Goal: Task Accomplishment & Management: Manage account settings

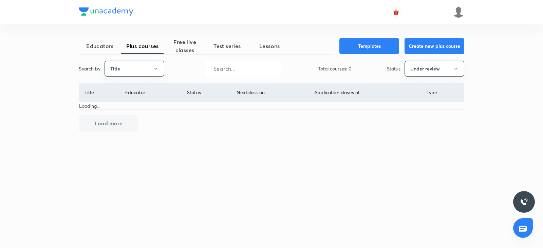
click at [155, 67] on icon "button" at bounding box center [155, 68] width 5 height 5
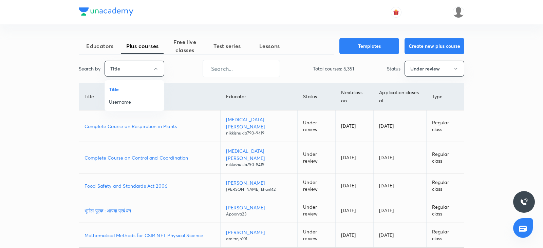
click at [129, 102] on span "Username" at bounding box center [134, 101] width 51 height 7
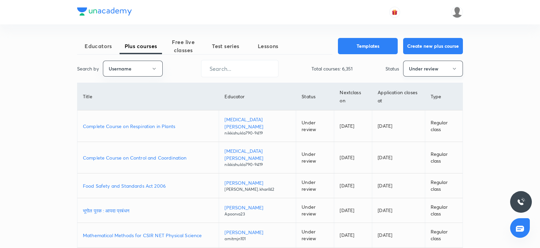
click at [430, 65] on button "Under review" at bounding box center [433, 69] width 60 height 16
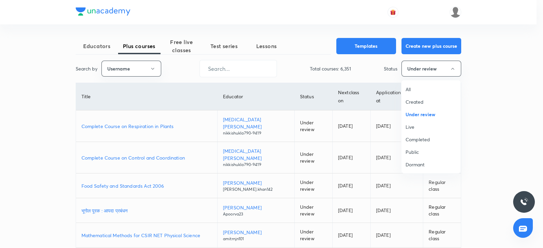
click at [410, 88] on span "All" at bounding box center [430, 89] width 51 height 7
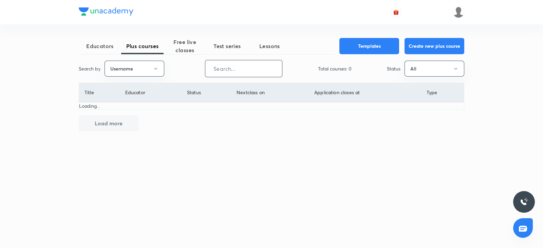
click at [232, 64] on input "text" at bounding box center [243, 68] width 77 height 17
paste input "FTP_SunilSingh"
type input "FTP_SunilSingh"
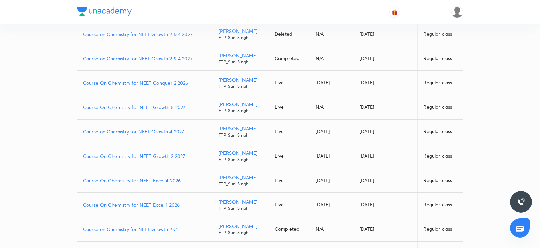
scroll to position [82, 0]
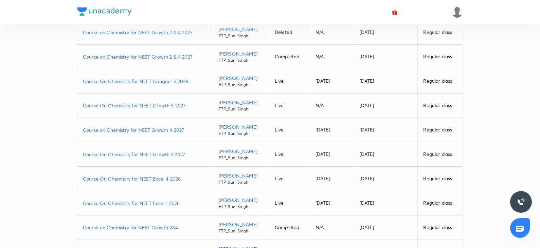
click at [160, 179] on p "Course On Chemistry for NEET Excel 4 2026" at bounding box center [145, 178] width 125 height 7
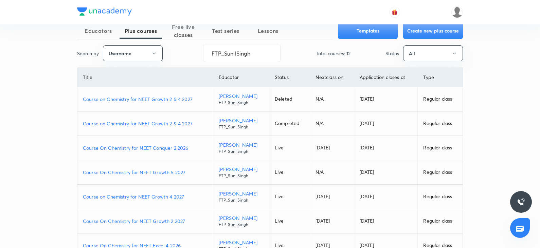
scroll to position [14, 0]
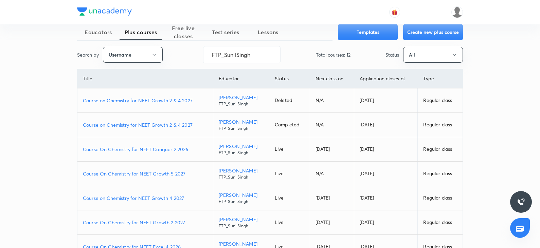
click at [171, 128] on p "Course on Chemistry for NEET Growth 2 & 4 2027" at bounding box center [145, 124] width 125 height 7
click at [178, 127] on p "Course on Chemistry for NEET Growth 2 & 4 2027" at bounding box center [145, 124] width 125 height 7
drag, startPoint x: 253, startPoint y: 56, endPoint x: 185, endPoint y: 57, distance: 68.2
click at [185, 57] on div "Search by Username FTP_SunilSingh ​ Total courses: 12 Status All" at bounding box center [269, 54] width 385 height 17
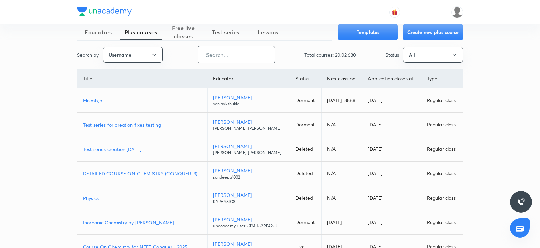
paste input "nitanshu271997"
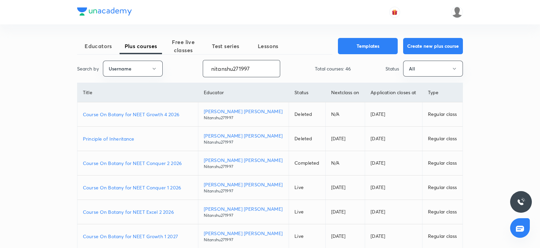
type input "nitanshu271997"
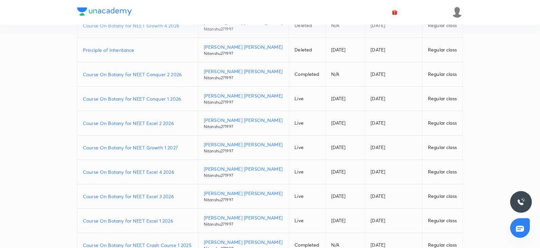
scroll to position [93, 0]
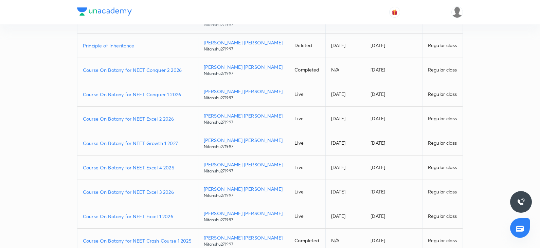
click at [150, 193] on p "Course On Botany for NEET Excel 3 2026" at bounding box center [138, 192] width 110 height 7
click at [145, 170] on p "Course On Botany for NEET Excel 4 2026" at bounding box center [138, 167] width 110 height 7
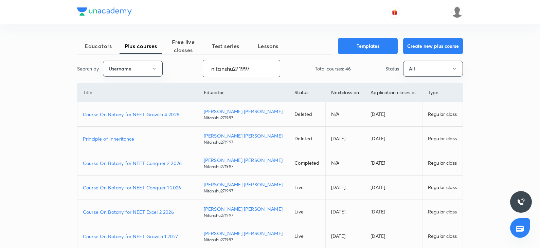
drag, startPoint x: 259, startPoint y: 71, endPoint x: 185, endPoint y: 72, distance: 73.6
click at [185, 72] on div "Search by Username nitanshu271997 ​ Total courses: 46 Status All" at bounding box center [269, 68] width 385 height 17
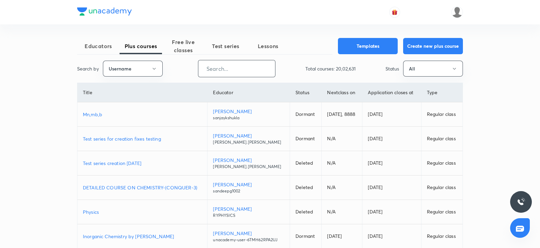
paste input "AnjaliSolanki-9113"
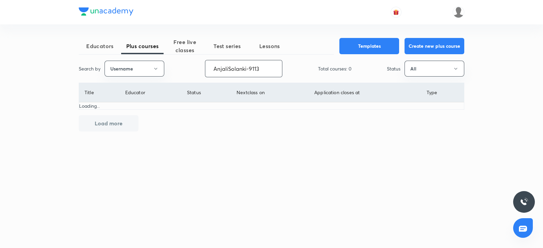
type input "AnjaliSolanki-9113"
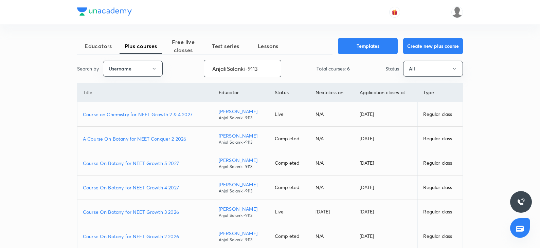
click at [185, 72] on div "Search by Username AnjaliSolanki-9113 ​ Total courses: 6 Status All" at bounding box center [269, 68] width 385 height 17
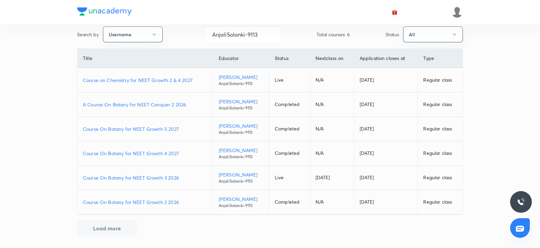
click at [165, 105] on p "A Course On Botany for NEET Conquer 2 2026" at bounding box center [145, 104] width 125 height 7
click at [160, 126] on p "Course On Botany for NEET Growth 5 2027" at bounding box center [145, 129] width 125 height 7
drag, startPoint x: 263, startPoint y: 37, endPoint x: 198, endPoint y: 39, distance: 64.8
click at [198, 39] on div "Search by Username AnjaliSolanki-9113 ​ Total courses: 6 Status All" at bounding box center [269, 34] width 385 height 17
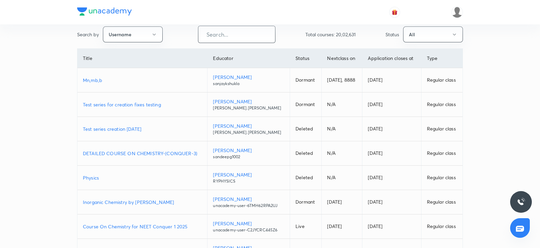
paste input "virendrasinghrathod-182"
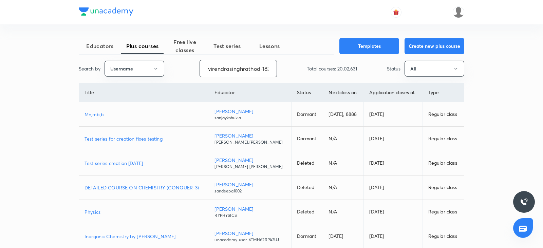
scroll to position [0, 2]
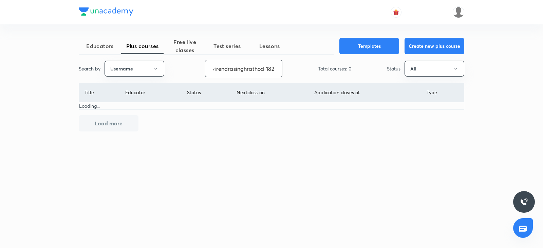
type input "virendrasinghrathod-182"
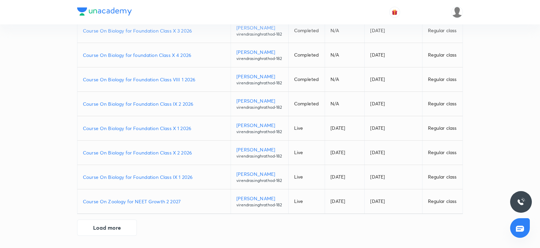
scroll to position [201, 0]
click at [163, 198] on p "Course On Zoology for NEET Growth 2 2027" at bounding box center [154, 201] width 142 height 7
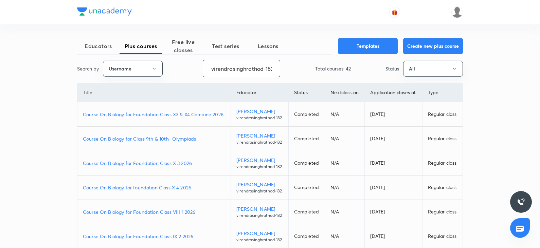
scroll to position [0, 2]
drag, startPoint x: 210, startPoint y: 69, endPoint x: 376, endPoint y: 84, distance: 167.0
click at [376, 84] on div "Educators Plus courses Free live classes Test series Lessons Templates Create n…" at bounding box center [269, 203] width 385 height 331
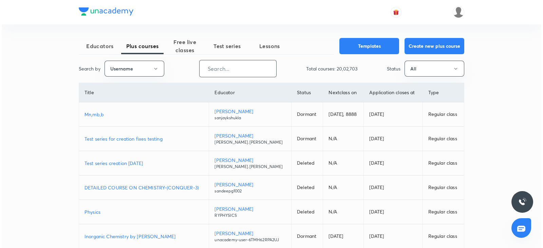
scroll to position [0, 0]
paste input "chandanitehalani-5381"
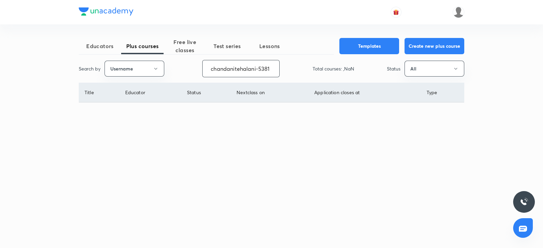
type input "chandanitehalani-5381"
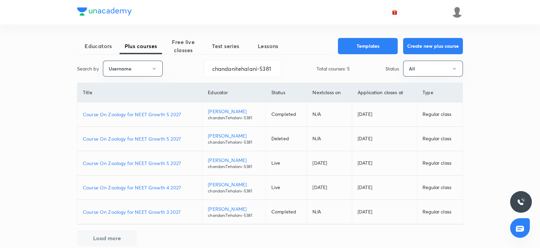
click at [158, 212] on p "Course On Zoology for NEET Growth 3 2027" at bounding box center [140, 212] width 114 height 7
drag, startPoint x: 209, startPoint y: 65, endPoint x: 312, endPoint y: 65, distance: 103.2
click at [312, 65] on div "Search by Username chandanitehalani-5381 ​ Total courses: 5 Status All" at bounding box center [269, 68] width 385 height 17
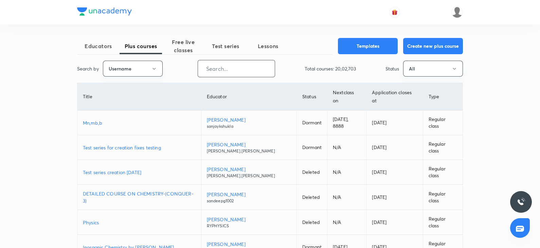
paste input "unacademy-user-YN0KB0YRAWRB"
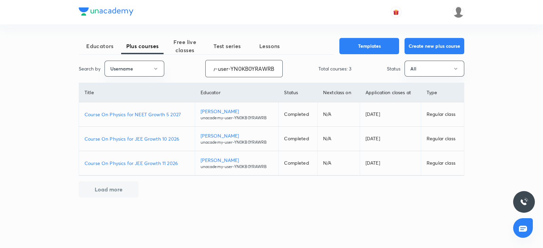
type input "unacademy-user-YN0KB0YRAWRB"
click at [155, 113] on p "Course On Physics for NEET Growth 5 2027" at bounding box center [136, 114] width 105 height 7
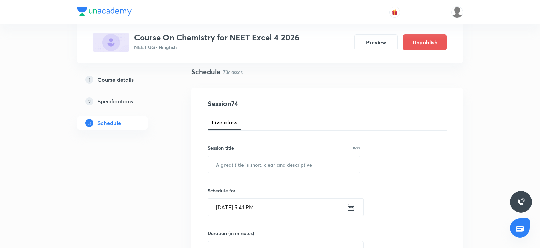
scroll to position [54, 0]
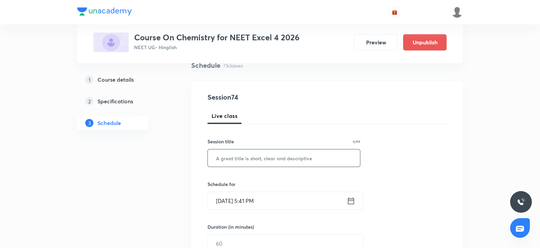
click at [246, 151] on input "text" at bounding box center [284, 158] width 152 height 17
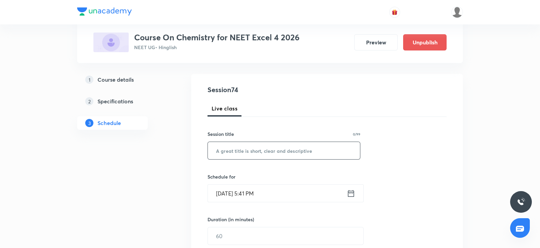
paste input "amines"
click at [219, 150] on input "amines" at bounding box center [284, 150] width 152 height 17
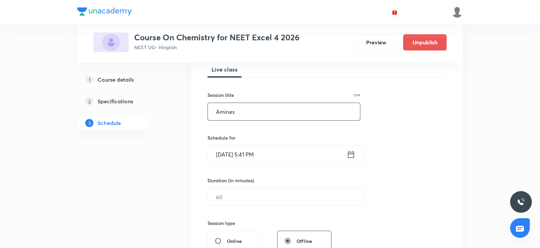
scroll to position [104, 0]
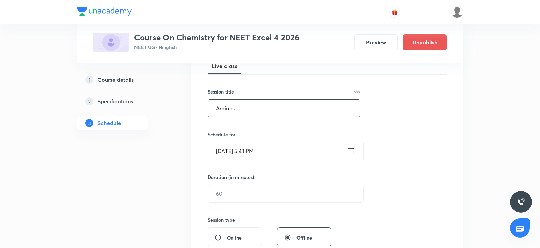
type input "Amines"
drag, startPoint x: 244, startPoint y: 176, endPoint x: 227, endPoint y: 157, distance: 25.2
click at [227, 157] on input "Oct 6, 2025, 5:41 PM" at bounding box center [277, 151] width 139 height 17
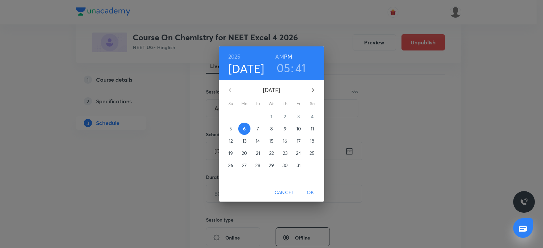
click at [260, 130] on span "7" at bounding box center [258, 129] width 12 height 7
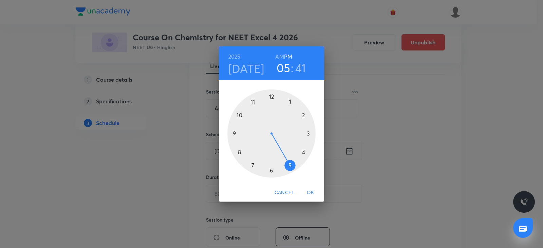
click at [253, 165] on div at bounding box center [271, 134] width 88 height 88
click at [280, 58] on h6 "AM" at bounding box center [279, 57] width 8 height 10
click at [287, 73] on h3 "07" at bounding box center [283, 68] width 13 height 14
click at [253, 164] on div at bounding box center [271, 134] width 88 height 88
click at [233, 134] on div at bounding box center [271, 134] width 88 height 88
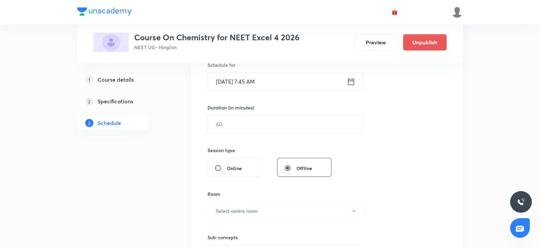
scroll to position [178, 0]
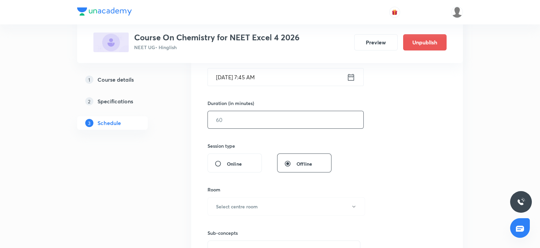
click at [221, 125] on input "text" at bounding box center [285, 119] width 155 height 17
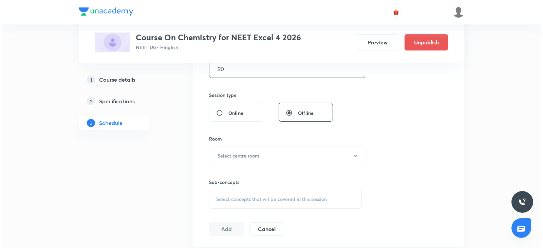
scroll to position [233, 0]
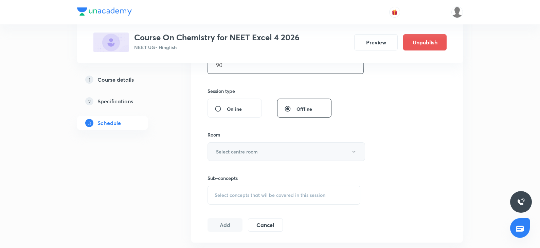
type input "90"
click at [222, 149] on h6 "Select centre room" at bounding box center [237, 151] width 42 height 7
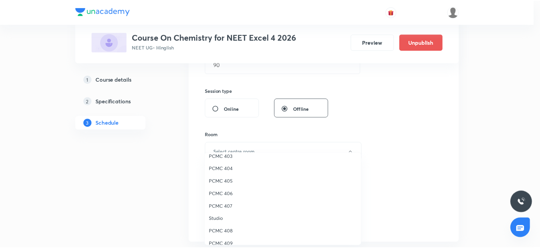
scroll to position [70, 0]
click at [231, 238] on li "PCMC 409" at bounding box center [284, 243] width 157 height 13
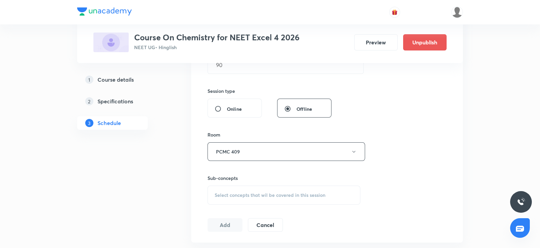
click at [226, 196] on span "Select concepts that wil be covered in this session" at bounding box center [269, 195] width 111 height 5
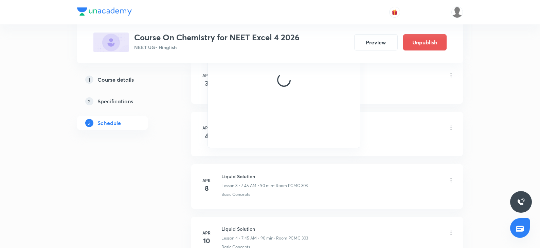
scroll to position [436, 0]
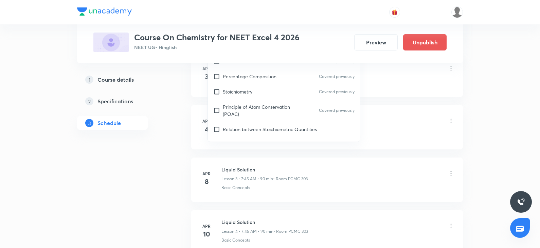
click at [227, 111] on p "Principle of Atom Conservation (POAC)" at bounding box center [257, 110] width 69 height 14
checkbox input "true"
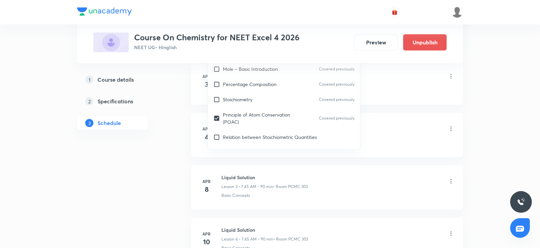
click at [373, 81] on div "Liquid Solution Lesson 1 • 7:30 AM • 90 min • Room PCMC 303" at bounding box center [337, 77] width 233 height 16
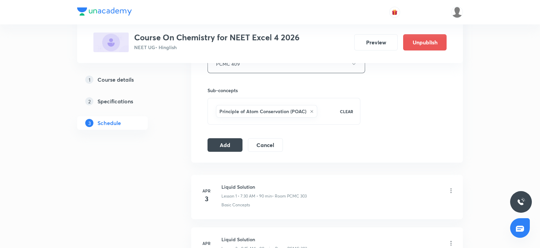
scroll to position [279, 0]
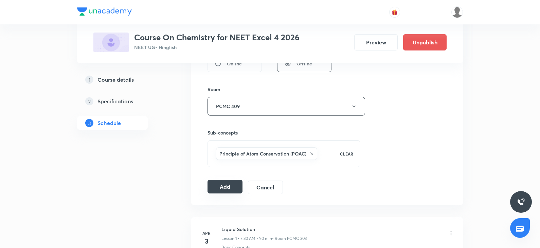
click at [220, 188] on button "Add" at bounding box center [224, 187] width 35 height 14
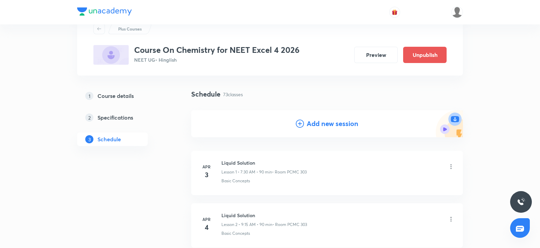
scroll to position [30, 0]
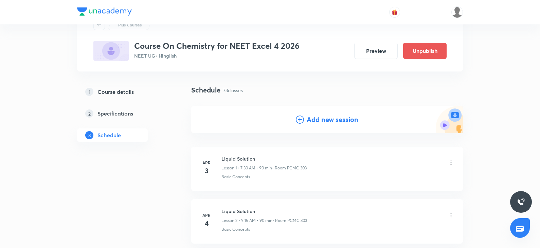
click at [302, 122] on icon at bounding box center [300, 120] width 8 height 8
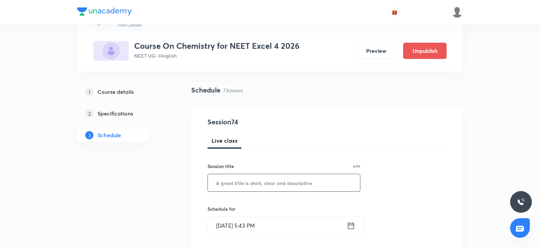
click at [240, 189] on input "text" at bounding box center [284, 182] width 152 height 17
paste input "amines"
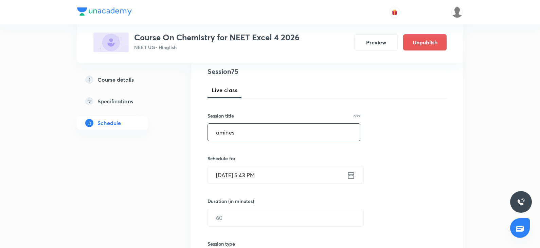
type input "amines"
click at [246, 175] on input "Oct 6, 2025, 5:43 PM" at bounding box center [277, 175] width 139 height 17
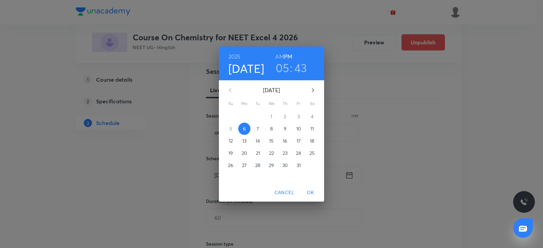
click at [271, 128] on p "8" at bounding box center [271, 129] width 3 height 7
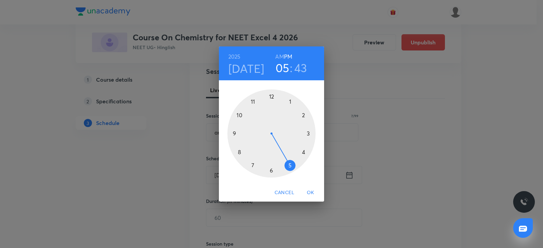
click at [253, 166] on div at bounding box center [271, 134] width 88 height 88
click at [280, 56] on h6 "AM" at bounding box center [279, 57] width 8 height 10
click at [236, 132] on div at bounding box center [271, 134] width 88 height 88
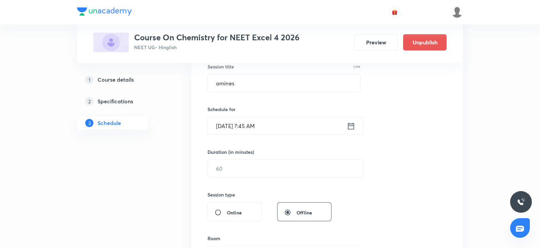
scroll to position [140, 0]
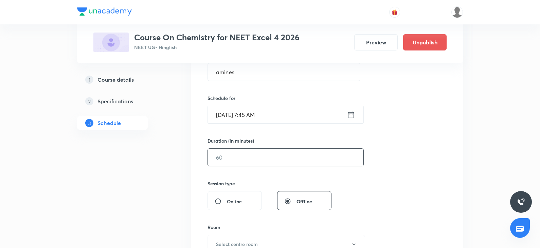
click at [226, 162] on input "text" at bounding box center [285, 157] width 155 height 17
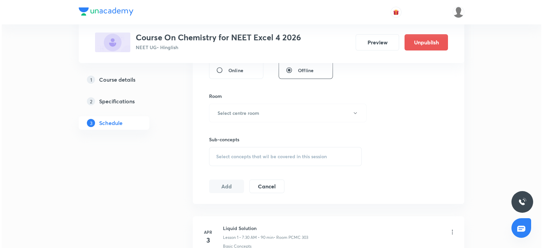
scroll to position [276, 0]
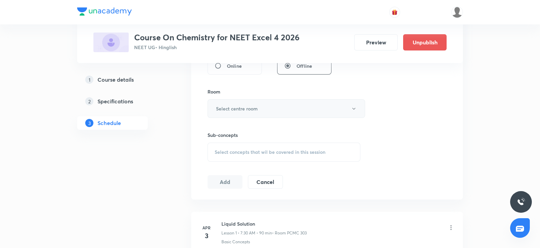
type input "90"
click at [228, 106] on h6 "Select centre room" at bounding box center [237, 108] width 42 height 7
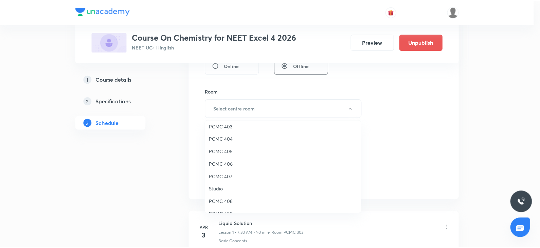
scroll to position [70, 0]
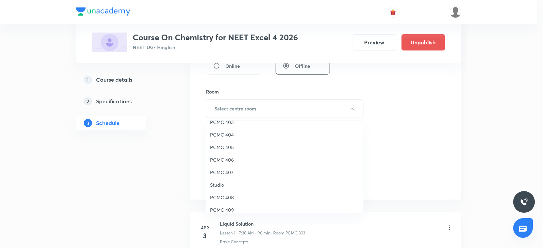
click at [220, 213] on li "PCMC 409" at bounding box center [284, 210] width 157 height 13
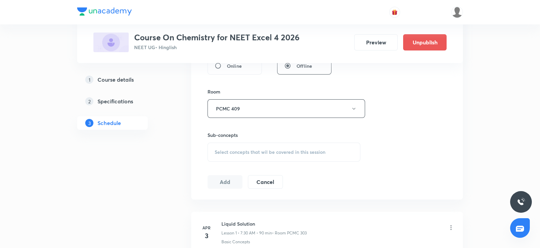
click at [249, 153] on span "Select concepts that wil be covered in this session" at bounding box center [269, 152] width 111 height 5
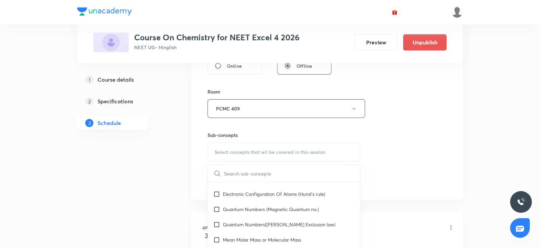
scroll to position [126, 0]
click at [233, 211] on p "Quantum Numbers (Magnetic Quantum no.)" at bounding box center [271, 209] width 96 height 7
click at [233, 211] on div "Quantum Numbers (Magnetic Quantum no.)" at bounding box center [284, 209] width 152 height 15
checkbox input "false"
click at [401, 113] on div "Session 75 Live class Session title 7/99 amines ​ Schedule for Oct 8, 2025, 7:4…" at bounding box center [326, 29] width 239 height 319
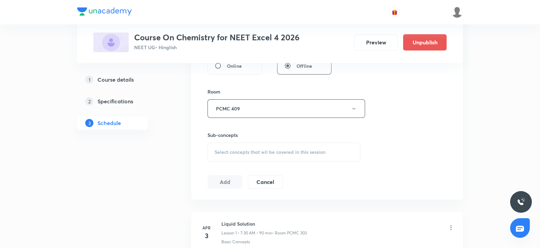
click at [239, 147] on div "Select concepts that wil be covered in this session" at bounding box center [283, 152] width 153 height 19
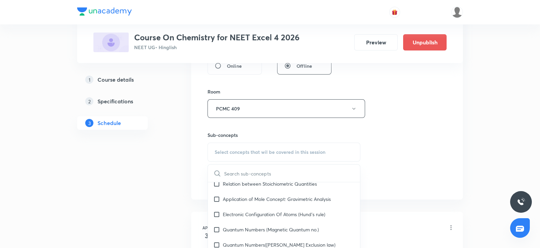
scroll to position [105, 0]
click at [231, 200] on p "Application of Mole Concept: Gravimetric Analysis" at bounding box center [277, 198] width 108 height 7
checkbox input "true"
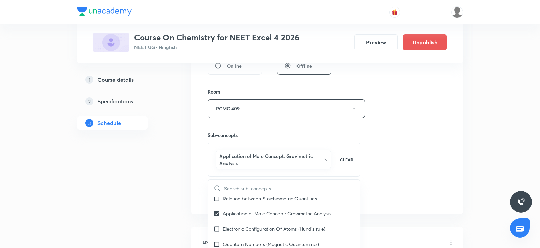
click at [437, 143] on div "Session 75 Live class Session title 7/99 amines ​ Schedule for Oct 8, 2025, 7:4…" at bounding box center [326, 37] width 239 height 334
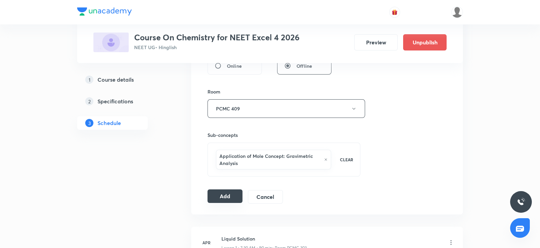
click at [228, 201] on button "Add" at bounding box center [224, 197] width 35 height 14
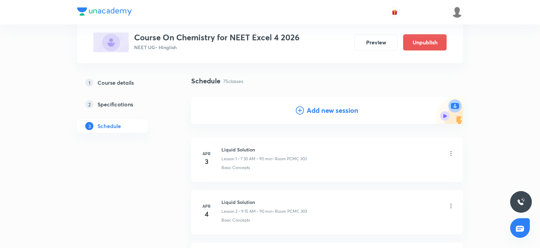
scroll to position [0, 0]
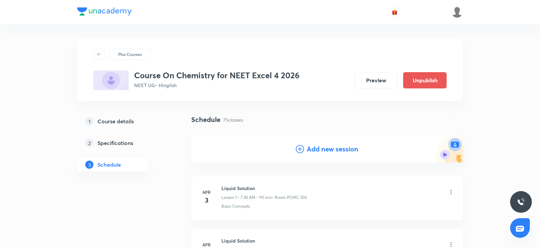
click at [300, 146] on icon at bounding box center [300, 149] width 8 height 8
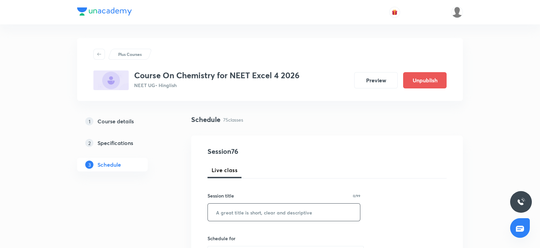
click at [238, 216] on input "text" at bounding box center [284, 212] width 152 height 17
paste input "amines"
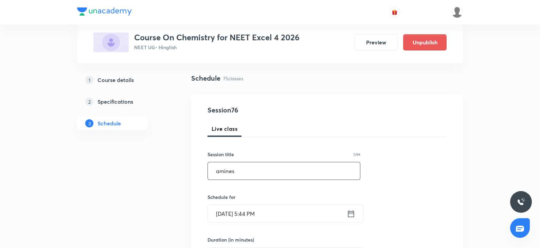
type input "amines"
click at [230, 218] on input "Oct 6, 2025, 5:44 PM" at bounding box center [277, 213] width 139 height 17
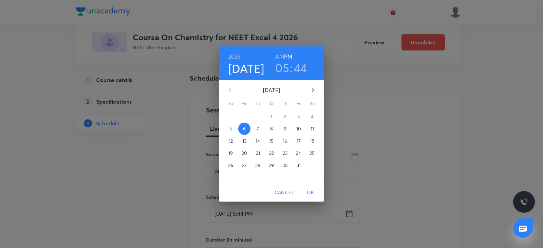
click at [297, 126] on p "10" at bounding box center [298, 129] width 5 height 7
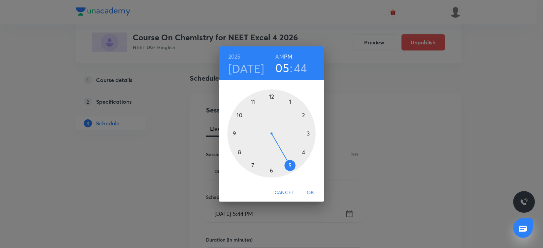
click at [278, 57] on h6 "AM" at bounding box center [279, 57] width 8 height 10
click at [254, 165] on div at bounding box center [271, 134] width 88 height 88
click at [236, 135] on div at bounding box center [271, 134] width 88 height 88
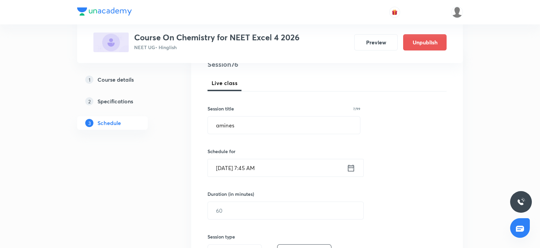
scroll to position [89, 0]
click at [219, 213] on input "text" at bounding box center [285, 209] width 155 height 17
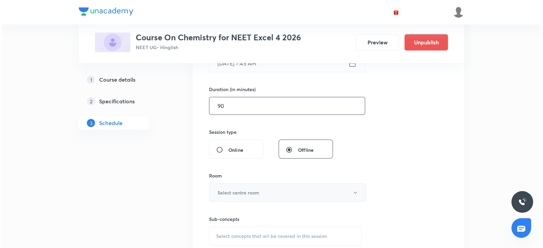
scroll to position [193, 0]
type input "90"
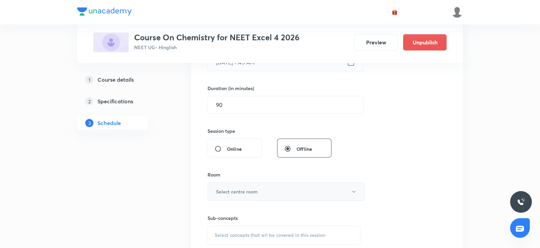
click at [221, 196] on button "Select centre room" at bounding box center [285, 192] width 157 height 19
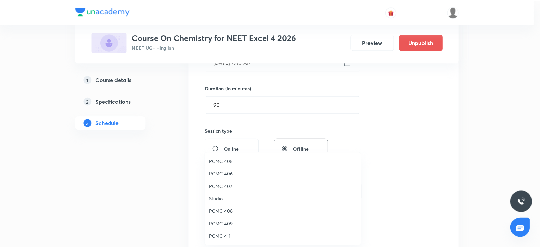
scroll to position [90, 0]
click at [226, 224] on span "PCMC 409" at bounding box center [284, 222] width 149 height 7
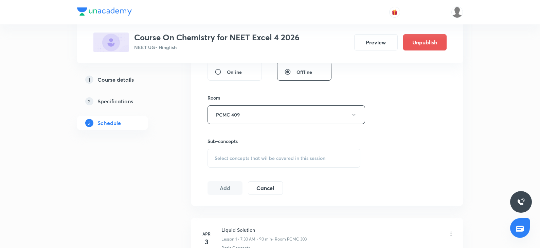
scroll to position [275, 0]
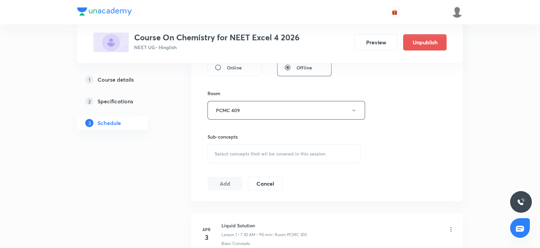
click at [252, 160] on div "Select concepts that wil be covered in this session" at bounding box center [283, 154] width 153 height 19
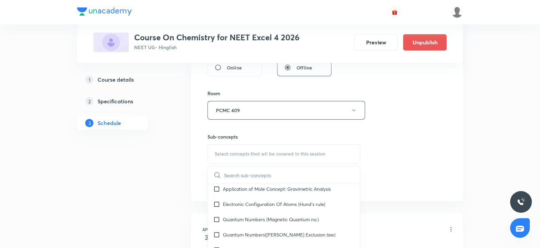
scroll to position [126, 0]
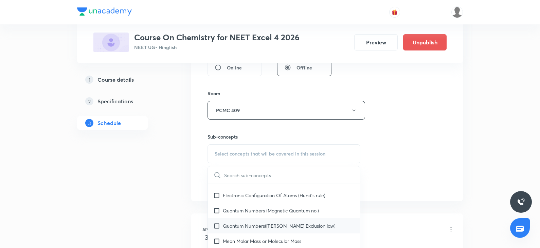
click at [254, 223] on p "Quantum Numbers(Pauli's Exclusion law)" at bounding box center [279, 226] width 113 height 7
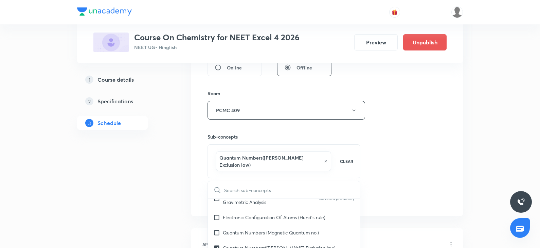
checkbox input "true"
click at [409, 135] on div "Session 76 Live class Session title 7/99 amines ​ Schedule for Oct 10, 2025, 7:…" at bounding box center [326, 39] width 239 height 334
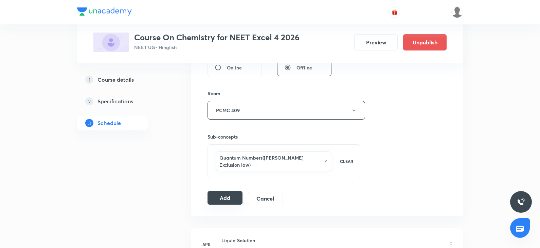
click at [226, 192] on button "Add" at bounding box center [224, 198] width 35 height 14
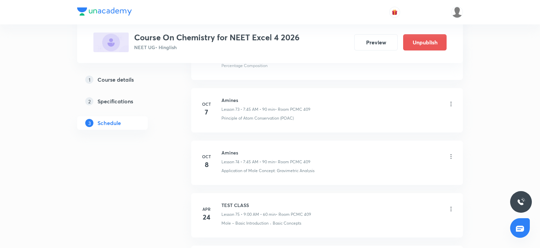
scroll to position [3875, 0]
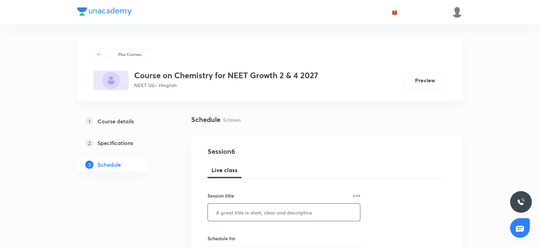
click at [233, 214] on input "text" at bounding box center [284, 212] width 152 height 17
paste input "Thermodynamics"
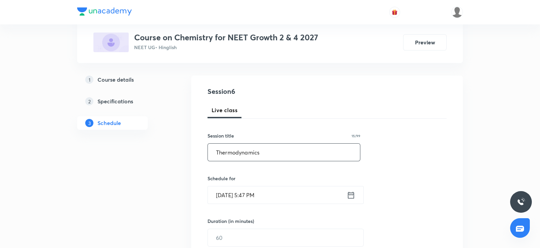
scroll to position [62, 0]
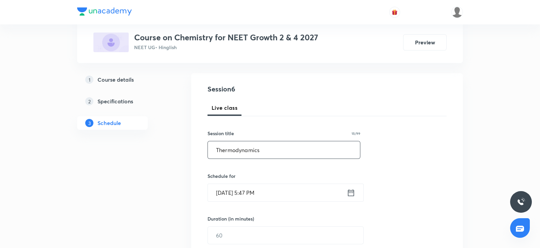
type input "Thermodynamics"
click at [231, 194] on input "Oct 6, 2025, 5:47 PM" at bounding box center [277, 192] width 139 height 17
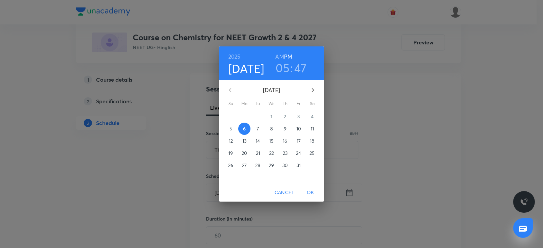
click at [257, 133] on button "7" at bounding box center [258, 129] width 12 height 12
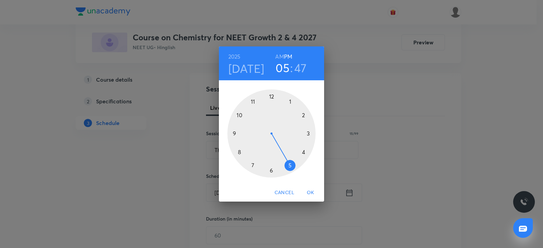
click at [292, 101] on div at bounding box center [271, 134] width 88 height 88
click at [270, 96] on div at bounding box center [271, 134] width 88 height 88
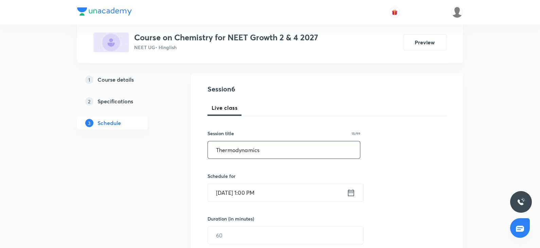
scroll to position [127, 0]
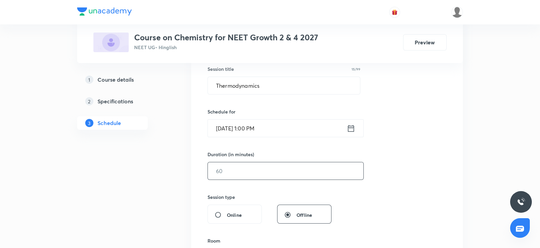
click at [246, 169] on input "text" at bounding box center [285, 171] width 155 height 17
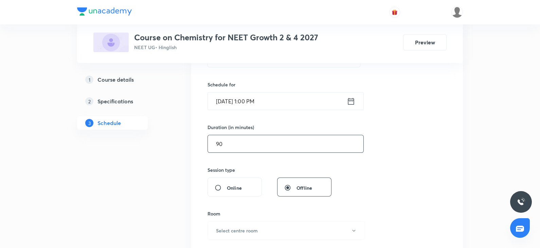
scroll to position [174, 0]
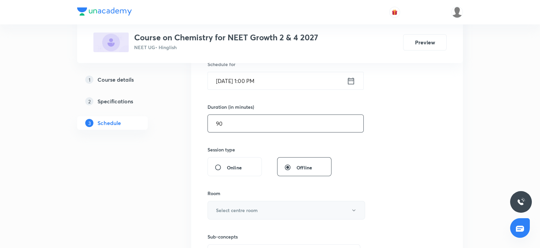
type input "90"
click at [230, 213] on h6 "Select centre room" at bounding box center [237, 210] width 42 height 7
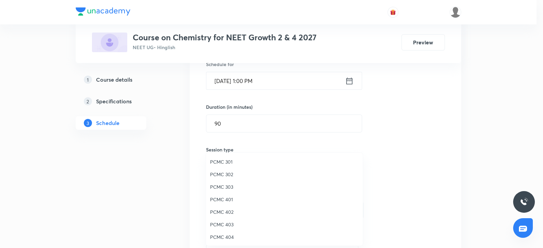
click at [217, 167] on li "PCMC 301" at bounding box center [284, 162] width 157 height 13
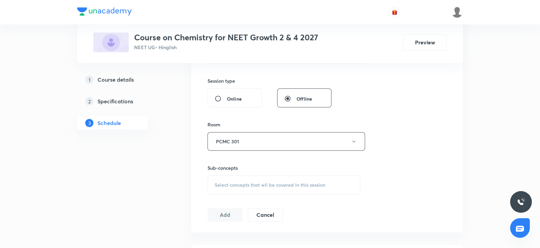
scroll to position [244, 0]
click at [237, 175] on div "Select concepts that wil be covered in this session" at bounding box center [283, 184] width 153 height 19
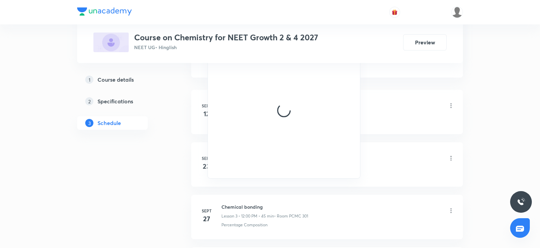
scroll to position [399, 0]
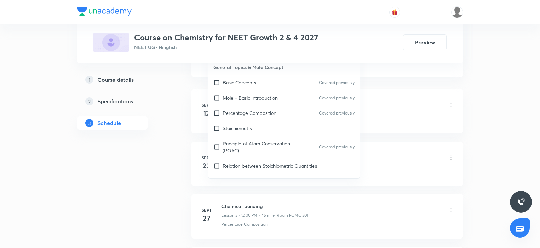
click at [237, 163] on p "Relation between Stoichiometric Quantities" at bounding box center [270, 166] width 94 height 7
checkbox input "true"
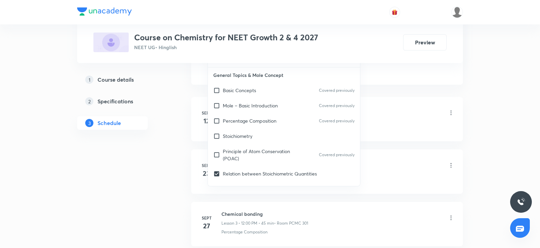
click at [389, 107] on div "Chemical bonding Lesson 1 • 1:00 PM • 90 min • Room PCMC 301" at bounding box center [337, 114] width 233 height 16
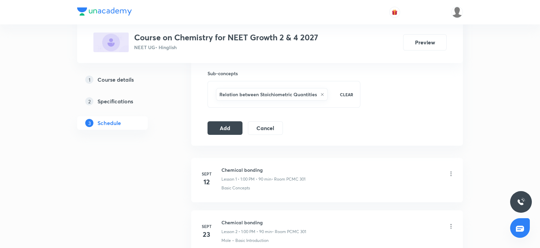
scroll to position [337, 0]
click at [231, 129] on button "Add" at bounding box center [224, 128] width 35 height 14
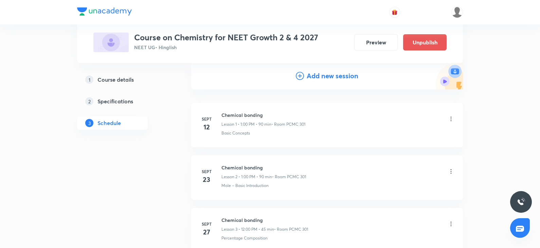
scroll to position [0, 0]
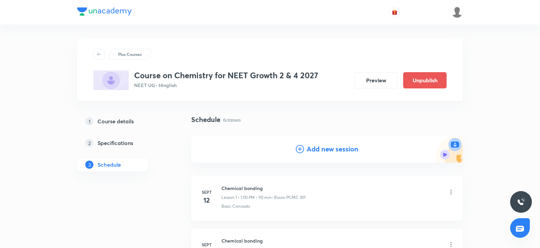
click at [297, 148] on icon at bounding box center [300, 149] width 8 height 8
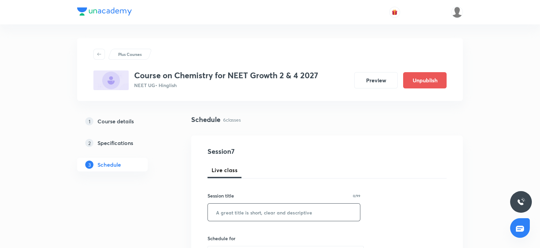
click at [237, 209] on input "text" at bounding box center [284, 212] width 152 height 17
paste input "Thermodynamics"
type input "Thermodynamics"
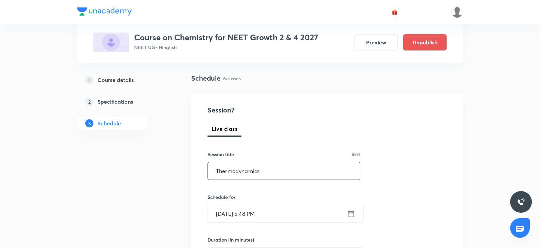
click at [229, 214] on input "Oct 6, 2025, 5:48 PM" at bounding box center [277, 213] width 139 height 17
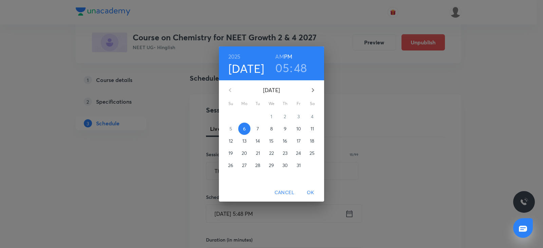
click at [285, 127] on p "9" at bounding box center [285, 129] width 3 height 7
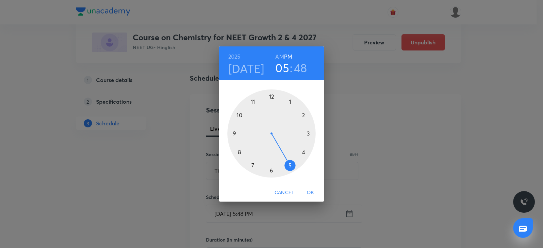
click at [292, 103] on div at bounding box center [271, 134] width 88 height 88
click at [270, 96] on div at bounding box center [271, 134] width 88 height 88
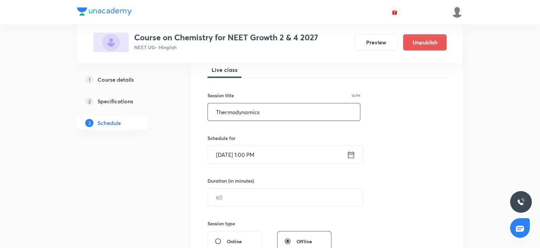
scroll to position [124, 0]
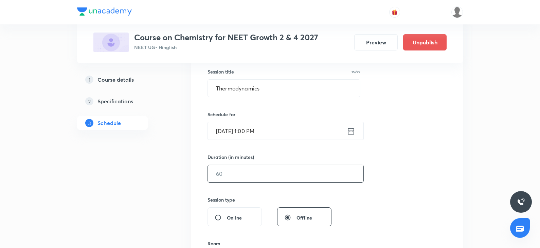
click at [227, 177] on input "text" at bounding box center [285, 173] width 155 height 17
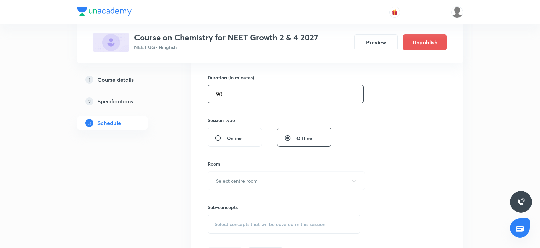
scroll to position [206, 0]
type input "90"
click at [226, 173] on button "Select centre room" at bounding box center [285, 179] width 157 height 19
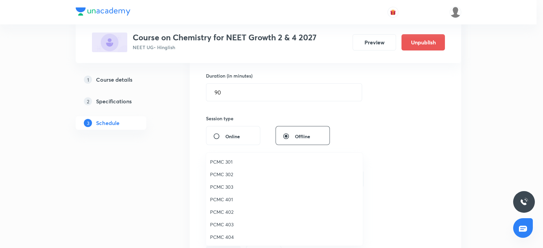
click at [232, 164] on span "PCMC 301" at bounding box center [284, 161] width 149 height 7
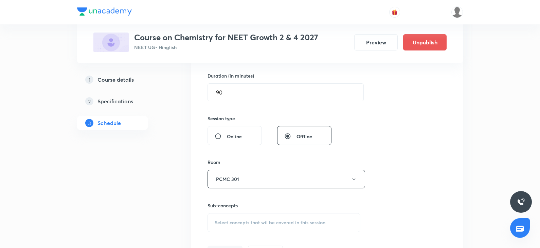
click at [238, 220] on span "Select concepts that wil be covered in this session" at bounding box center [269, 222] width 111 height 5
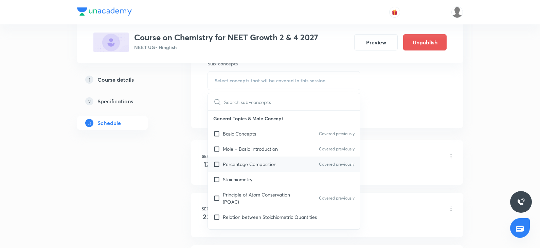
click at [238, 170] on div "Percentage Composition Covered previously" at bounding box center [284, 164] width 152 height 15
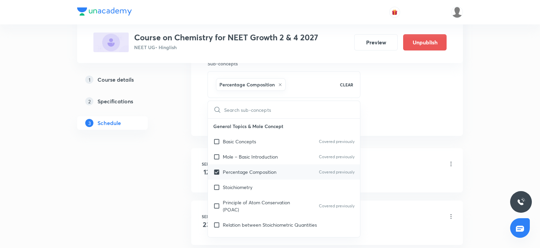
checkbox input "true"
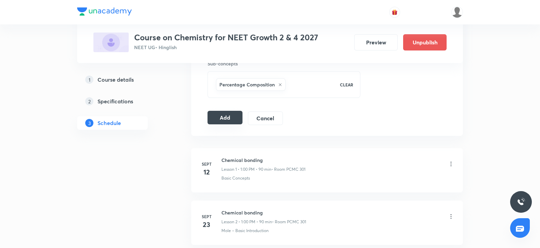
click at [224, 118] on button "Add" at bounding box center [224, 118] width 35 height 14
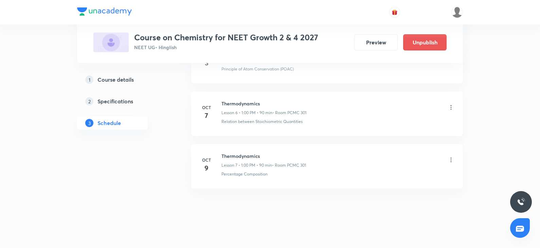
scroll to position [298, 0]
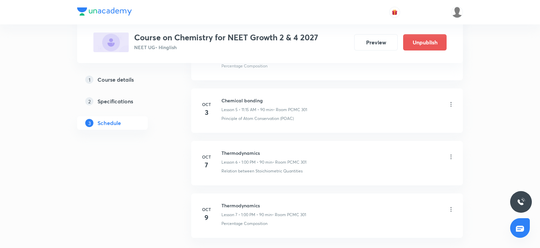
click at [249, 182] on li "Oct 7 Thermodynamics Lesson 6 • 1:00 PM • 90 min • Room PCMC 301 Relation betwe…" at bounding box center [326, 163] width 271 height 44
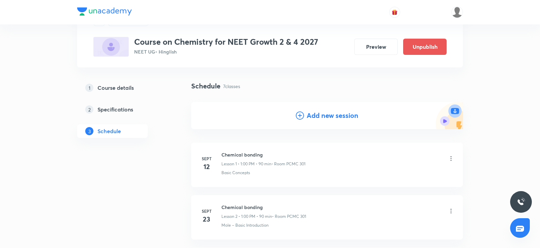
scroll to position [0, 0]
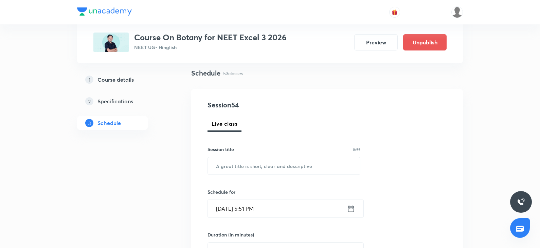
scroll to position [50, 0]
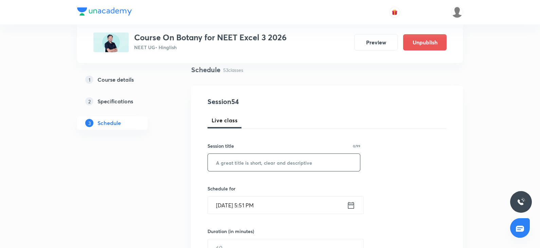
click at [220, 165] on input "text" at bounding box center [284, 162] width 152 height 17
paste input "nitanshu271997"
type input "n"
paste input "Organism and population"
type input "Organism and population"
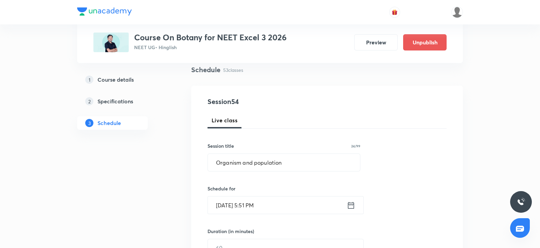
click at [234, 206] on input "Oct 6, 2025, 5:51 PM" at bounding box center [277, 205] width 139 height 17
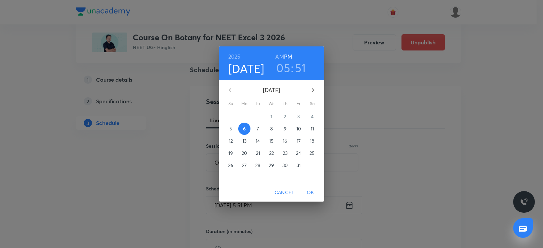
click at [257, 131] on p "7" at bounding box center [258, 129] width 2 height 7
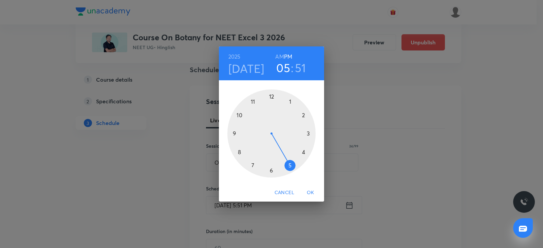
click at [233, 136] on div at bounding box center [271, 134] width 88 height 88
click at [280, 54] on h6 "AM" at bounding box center [279, 57] width 8 height 10
click at [271, 171] on div at bounding box center [271, 134] width 88 height 88
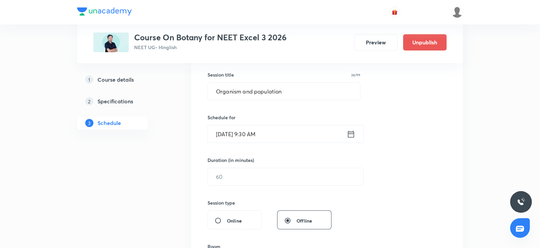
scroll to position [132, 0]
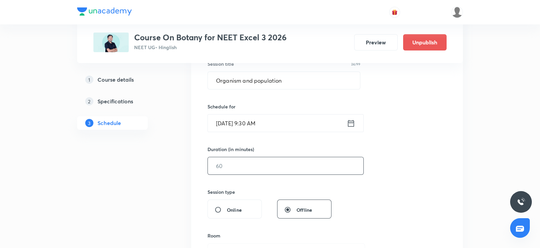
click at [236, 170] on input "text" at bounding box center [285, 165] width 155 height 17
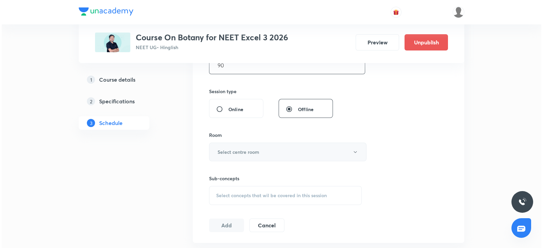
scroll to position [237, 0]
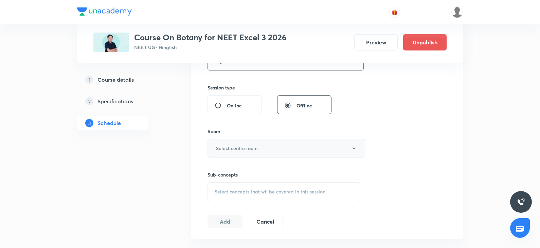
type input "90"
click at [237, 145] on h6 "Select centre room" at bounding box center [237, 148] width 42 height 7
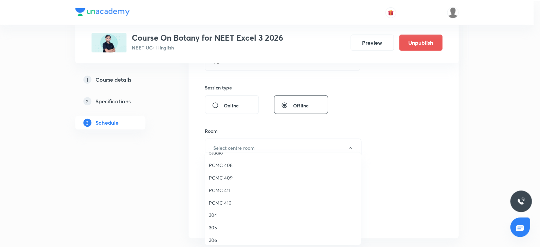
scroll to position [148, 0]
click at [227, 165] on span "PCMC 409" at bounding box center [284, 164] width 149 height 7
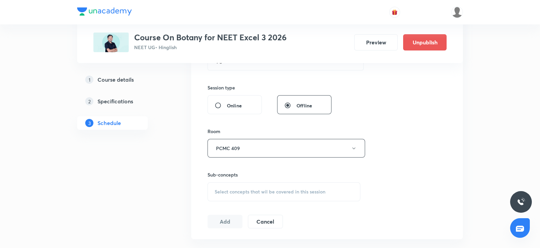
click at [235, 187] on div "Select concepts that wil be covered in this session" at bounding box center [283, 192] width 153 height 19
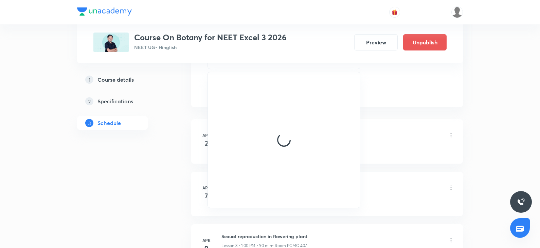
scroll to position [372, 0]
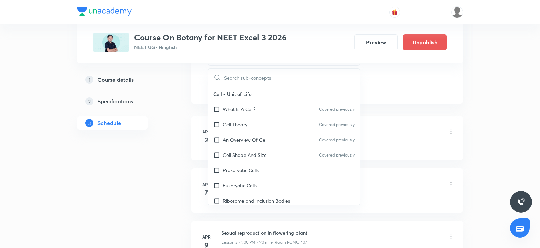
click at [238, 162] on div "Cell Shape And Size Covered previously" at bounding box center [284, 155] width 152 height 15
checkbox input "true"
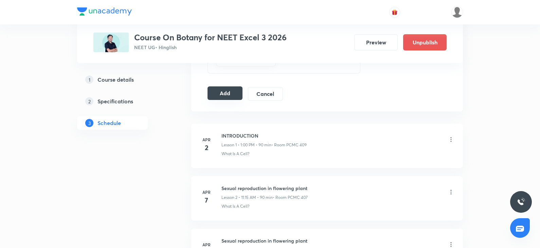
click at [218, 92] on button "Add" at bounding box center [224, 94] width 35 height 14
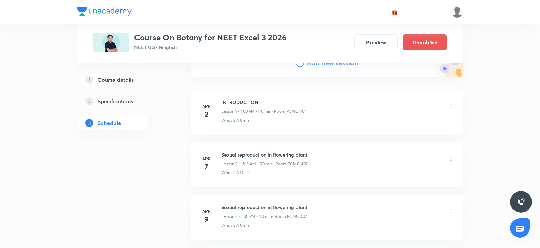
scroll to position [24, 0]
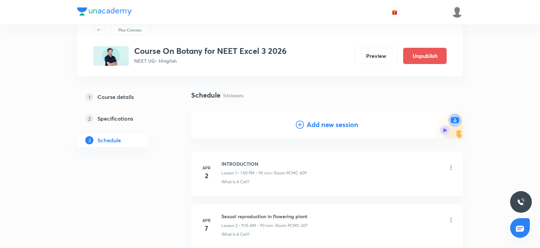
click at [309, 124] on h4 "Add new session" at bounding box center [332, 125] width 52 height 10
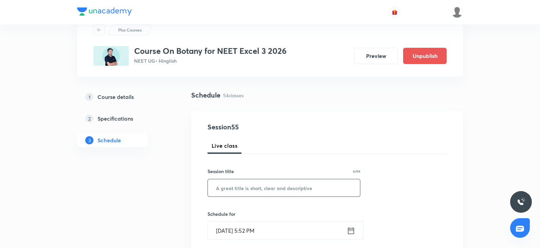
click at [247, 184] on input "text" at bounding box center [284, 188] width 152 height 17
paste input "Organism and population"
type input "Organism and population"
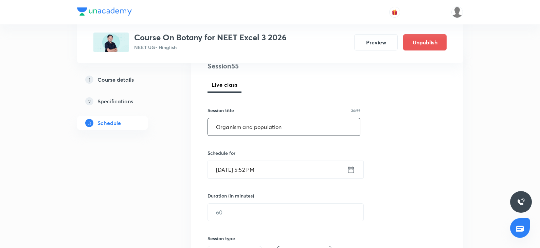
scroll to position [89, 0]
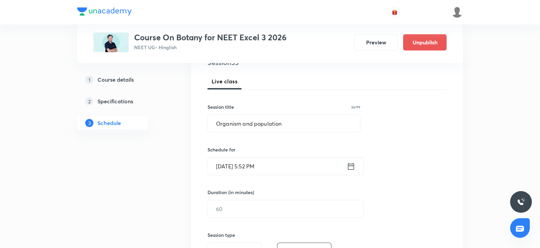
click at [244, 171] on input "Oct 6, 2025, 5:52 PM" at bounding box center [277, 166] width 139 height 17
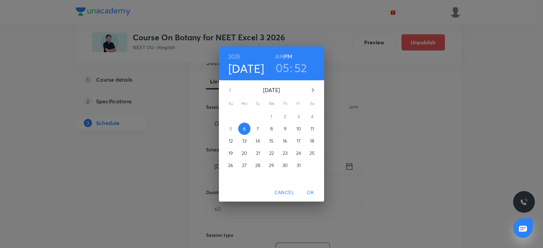
click at [270, 128] on p "8" at bounding box center [271, 129] width 3 height 7
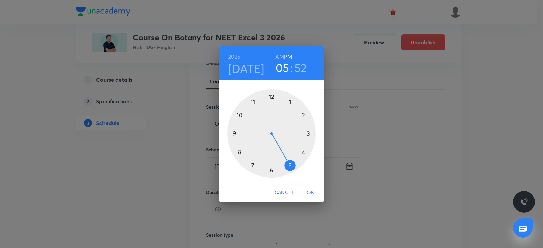
click at [234, 135] on div at bounding box center [271, 134] width 88 height 88
click at [280, 59] on h6 "AM" at bounding box center [279, 57] width 8 height 10
click at [269, 168] on div at bounding box center [271, 134] width 88 height 88
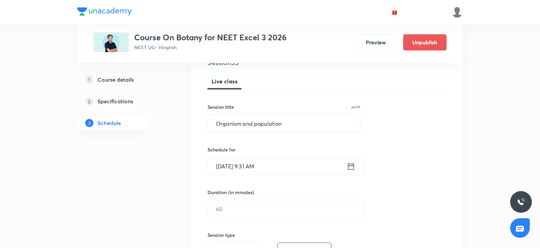
scroll to position [132, 0]
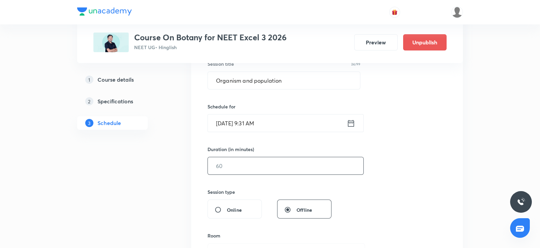
click at [256, 167] on input "text" at bounding box center [285, 165] width 155 height 17
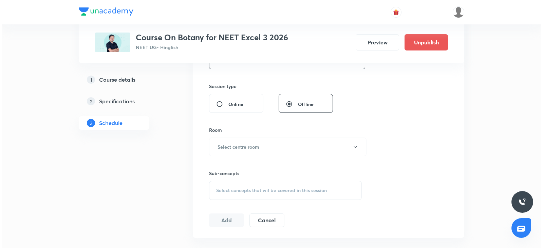
scroll to position [238, 0]
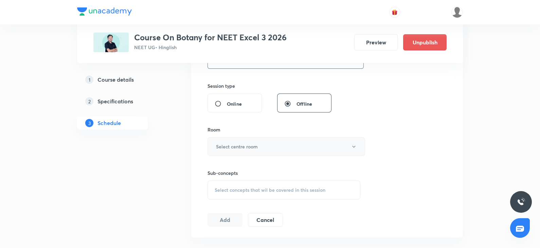
type input "90"
click at [245, 145] on h6 "Select centre room" at bounding box center [237, 146] width 42 height 7
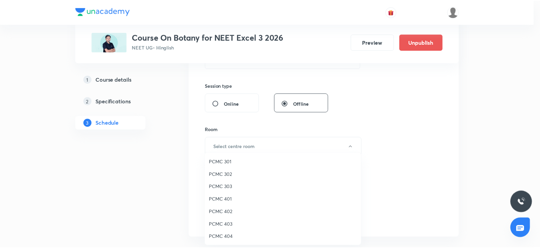
scroll to position [151, 0]
click at [229, 161] on span "PCMC 409" at bounding box center [284, 161] width 149 height 7
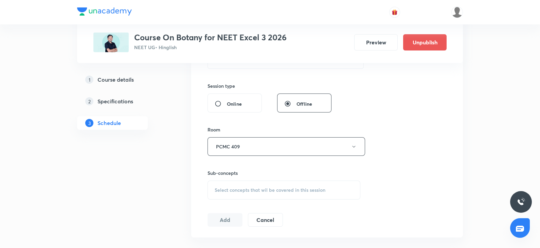
click at [229, 191] on span "Select concepts that wil be covered in this session" at bounding box center [269, 190] width 111 height 5
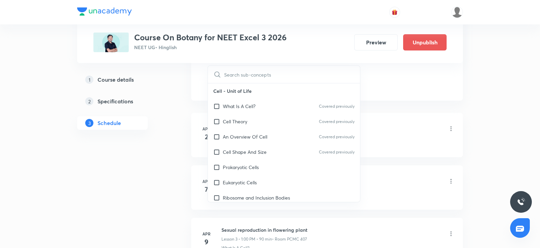
scroll to position [379, 0]
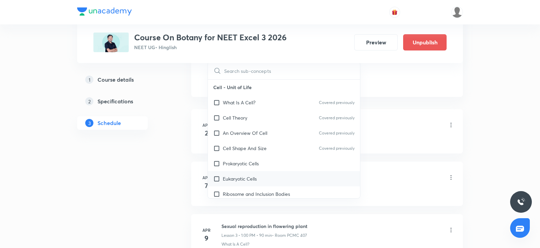
click at [228, 183] on div "Eukaryotic Cells" at bounding box center [284, 178] width 152 height 15
checkbox input "true"
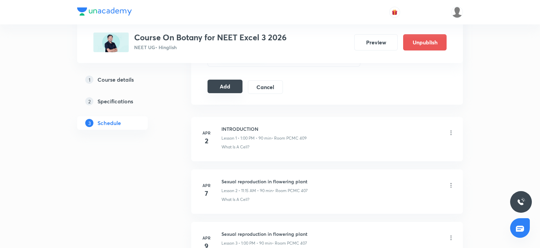
click at [233, 83] on button "Add" at bounding box center [224, 87] width 35 height 14
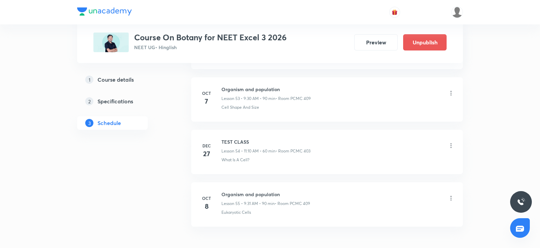
scroll to position [2834, 0]
click at [450, 90] on icon at bounding box center [450, 93] width 7 height 7
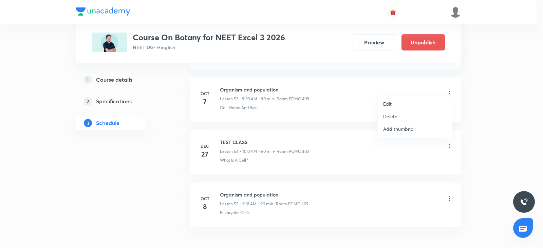
click at [399, 108] on li "Edit" at bounding box center [415, 104] width 74 height 13
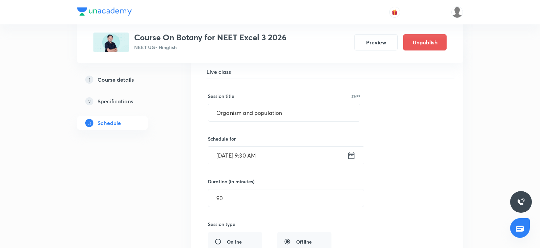
click at [237, 150] on input "Oct 7, 2025, 9:30 AM" at bounding box center [277, 155] width 139 height 17
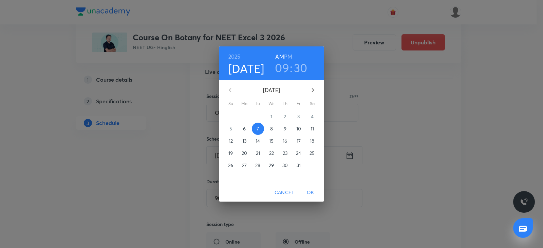
click at [284, 65] on h3 "09" at bounding box center [282, 68] width 14 height 14
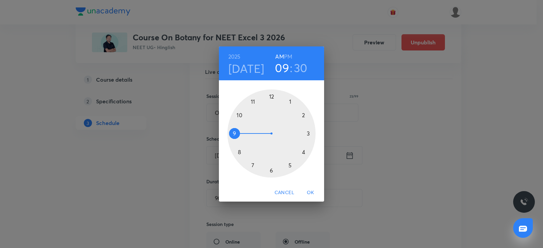
click at [289, 60] on h6 "PM" at bounding box center [288, 57] width 8 height 10
click at [289, 105] on div at bounding box center [271, 134] width 88 height 88
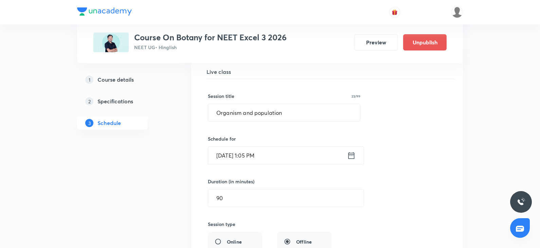
click at [254, 147] on input "Oct 7, 2025, 1:05 PM" at bounding box center [277, 155] width 139 height 17
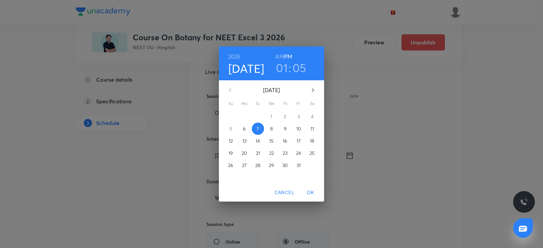
click at [300, 62] on h3 "05" at bounding box center [299, 68] width 14 height 14
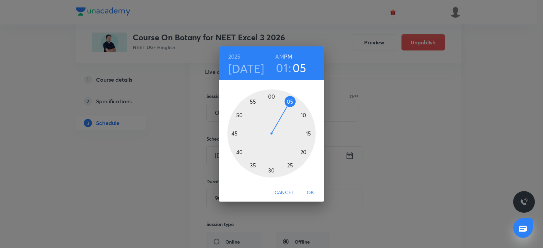
click at [272, 98] on div at bounding box center [271, 134] width 88 height 88
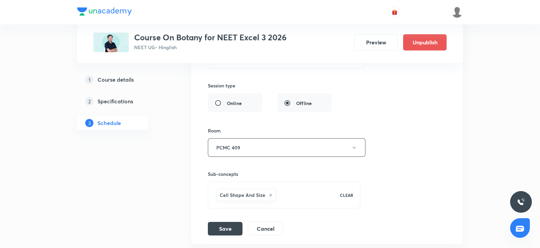
scroll to position [3008, 0]
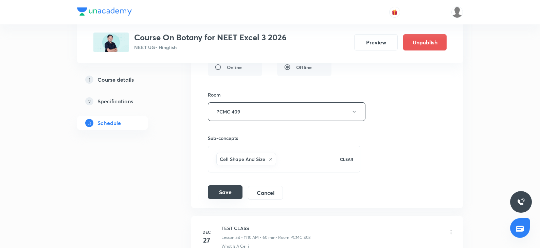
click at [227, 187] on button "Save" at bounding box center [225, 193] width 35 height 14
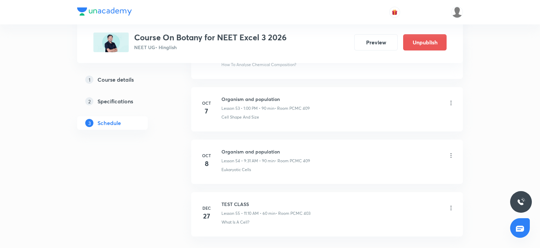
scroll to position [2824, 0]
click at [450, 100] on icon at bounding box center [450, 103] width 7 height 7
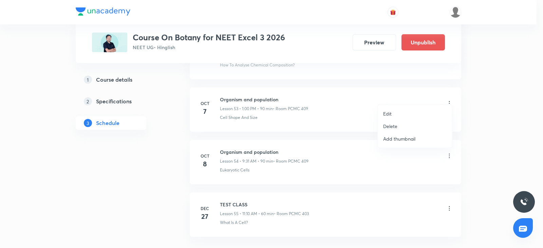
click at [397, 114] on li "Edit" at bounding box center [415, 114] width 74 height 13
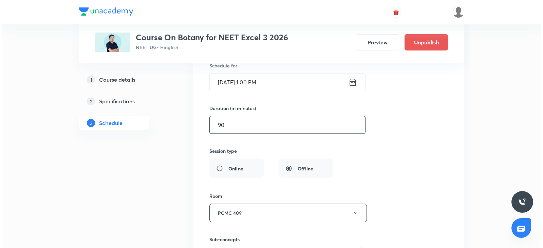
scroll to position [2908, 0]
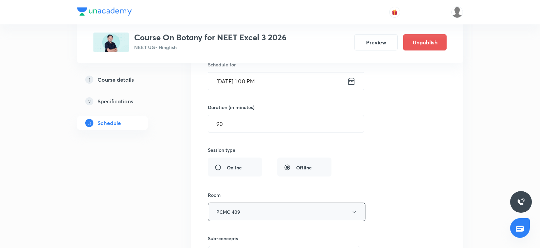
click at [242, 206] on button "PCMC 409" at bounding box center [286, 212] width 157 height 19
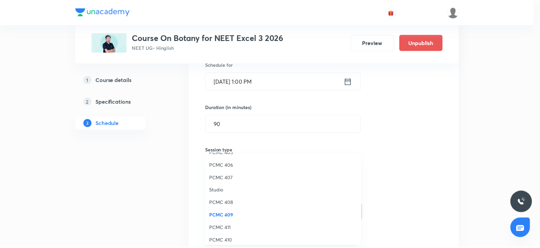
scroll to position [99, 0]
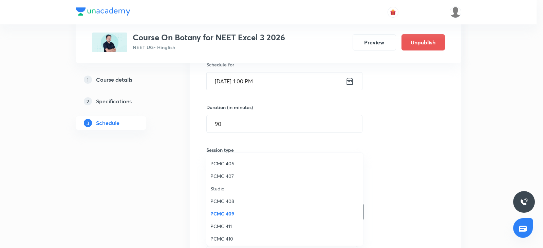
click at [227, 171] on li "PCMC 407" at bounding box center [284, 176] width 157 height 13
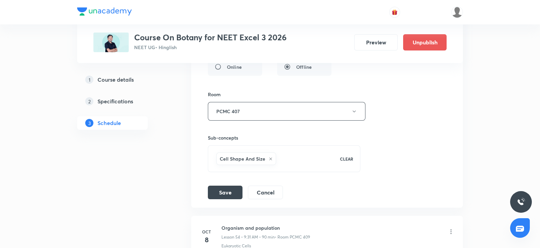
scroll to position [3011, 0]
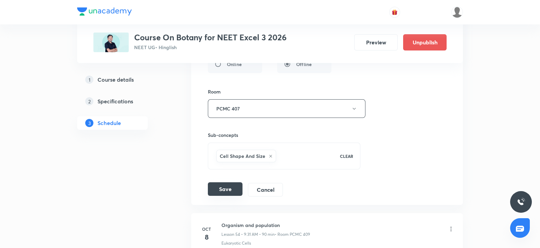
click at [229, 183] on button "Save" at bounding box center [225, 190] width 35 height 14
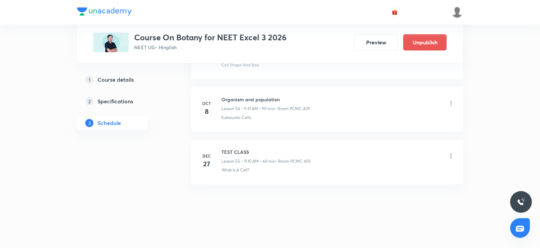
scroll to position [2870, 0]
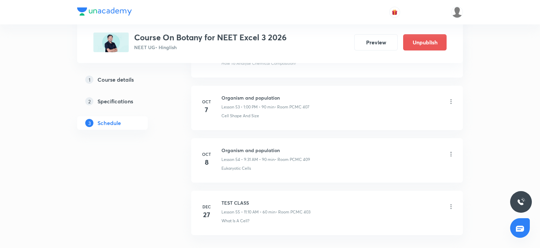
scroll to position [2825, 0]
click at [449, 152] on icon at bounding box center [450, 155] width 7 height 7
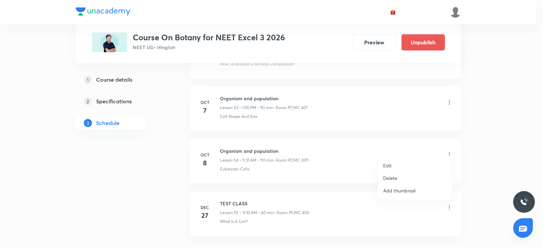
click at [388, 165] on p "Edit" at bounding box center [387, 165] width 8 height 7
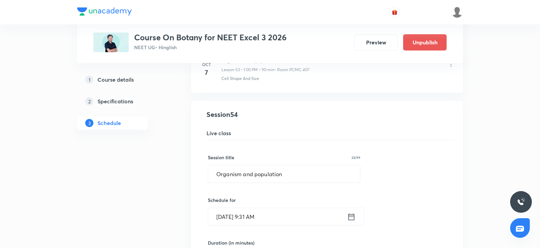
click at [237, 208] on input "Oct 8, 2025, 9:31 AM" at bounding box center [277, 216] width 139 height 17
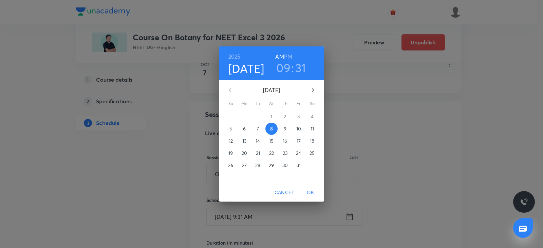
click at [280, 131] on span "9" at bounding box center [285, 129] width 12 height 7
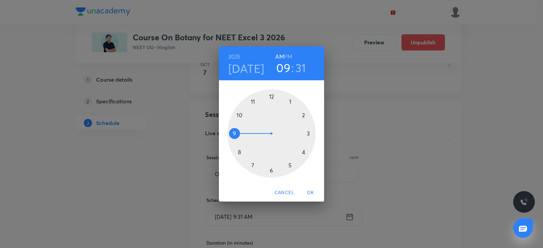
click at [292, 103] on div at bounding box center [271, 134] width 88 height 88
click at [288, 57] on h6 "PM" at bounding box center [288, 57] width 8 height 10
click at [271, 96] on div at bounding box center [271, 134] width 88 height 88
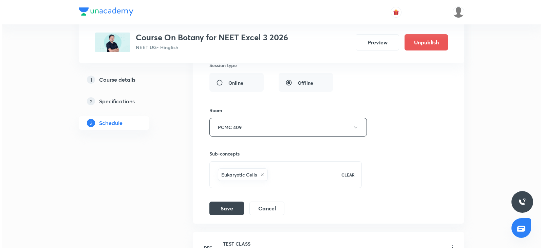
scroll to position [3047, 0]
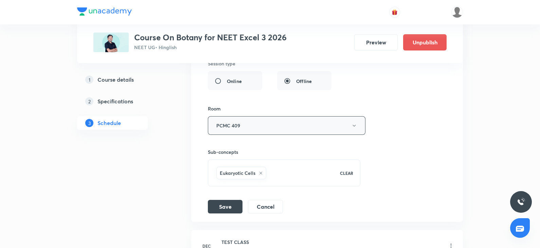
click at [246, 123] on button "PCMC 409" at bounding box center [286, 125] width 157 height 19
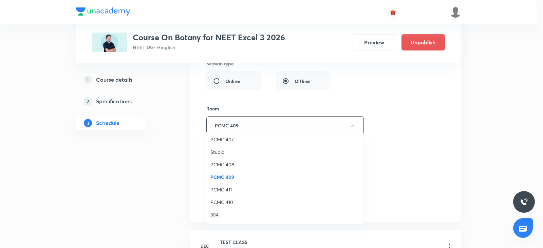
scroll to position [115, 0]
click at [227, 138] on span "PCMC 407" at bounding box center [284, 137] width 149 height 7
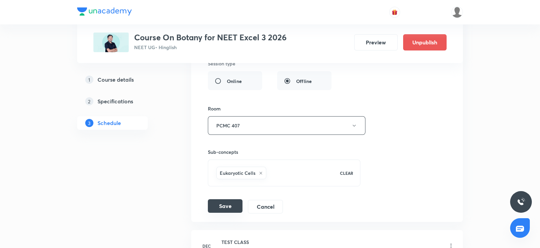
click at [222, 201] on button "Save" at bounding box center [225, 207] width 35 height 14
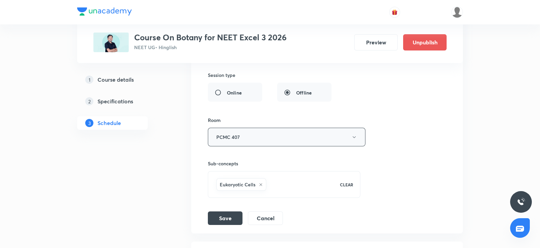
click at [257, 128] on button "PCMC 407" at bounding box center [286, 137] width 157 height 19
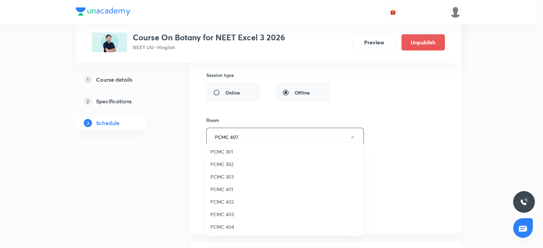
click at [284, 197] on li "PCMC 402" at bounding box center [284, 202] width 157 height 13
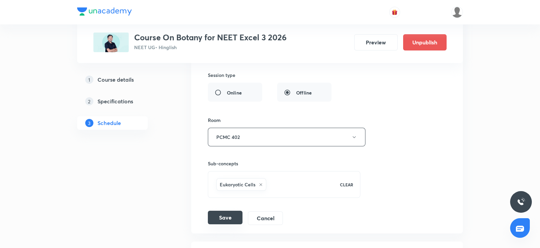
click at [231, 212] on button "Save" at bounding box center [225, 218] width 35 height 14
click at [253, 135] on button "PCMC 402" at bounding box center [286, 137] width 157 height 19
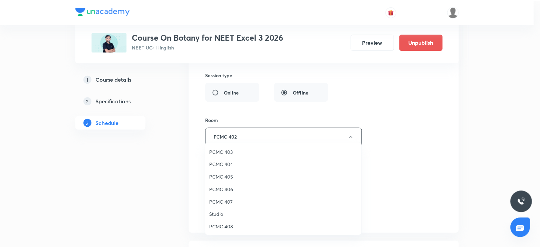
scroll to position [63, 0]
click at [227, 201] on span "PCMC 407" at bounding box center [284, 201] width 149 height 7
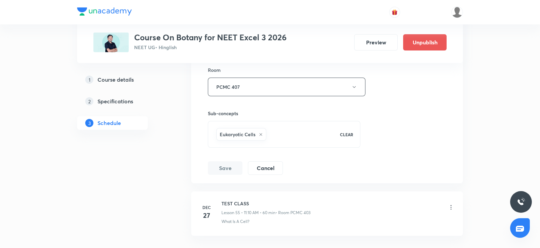
scroll to position [2870, 0]
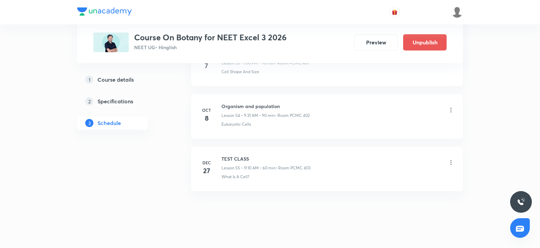
click at [453, 109] on div "Organism and population Lesson 54 • 9:31 AM • 90 min • Room PCMC 402" at bounding box center [337, 111] width 233 height 16
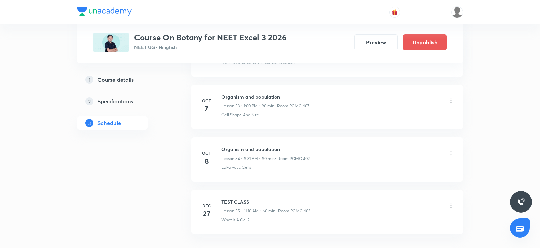
scroll to position [2820, 0]
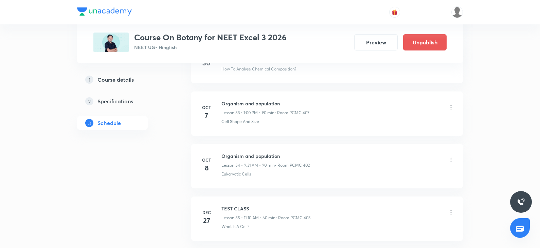
click at [446, 153] on div "Organism and population Lesson 54 • 9:31 AM • 90 min • Room PCMC 402" at bounding box center [337, 161] width 233 height 16
click at [452, 157] on icon at bounding box center [450, 160] width 7 height 7
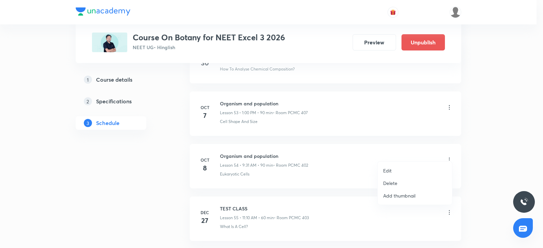
click at [396, 165] on li "Edit" at bounding box center [415, 171] width 74 height 13
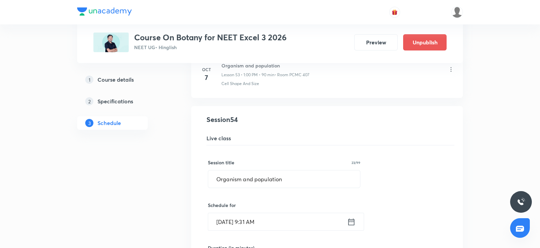
scroll to position [2878, 0]
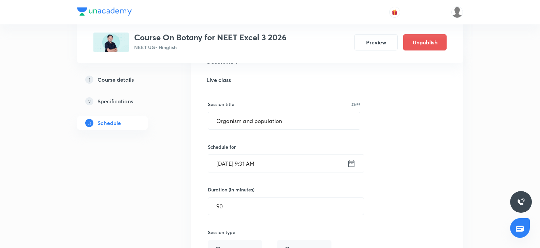
click at [234, 164] on input "Oct 8, 2025, 9:31 AM" at bounding box center [277, 163] width 139 height 17
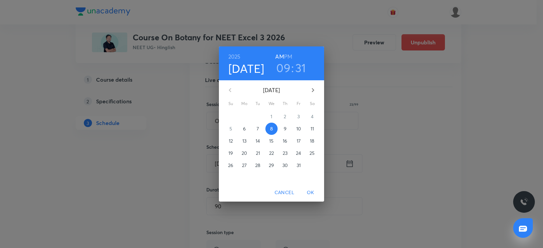
click at [286, 125] on button "9" at bounding box center [285, 129] width 12 height 12
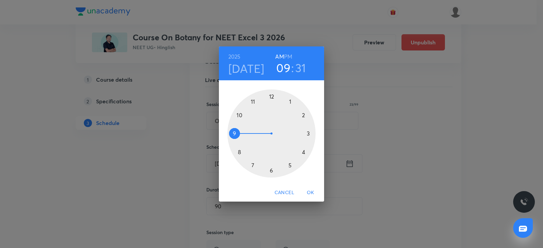
click at [290, 101] on div at bounding box center [271, 134] width 88 height 88
click at [287, 55] on h6 "PM" at bounding box center [288, 57] width 8 height 10
click at [270, 94] on div at bounding box center [271, 134] width 88 height 88
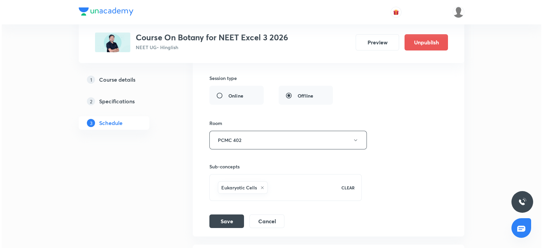
scroll to position [3038, 0]
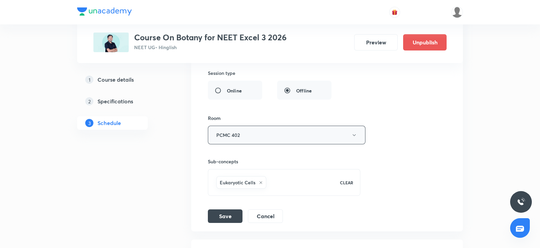
click at [236, 130] on button "PCMC 402" at bounding box center [286, 135] width 157 height 19
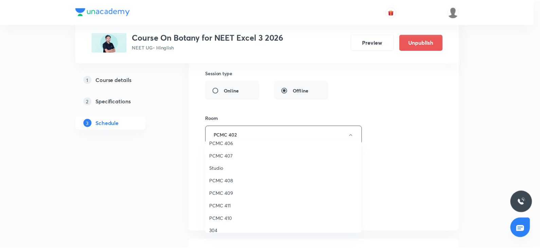
scroll to position [114, 0]
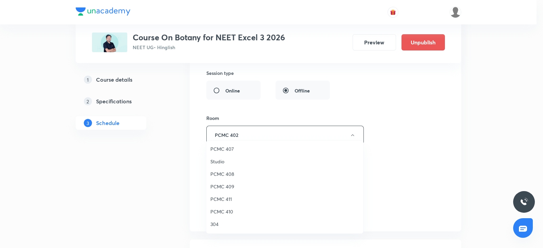
click at [228, 146] on span "PCMC 407" at bounding box center [284, 149] width 149 height 7
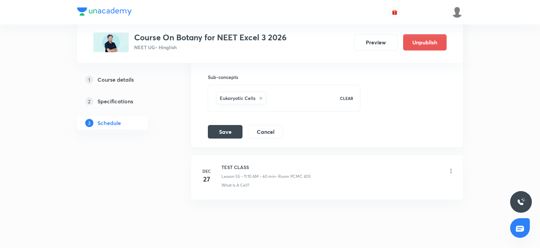
scroll to position [3123, 0]
click at [223, 124] on button "Save" at bounding box center [225, 130] width 35 height 14
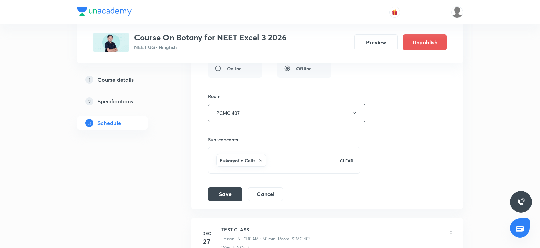
scroll to position [3071, 0]
click at [222, 188] on button "Save" at bounding box center [225, 194] width 35 height 14
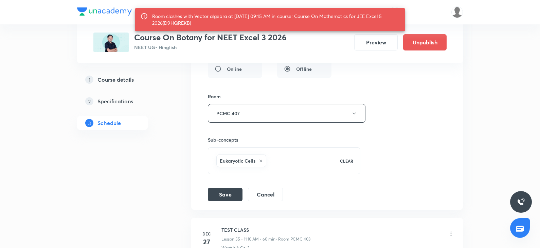
click at [176, 22] on div "Room clashes with Vector algebra at 08 Oct 2025 09:15 AM in course: Course On M…" at bounding box center [275, 19] width 247 height 19
copy div "D9HQREKB"
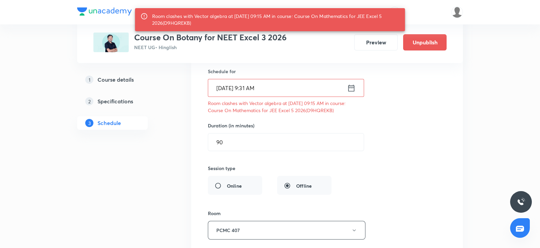
scroll to position [2953, 0]
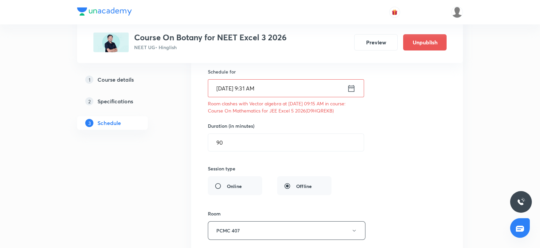
click at [252, 82] on input "Oct 8, 2025, 9:31 AM" at bounding box center [277, 88] width 139 height 17
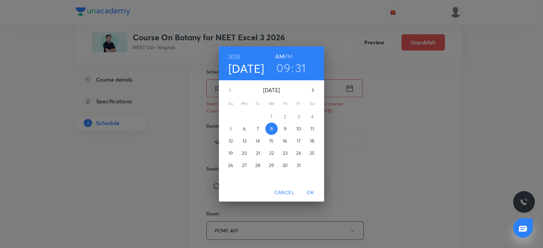
click at [285, 128] on p "9" at bounding box center [285, 129] width 3 height 7
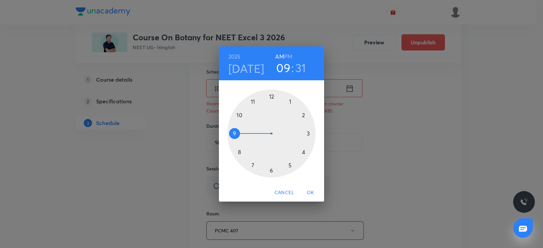
click at [289, 101] on div at bounding box center [271, 134] width 88 height 88
click at [290, 56] on h6 "PM" at bounding box center [288, 57] width 8 height 10
click at [271, 96] on div at bounding box center [271, 134] width 88 height 88
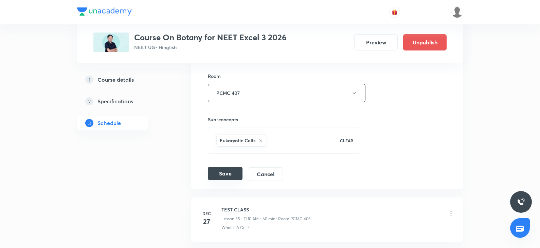
scroll to position [3092, 0]
click at [231, 167] on button "Save" at bounding box center [225, 174] width 35 height 14
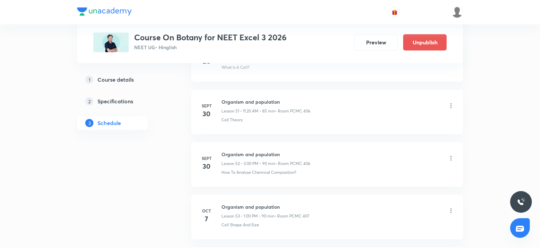
scroll to position [2716, 0]
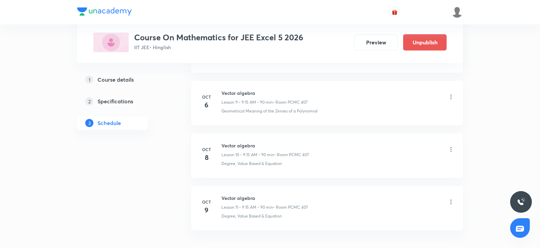
scroll to position [826, 0]
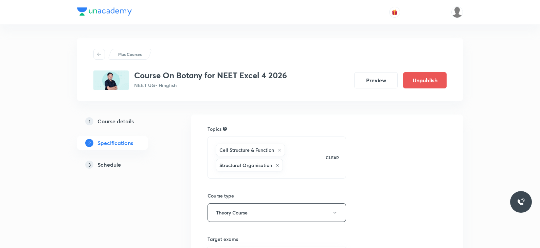
click at [107, 160] on link "3 Schedule" at bounding box center [123, 165] width 92 height 14
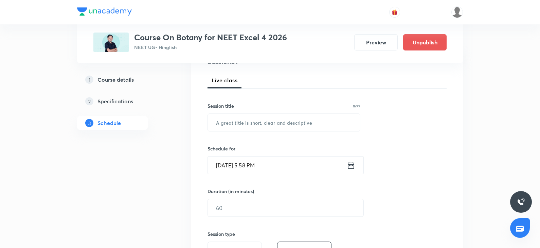
scroll to position [102, 0]
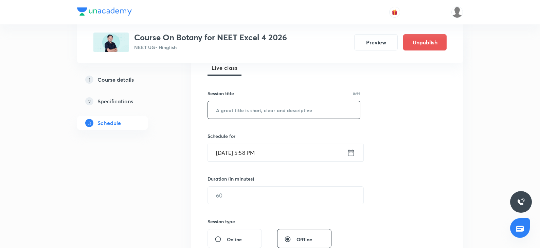
click at [241, 114] on input "text" at bounding box center [284, 109] width 152 height 17
paste input "D9HQREKB"
type input "D9HQREKB"
drag, startPoint x: 252, startPoint y: 105, endPoint x: 199, endPoint y: 108, distance: 53.3
click at [199, 108] on div "Session 51 Live class Session title 8/99 D9HQREKB ​ Schedule for [DATE] 5:58 PM…" at bounding box center [326, 203] width 271 height 340
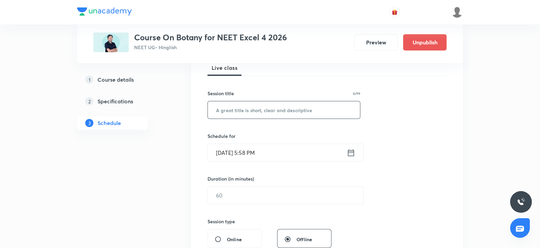
paste input "Organism and population"
type input "Organism and population"
click at [232, 151] on input "[DATE] 5:58 PM" at bounding box center [277, 152] width 139 height 17
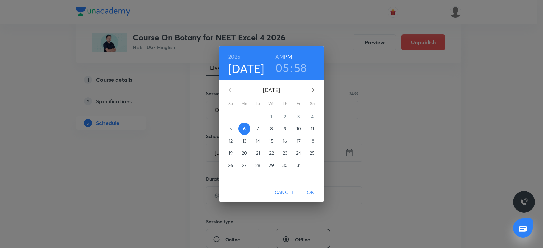
click at [262, 128] on span "7" at bounding box center [258, 129] width 12 height 7
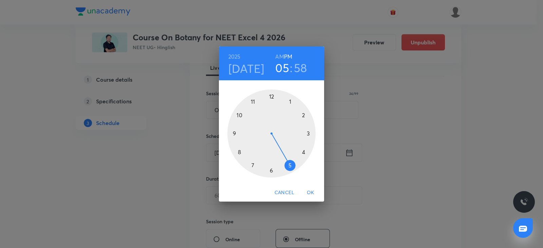
click at [234, 132] on div at bounding box center [271, 134] width 88 height 88
click at [280, 58] on h6 "AM" at bounding box center [279, 57] width 8 height 10
click at [270, 169] on div at bounding box center [271, 134] width 88 height 88
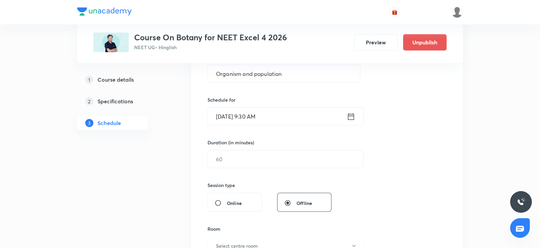
scroll to position [141, 0]
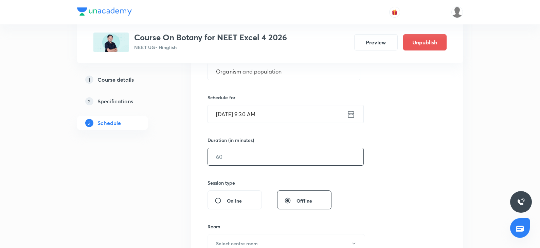
click at [236, 160] on input "text" at bounding box center [285, 156] width 155 height 17
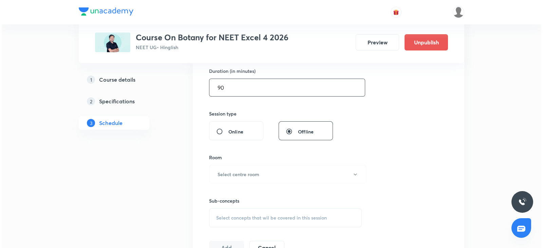
scroll to position [219, 0]
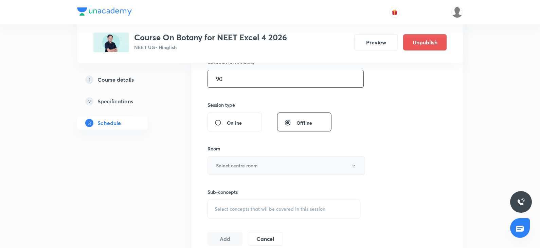
type input "90"
click at [228, 167] on h6 "Select centre room" at bounding box center [237, 165] width 42 height 7
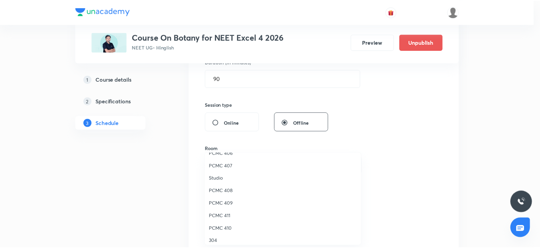
scroll to position [114, 0]
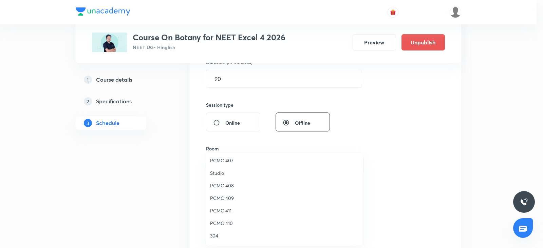
click at [229, 198] on span "PCMC 409" at bounding box center [284, 198] width 149 height 7
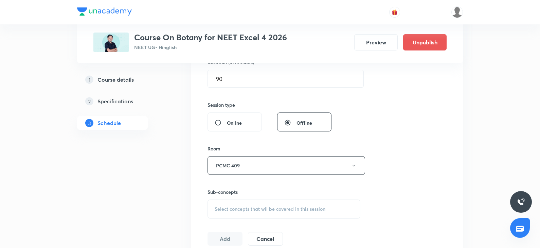
click at [230, 204] on div "Select concepts that wil be covered in this session" at bounding box center [283, 209] width 153 height 19
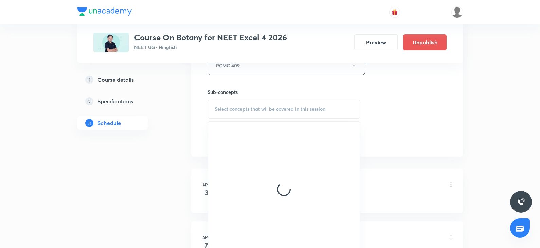
scroll to position [326, 0]
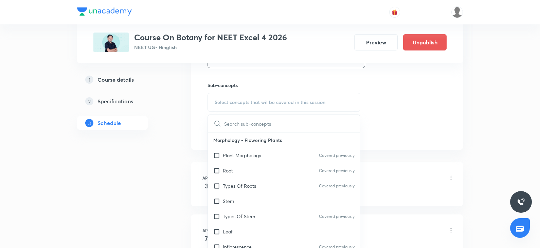
click at [232, 178] on div "Types Of Roots Covered previously" at bounding box center [284, 185] width 152 height 15
checkbox input "true"
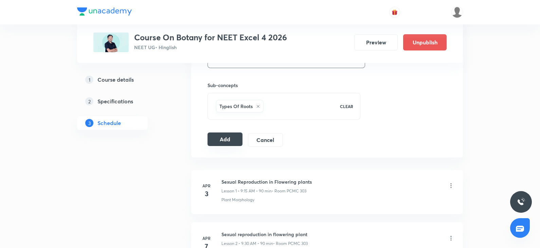
click at [226, 142] on button "Add" at bounding box center [224, 140] width 35 height 14
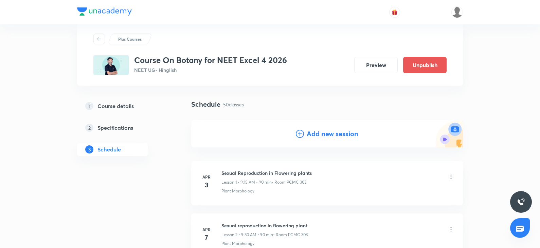
scroll to position [0, 0]
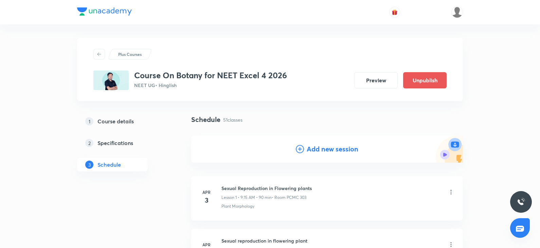
click at [303, 148] on icon at bounding box center [300, 149] width 8 height 8
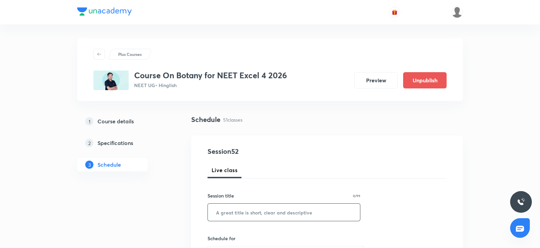
click at [232, 207] on input "text" at bounding box center [284, 212] width 152 height 17
paste input "Organism and population"
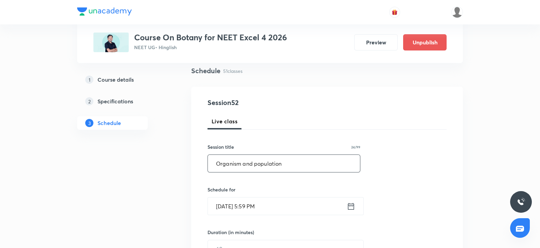
scroll to position [51, 0]
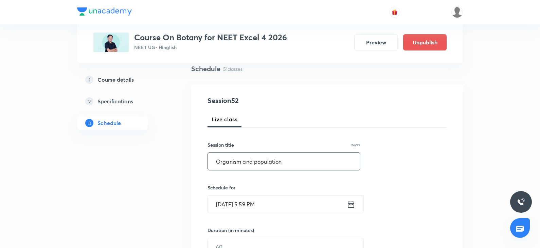
type input "Organism and population"
click at [236, 205] on input "[DATE] 5:59 PM" at bounding box center [277, 204] width 139 height 17
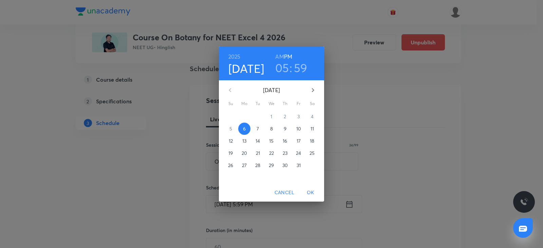
click at [270, 126] on span "8" at bounding box center [271, 129] width 12 height 7
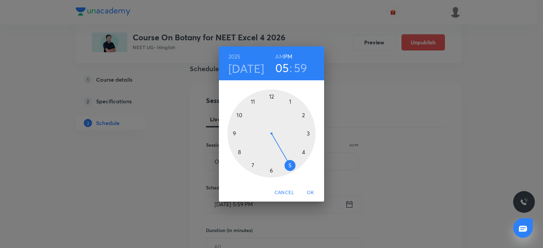
click at [238, 151] on div at bounding box center [271, 134] width 88 height 88
click at [280, 55] on h6 "AM" at bounding box center [279, 57] width 8 height 10
click at [286, 70] on h3 "08" at bounding box center [282, 68] width 14 height 14
click at [237, 134] on div at bounding box center [271, 134] width 88 height 88
click at [269, 174] on div at bounding box center [271, 134] width 88 height 88
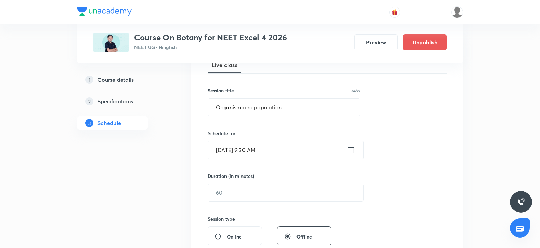
scroll to position [117, 0]
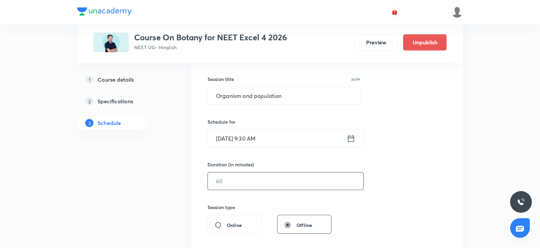
click at [230, 183] on input "text" at bounding box center [285, 181] width 155 height 17
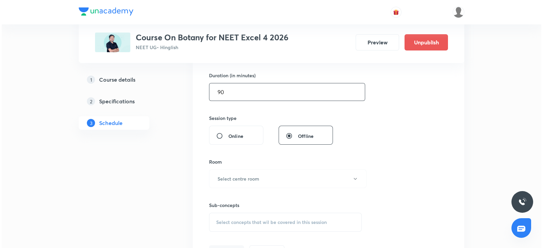
scroll to position [212, 0]
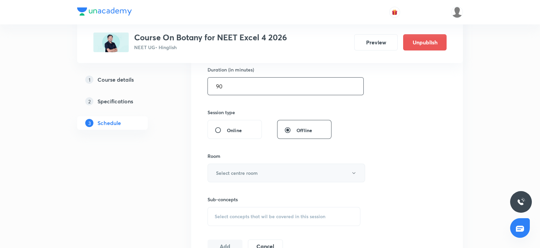
type input "90"
click at [223, 173] on h6 "Select centre room" at bounding box center [237, 173] width 42 height 7
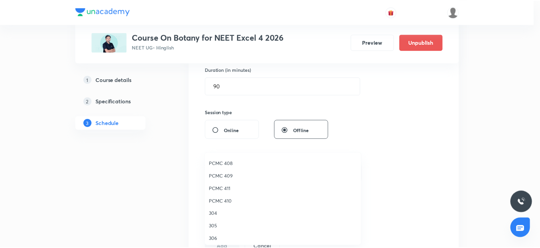
scroll to position [138, 0]
click at [226, 173] on span "PCMC 409" at bounding box center [284, 174] width 149 height 7
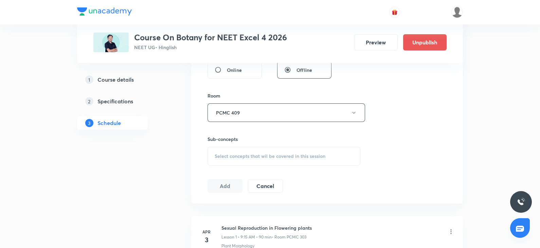
scroll to position [275, 0]
click at [242, 151] on span "Select concepts that wil be covered in this session" at bounding box center [269, 153] width 111 height 5
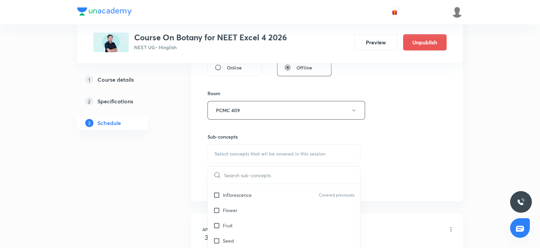
scroll to position [108, 0]
click at [235, 204] on p "Flower" at bounding box center [230, 206] width 15 height 7
checkbox input "true"
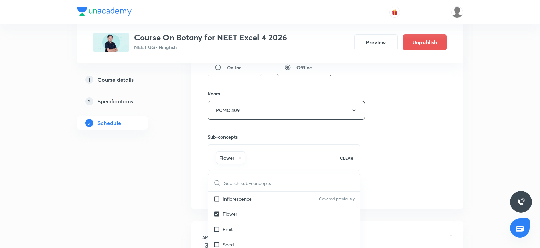
click at [386, 147] on div "Session 52 Live class Session title 24/99 Organism and population ​ Schedule fo…" at bounding box center [326, 35] width 239 height 326
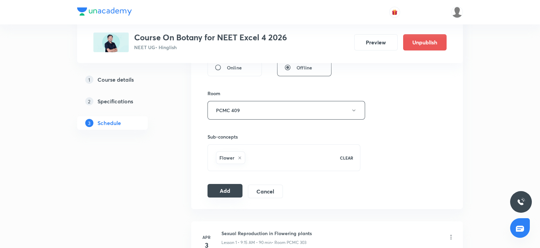
click at [217, 190] on button "Add" at bounding box center [224, 191] width 35 height 14
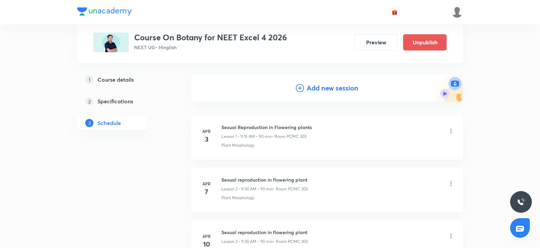
scroll to position [0, 0]
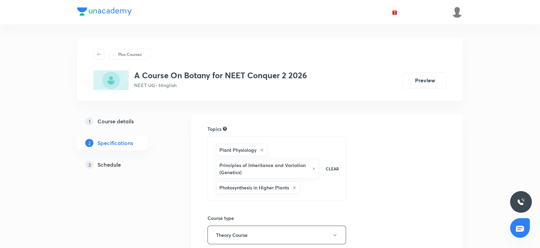
click at [112, 165] on h5 "Schedule" at bounding box center [108, 165] width 23 height 8
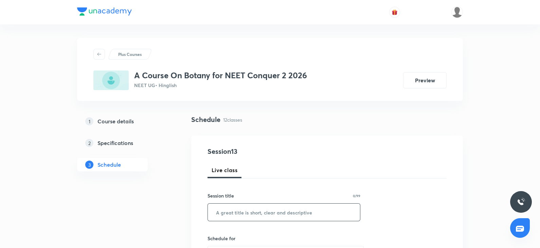
click at [235, 207] on input "text" at bounding box center [284, 212] width 152 height 17
paste input "anatomy of flowering plants"
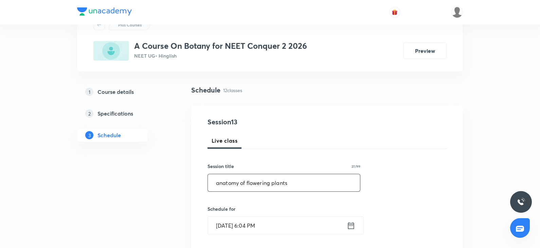
scroll to position [31, 0]
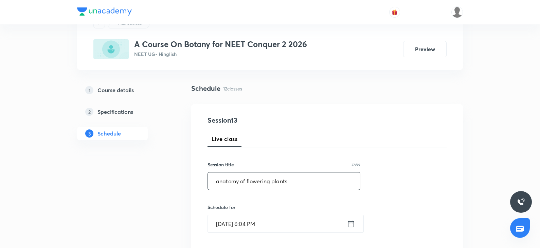
type input "anatomy of flowering plants"
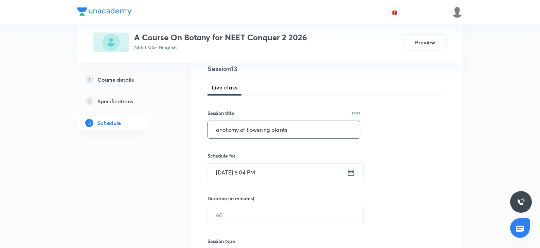
scroll to position [86, 0]
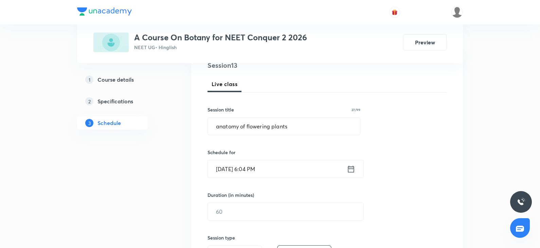
click at [248, 173] on input "[DATE] 6:04 PM" at bounding box center [277, 168] width 139 height 17
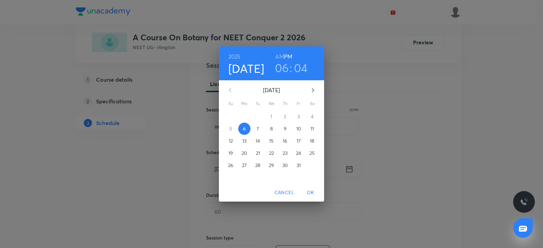
click at [258, 126] on p "7" at bounding box center [258, 129] width 2 height 7
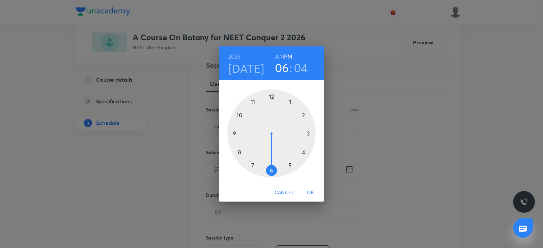
click at [291, 100] on div at bounding box center [271, 134] width 88 height 88
click at [271, 96] on div at bounding box center [271, 134] width 88 height 88
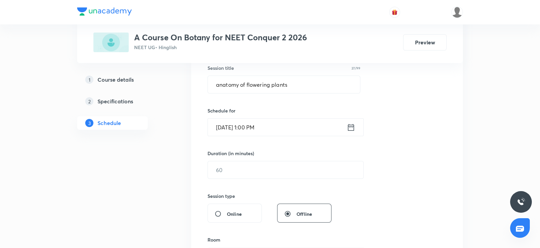
scroll to position [130, 0]
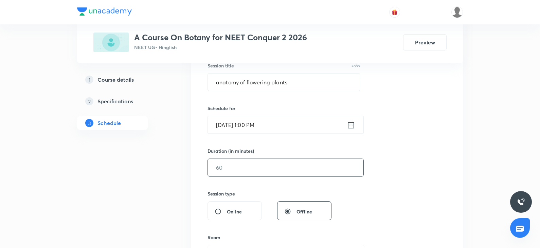
click at [239, 160] on input "text" at bounding box center [285, 167] width 155 height 17
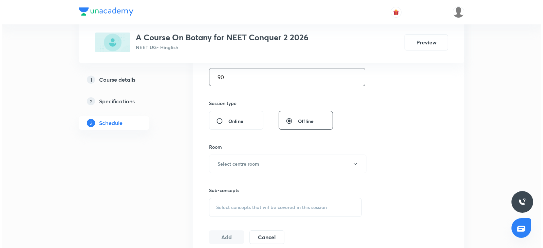
scroll to position [229, 0]
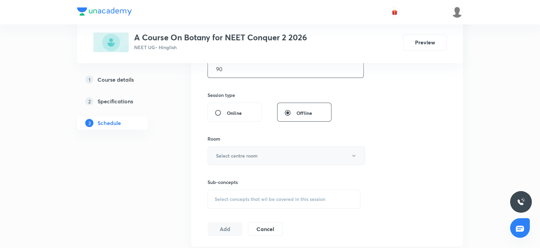
type input "90"
click at [237, 159] on button "Select centre room" at bounding box center [285, 156] width 157 height 19
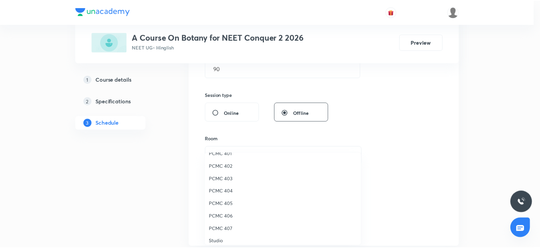
scroll to position [151, 0]
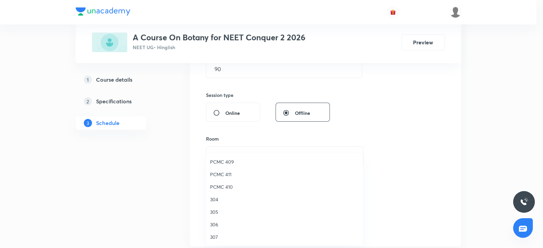
click at [217, 228] on li "306" at bounding box center [284, 225] width 157 height 13
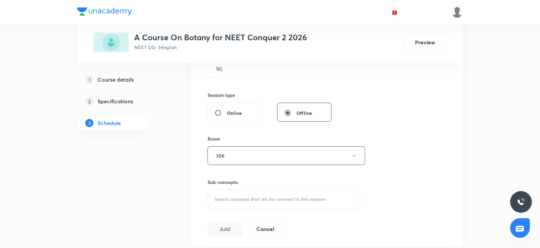
click at [276, 189] on div "Sub-concepts Select concepts that wil be covered in this session" at bounding box center [283, 194] width 153 height 30
click at [252, 198] on span "Select concepts that wil be covered in this session" at bounding box center [269, 199] width 111 height 5
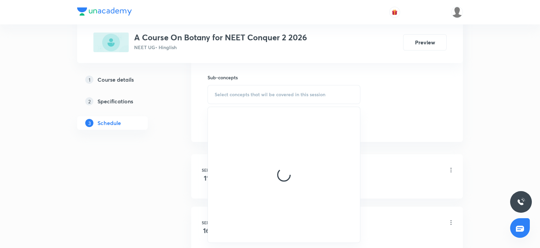
scroll to position [335, 0]
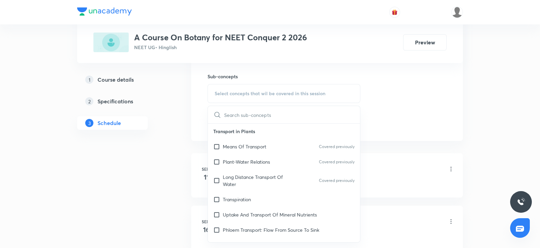
click at [249, 187] on p "Long Distance Transport Of Water" at bounding box center [257, 181] width 69 height 14
checkbox input "true"
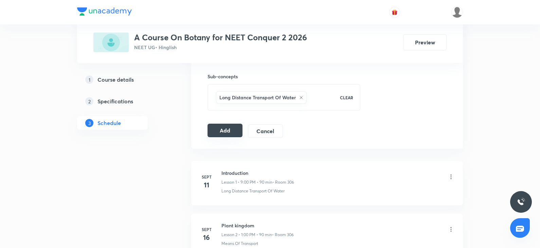
click at [223, 129] on button "Add" at bounding box center [224, 131] width 35 height 14
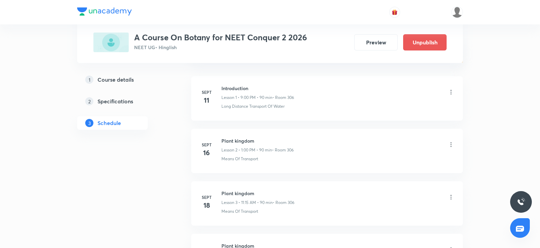
scroll to position [0, 0]
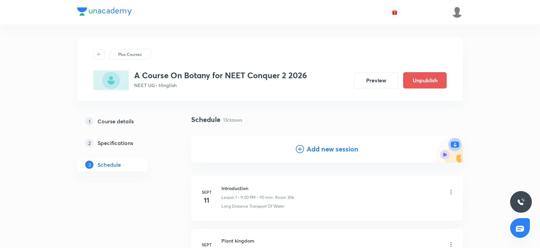
click at [308, 151] on h4 "Add new session" at bounding box center [332, 149] width 52 height 10
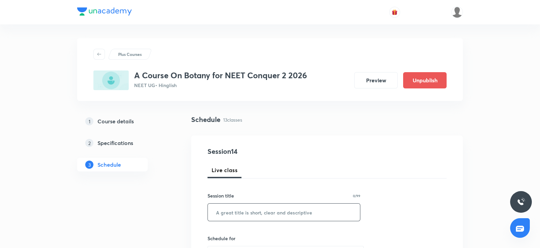
click at [242, 207] on input "text" at bounding box center [284, 212] width 152 height 17
paste input "anatomy of flowering plants"
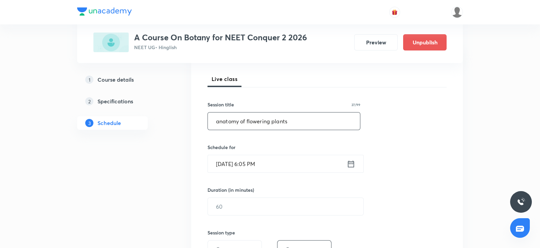
scroll to position [95, 0]
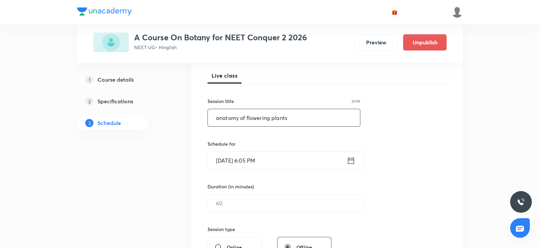
type input "anatomy of flowering plants"
click at [233, 159] on input "Oct 6, 2025, 6:05 PM" at bounding box center [277, 160] width 139 height 17
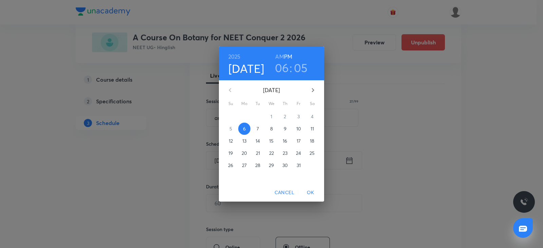
click at [270, 128] on p "8" at bounding box center [271, 129] width 3 height 7
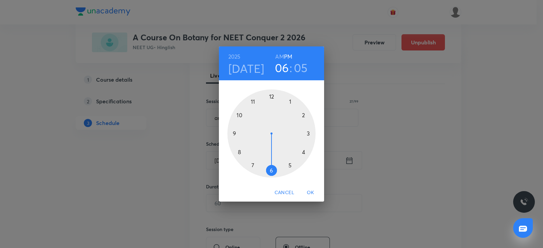
click at [295, 99] on div at bounding box center [271, 134] width 88 height 88
click at [271, 97] on div at bounding box center [271, 134] width 88 height 88
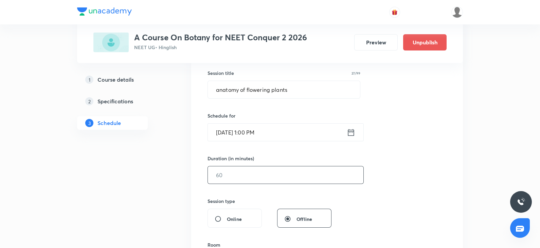
scroll to position [124, 0]
click at [251, 177] on input "text" at bounding box center [285, 174] width 155 height 17
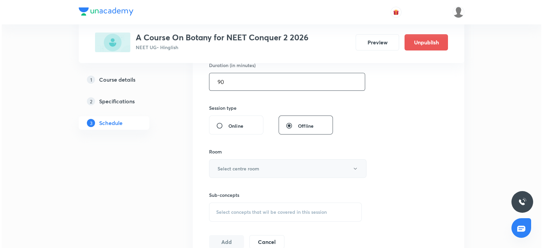
scroll to position [217, 0]
type input "90"
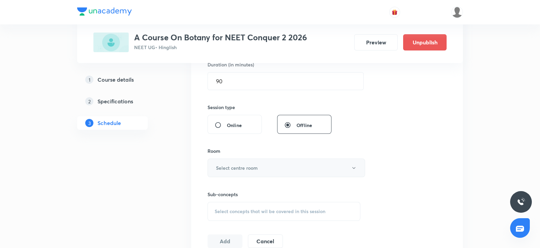
click at [239, 172] on button "Select centre room" at bounding box center [285, 168] width 157 height 19
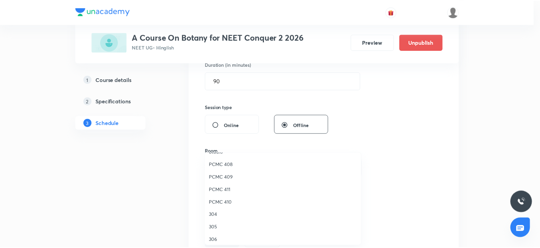
scroll to position [151, 0]
click at [215, 222] on span "306" at bounding box center [284, 224] width 149 height 7
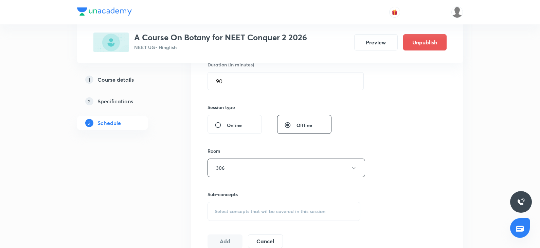
click at [235, 214] on div "Select concepts that wil be covered in this session" at bounding box center [283, 211] width 153 height 19
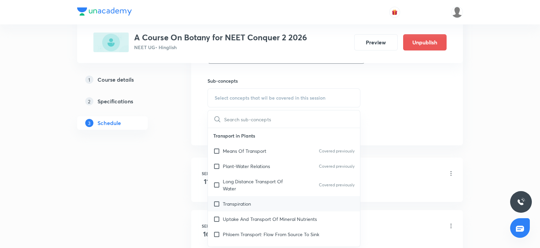
scroll to position [331, 0]
click at [232, 201] on p "Transpiration" at bounding box center [237, 203] width 28 height 7
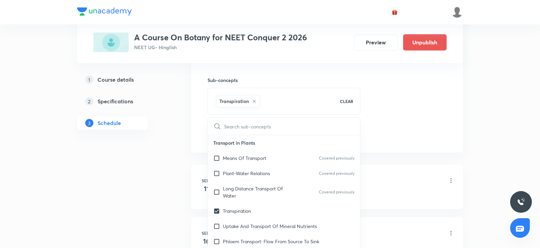
checkbox input "true"
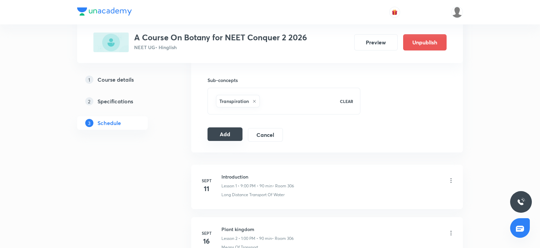
click at [226, 136] on button "Add" at bounding box center [224, 135] width 35 height 14
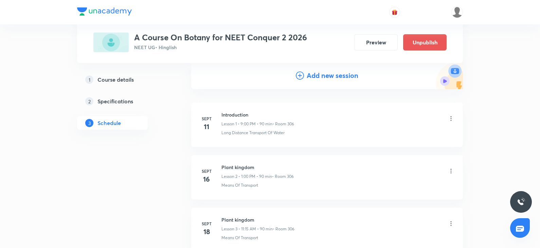
scroll to position [0, 0]
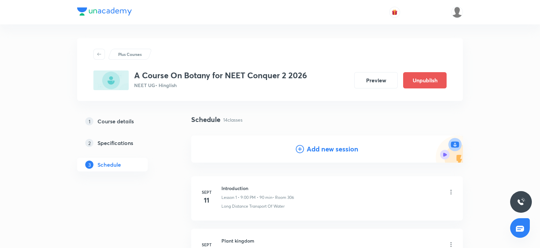
click at [302, 148] on icon at bounding box center [300, 149] width 8 height 8
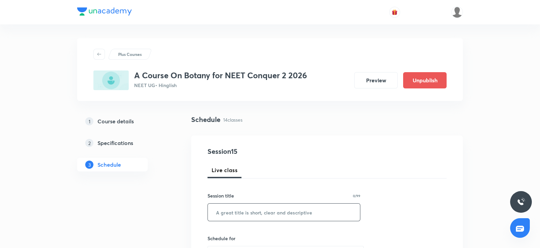
click at [243, 209] on input "text" at bounding box center [284, 212] width 152 height 17
paste input "anatomy of flowering plants"
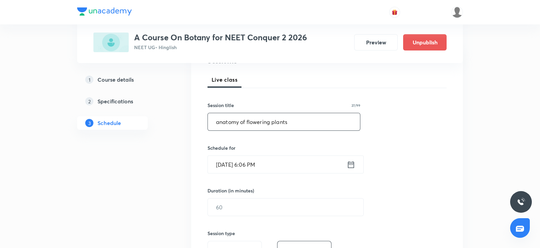
scroll to position [92, 0]
type input "anatomy of flowering plants"
click at [237, 169] on input "Oct 6, 2025, 6:06 PM" at bounding box center [277, 163] width 139 height 17
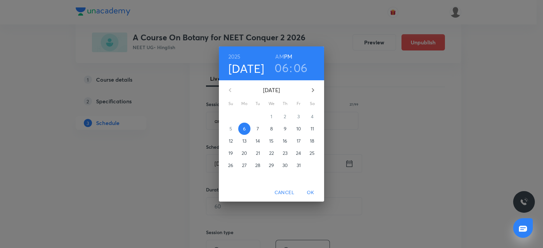
click at [281, 130] on span "9" at bounding box center [285, 129] width 12 height 7
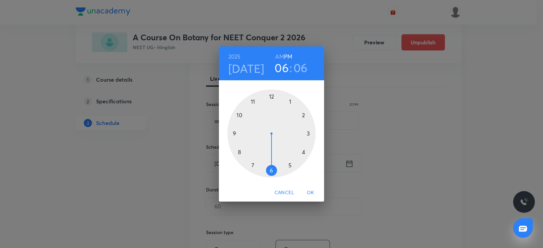
click at [308, 131] on div at bounding box center [271, 134] width 88 height 88
click at [271, 96] on div at bounding box center [271, 134] width 88 height 88
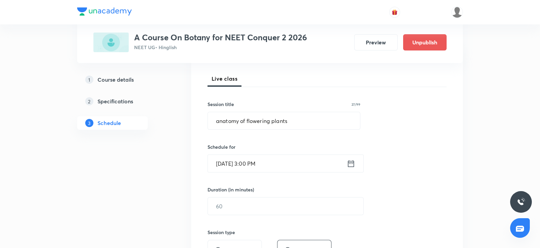
scroll to position [122, 0]
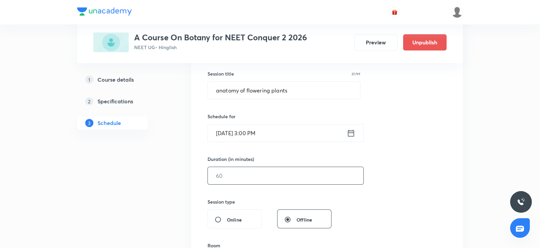
click at [232, 176] on input "text" at bounding box center [285, 175] width 155 height 17
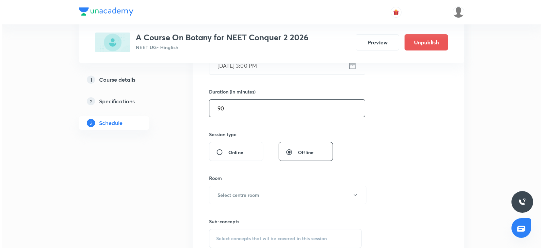
scroll to position [197, 0]
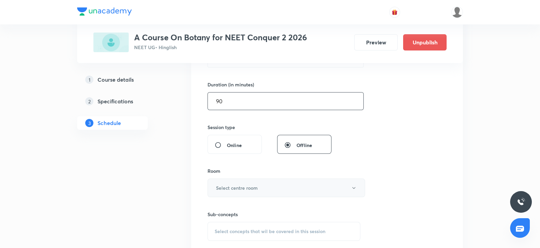
type input "90"
click at [225, 182] on button "Select centre room" at bounding box center [285, 188] width 157 height 19
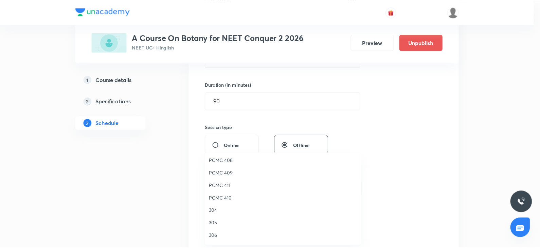
scroll to position [151, 0]
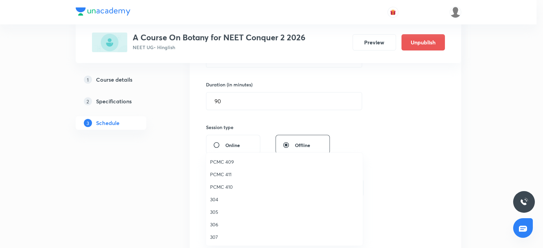
click at [212, 228] on li "306" at bounding box center [284, 225] width 157 height 13
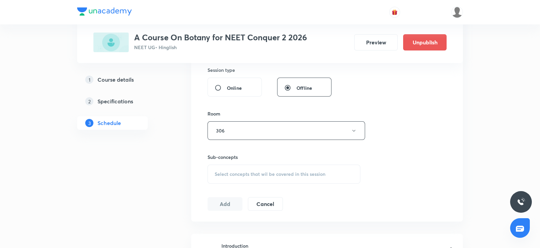
scroll to position [254, 0]
click at [233, 174] on span "Select concepts that wil be covered in this session" at bounding box center [269, 173] width 111 height 5
click at [236, 217] on p "Guttation" at bounding box center [233, 218] width 21 height 7
checkbox input "true"
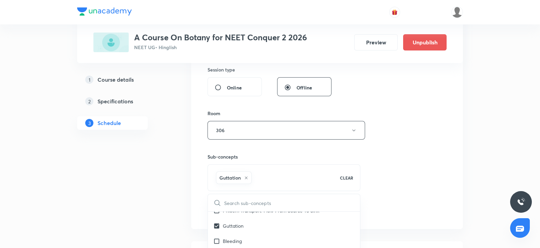
click at [413, 152] on div "Session 15 Live class Session title 27/99 anatomy of flowering plants ​ Schedul…" at bounding box center [326, 55] width 239 height 326
click at [226, 209] on button "Add" at bounding box center [224, 211] width 35 height 14
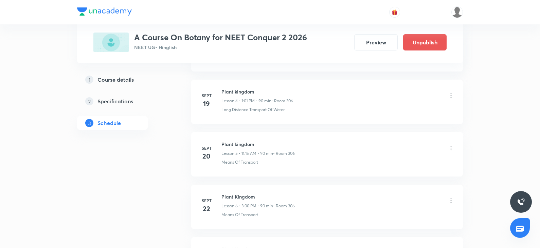
click at [299, 138] on li "Sept 20 Plant kingdom Lesson 5 • 11:15 AM • 90 min • Room 306 Means Of Transport" at bounding box center [326, 154] width 271 height 44
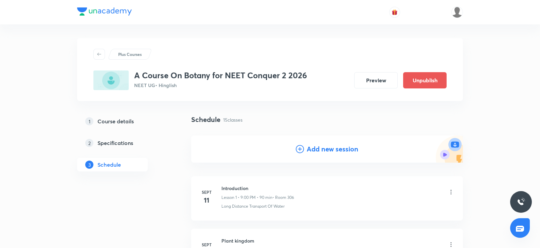
click at [299, 147] on icon at bounding box center [300, 149] width 8 height 8
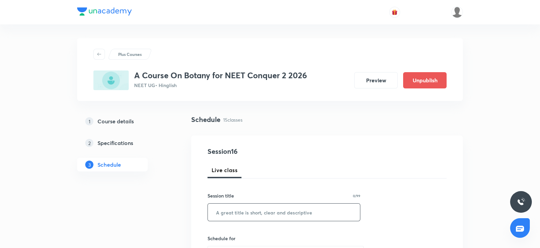
click at [230, 212] on input "text" at bounding box center [284, 212] width 152 height 17
paste input "anatomy of flowering plants"
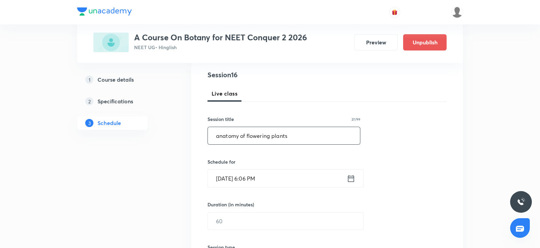
scroll to position [77, 0]
type input "anatomy of flowering plants"
click at [223, 182] on input "Oct 6, 2025, 6:06 PM" at bounding box center [277, 178] width 139 height 17
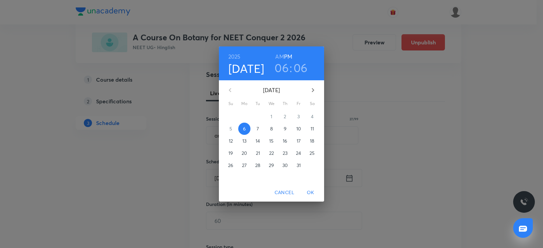
click at [310, 131] on p "11" at bounding box center [311, 129] width 3 height 7
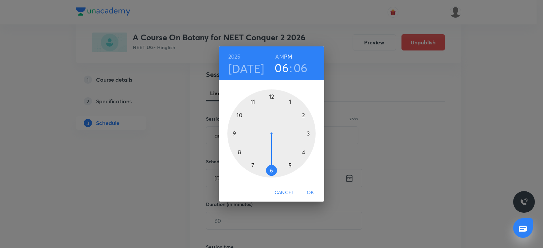
click at [292, 103] on div at bounding box center [271, 134] width 88 height 88
click at [272, 94] on div at bounding box center [271, 134] width 88 height 88
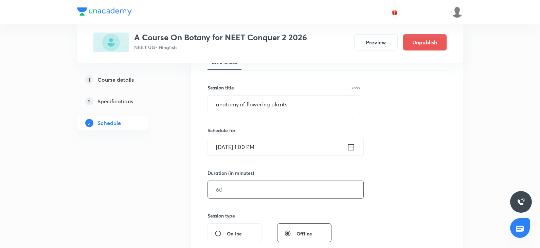
scroll to position [109, 0]
click at [241, 182] on input "text" at bounding box center [285, 189] width 155 height 17
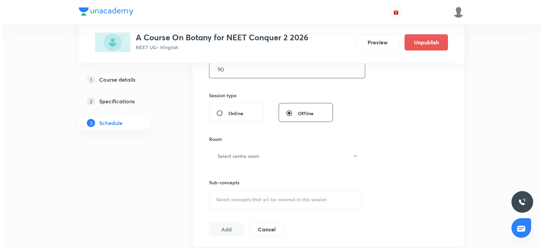
scroll to position [236, 0]
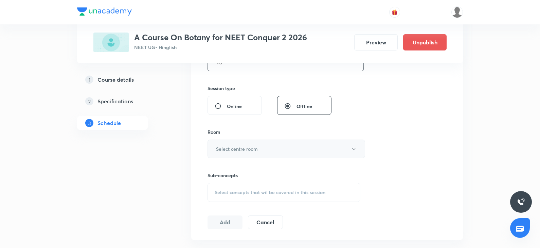
type input "90"
click at [232, 146] on h6 "Select centre room" at bounding box center [237, 149] width 42 height 7
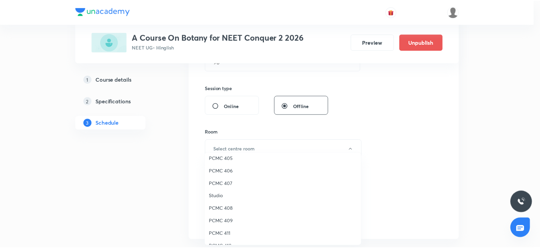
scroll to position [151, 0]
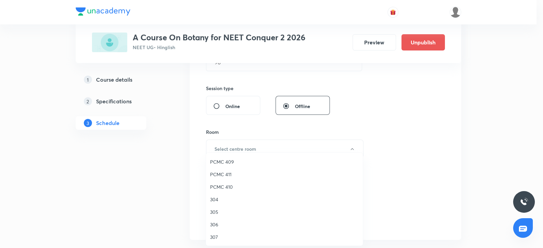
click at [211, 226] on span "306" at bounding box center [284, 224] width 149 height 7
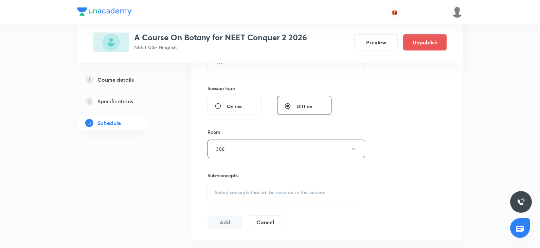
click at [249, 196] on div "Select concepts that wil be covered in this session" at bounding box center [283, 192] width 153 height 19
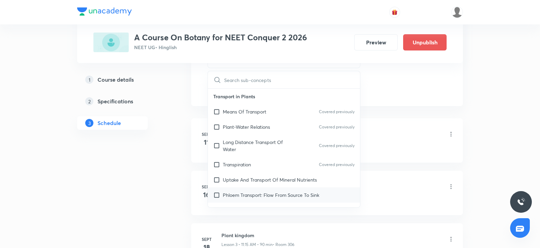
scroll to position [375, 0]
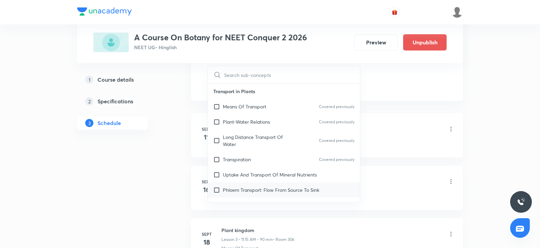
click at [237, 183] on div "Phloem Transport: Flow From Source To Sink" at bounding box center [284, 190] width 152 height 15
checkbox input "true"
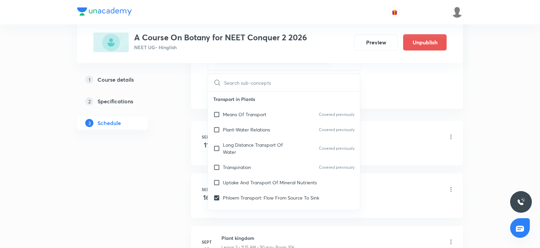
click at [387, 134] on div "Introduction Lesson 1 • 9:00 PM • 90 min • Room 306" at bounding box center [337, 138] width 233 height 16
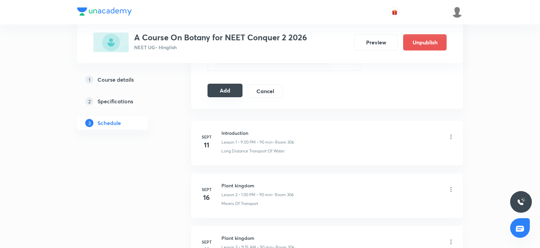
click at [224, 93] on button "Add" at bounding box center [224, 91] width 35 height 14
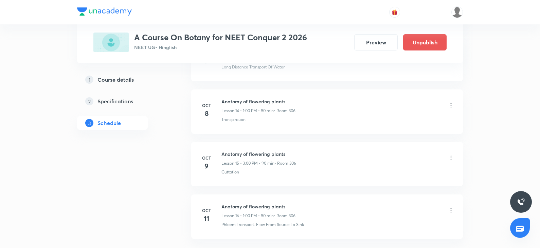
scroll to position [823, 0]
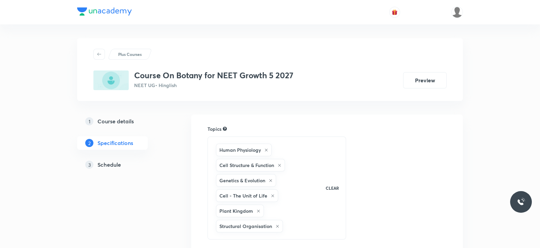
click at [115, 164] on h5 "Schedule" at bounding box center [108, 165] width 23 height 8
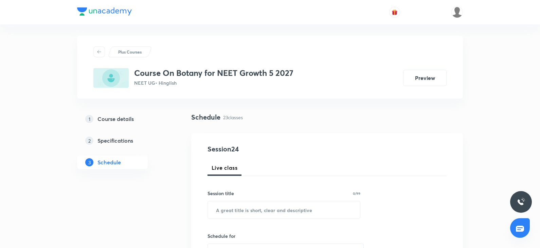
scroll to position [60, 0]
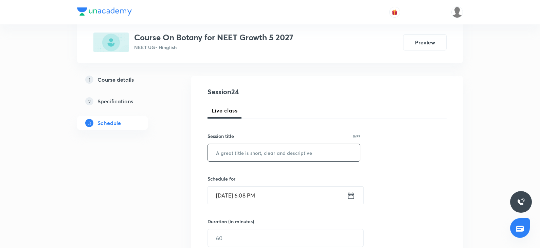
click at [227, 155] on input "text" at bounding box center [284, 152] width 152 height 17
paste input "biological classification"
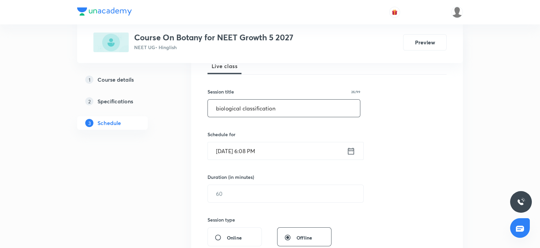
scroll to position [105, 0]
type input "biological classification"
click at [232, 148] on input "[DATE] 6:08 PM" at bounding box center [277, 150] width 139 height 17
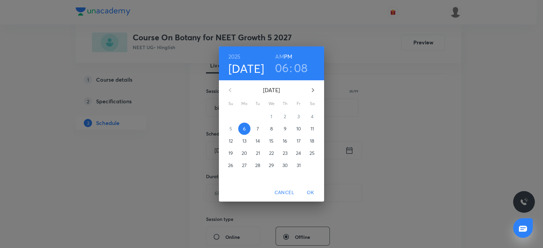
click at [258, 129] on p "7" at bounding box center [258, 129] width 2 height 7
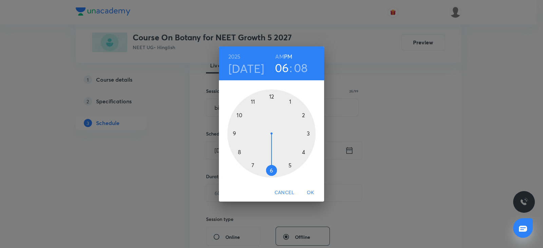
click at [288, 161] on div at bounding box center [271, 134] width 88 height 88
click at [232, 133] on div at bounding box center [271, 134] width 88 height 88
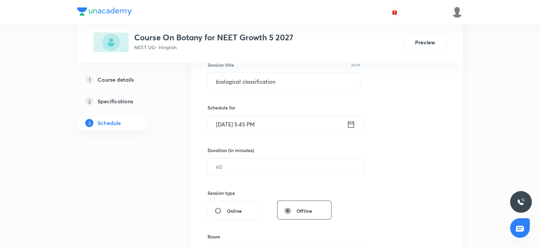
scroll to position [133, 0]
click at [239, 164] on input "text" at bounding box center [285, 165] width 155 height 17
type input "8"
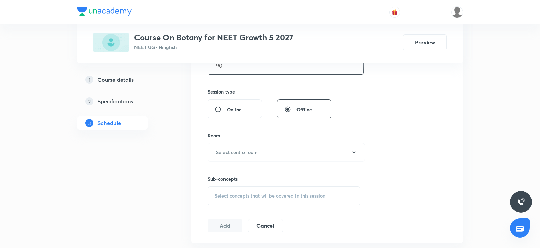
scroll to position [235, 0]
type input "90"
click at [232, 149] on h6 "Select centre room" at bounding box center [237, 150] width 42 height 7
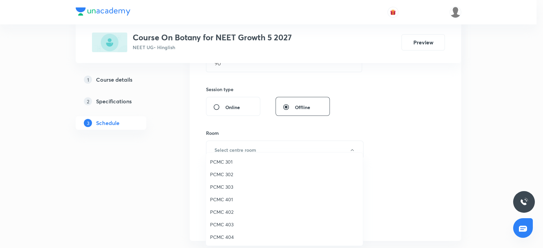
click at [226, 173] on span "PCMC 302" at bounding box center [284, 174] width 149 height 7
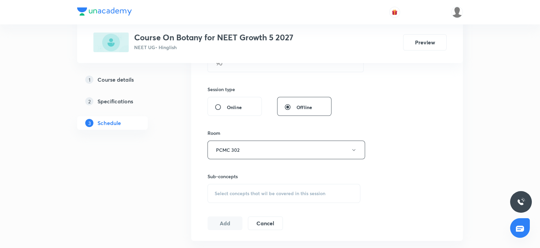
scroll to position [285, 0]
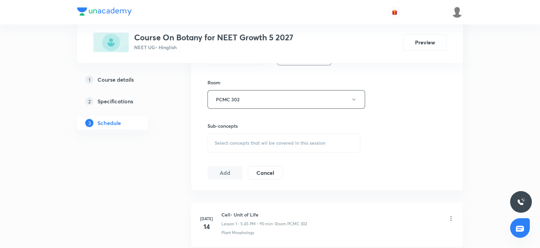
click at [249, 150] on div "Select concepts that wil be covered in this session" at bounding box center [283, 143] width 153 height 19
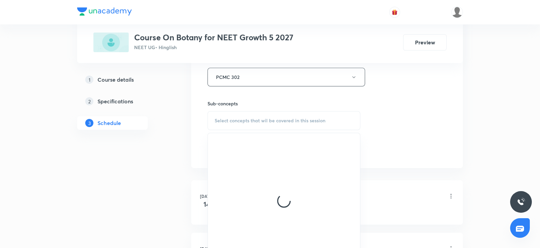
scroll to position [313, 0]
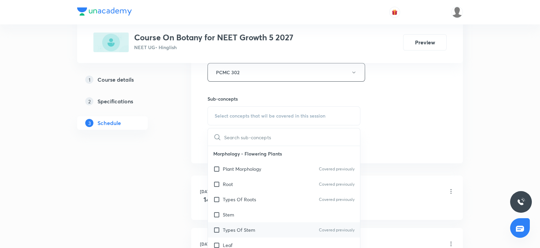
click at [240, 224] on div "Types Of Stem Covered previously" at bounding box center [284, 230] width 152 height 15
checkbox input "true"
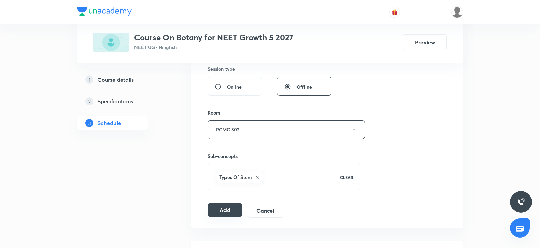
scroll to position [257, 0]
click at [220, 214] on div "Add Cancel" at bounding box center [247, 210] width 81 height 14
click at [223, 207] on button "Add" at bounding box center [224, 209] width 35 height 14
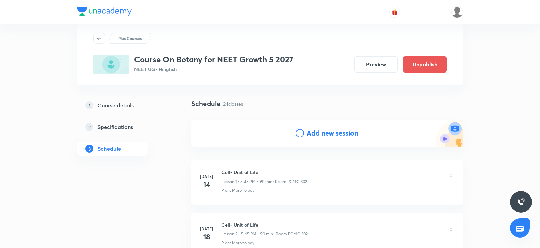
scroll to position [0, 0]
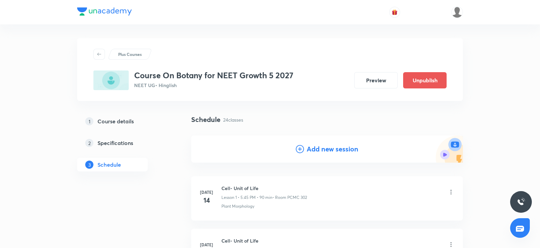
click at [305, 149] on div "Add new session" at bounding box center [327, 149] width 62 height 10
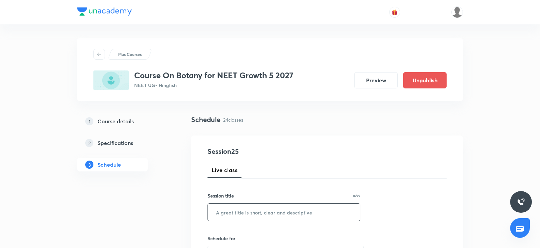
click at [238, 211] on input "text" at bounding box center [284, 212] width 152 height 17
paste input "biological classification"
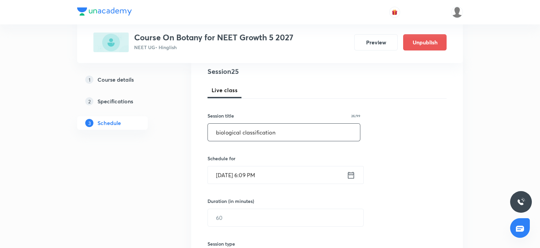
scroll to position [80, 0]
type input "biological classification"
click at [230, 180] on input "Oct 6, 2025, 6:09 PM" at bounding box center [277, 174] width 139 height 17
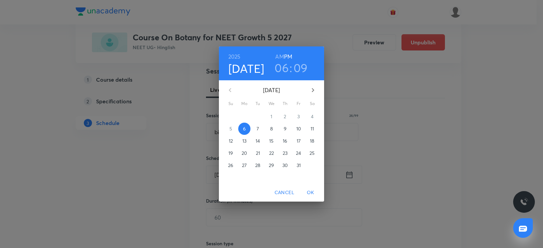
click at [286, 129] on p "9" at bounding box center [285, 129] width 3 height 7
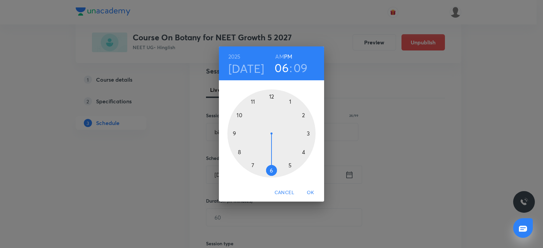
click at [289, 164] on div at bounding box center [271, 134] width 88 height 88
click at [234, 134] on div at bounding box center [271, 134] width 88 height 88
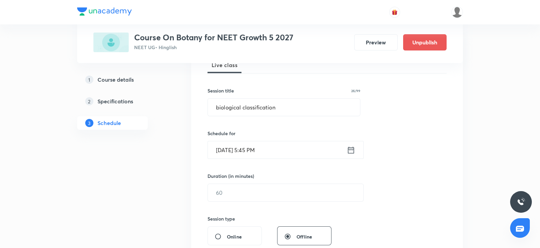
scroll to position [108, 0]
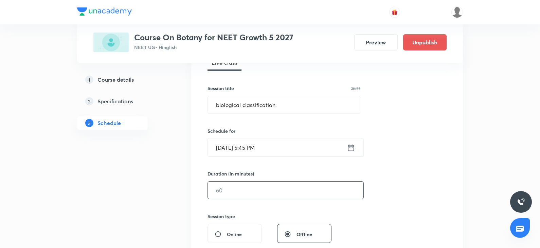
click at [216, 194] on input "text" at bounding box center [285, 190] width 155 height 17
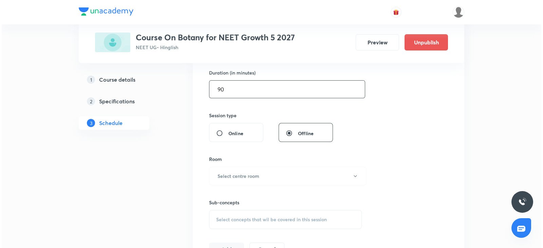
scroll to position [211, 0]
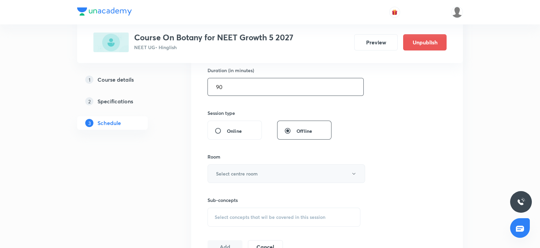
type input "90"
click at [221, 171] on h6 "Select centre room" at bounding box center [237, 173] width 42 height 7
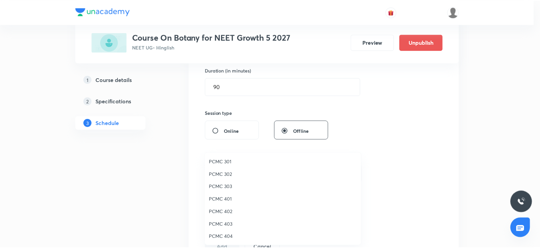
scroll to position [5, 0]
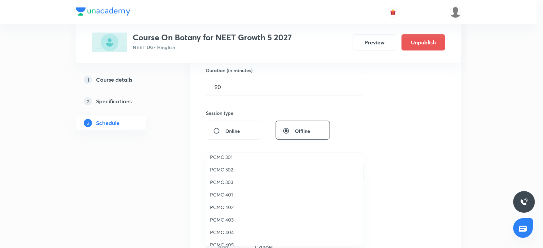
click at [218, 171] on span "PCMC 302" at bounding box center [284, 169] width 149 height 7
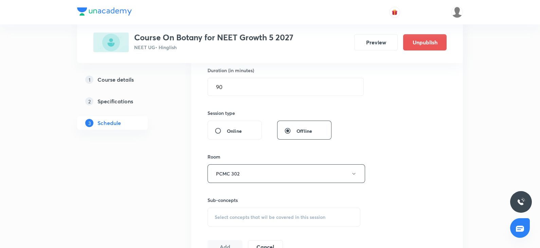
click at [219, 215] on span "Select concepts that wil be covered in this session" at bounding box center [269, 217] width 111 height 5
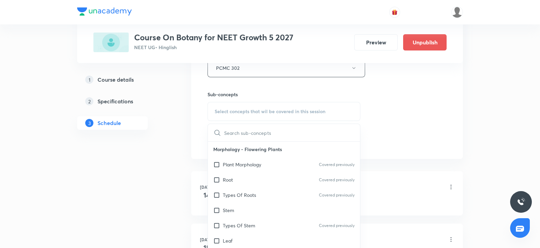
scroll to position [319, 0]
click at [223, 212] on div "Stem" at bounding box center [284, 208] width 152 height 15
checkbox input "true"
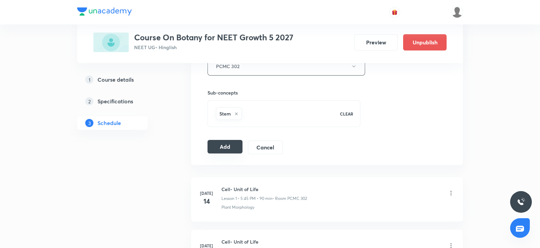
click at [226, 150] on button "Add" at bounding box center [224, 147] width 35 height 14
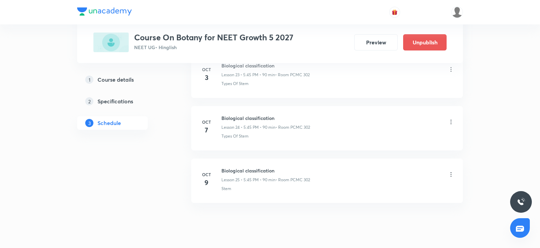
scroll to position [1279, 0]
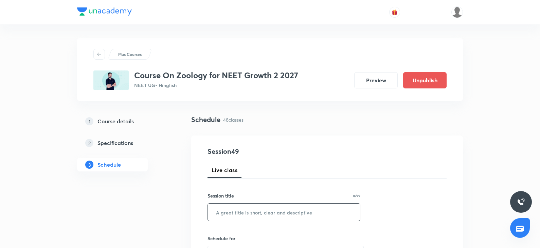
click at [230, 209] on input "text" at bounding box center [284, 212] width 152 height 17
paste input "- [MEDICAL_DATA] and circulation"
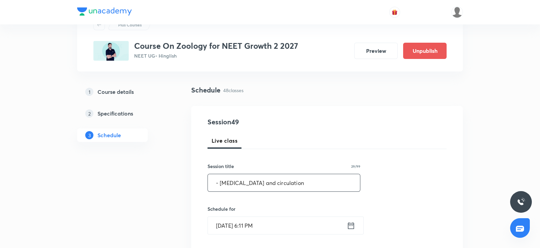
scroll to position [32, 0]
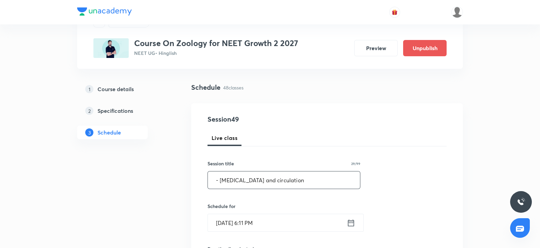
type input "- [MEDICAL_DATA] and circulation"
click at [230, 224] on input "[DATE] 6:11 PM" at bounding box center [277, 222] width 139 height 17
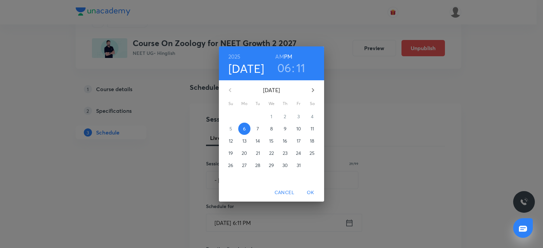
click at [256, 126] on span "7" at bounding box center [258, 129] width 12 height 7
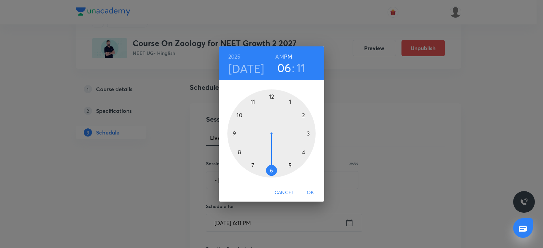
click at [251, 103] on div at bounding box center [271, 134] width 88 height 88
click at [280, 56] on h6 "AM" at bounding box center [279, 57] width 8 height 10
click at [308, 132] on div at bounding box center [271, 134] width 88 height 88
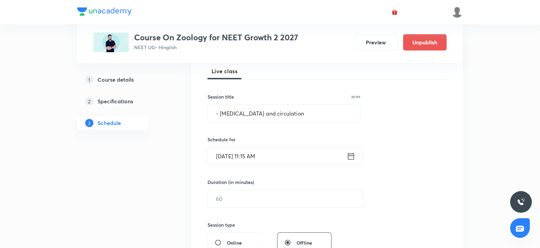
scroll to position [104, 0]
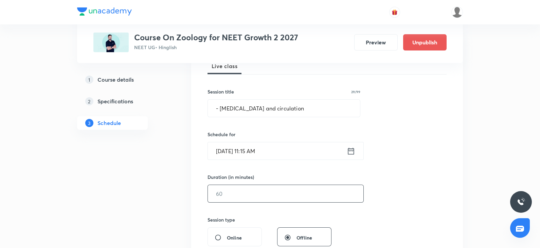
click at [227, 187] on input "text" at bounding box center [285, 193] width 155 height 17
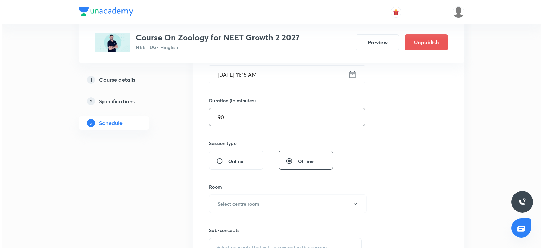
scroll to position [184, 0]
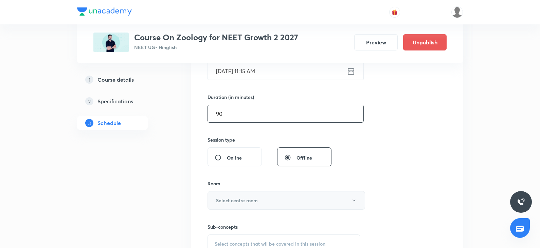
type input "90"
click at [219, 199] on h6 "Select centre room" at bounding box center [237, 200] width 42 height 7
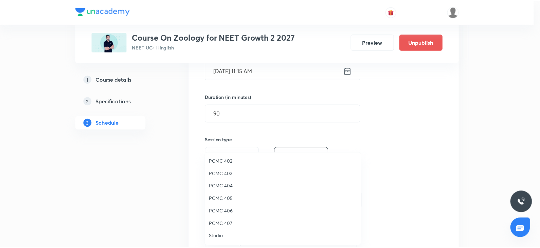
scroll to position [0, 0]
click at [220, 174] on span "PCMC 302" at bounding box center [284, 174] width 149 height 7
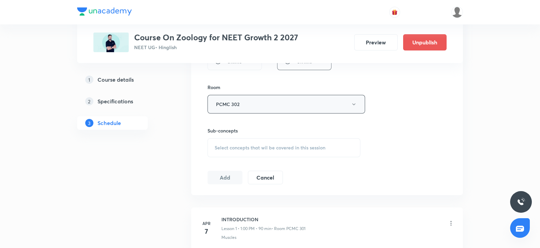
scroll to position [285, 0]
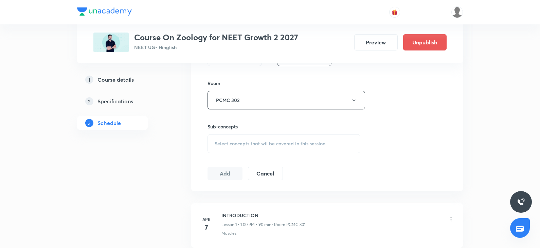
click at [256, 148] on div "Select concepts that wil be covered in this session" at bounding box center [283, 143] width 153 height 19
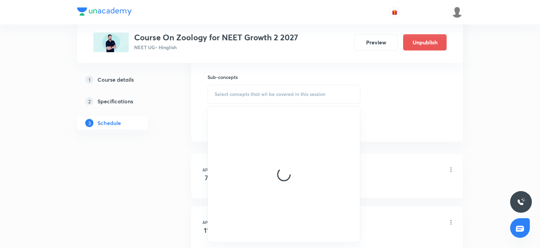
scroll to position [336, 0]
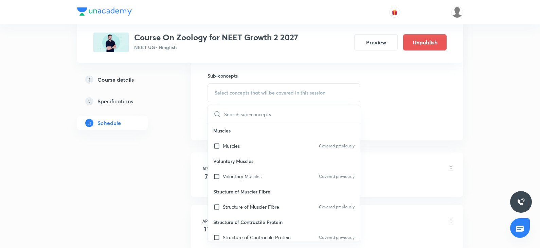
click at [243, 216] on p "Structure of Contractile Protein" at bounding box center [284, 222] width 152 height 15
click at [249, 202] on div "Structure of Muscler Fibre Covered previously" at bounding box center [284, 207] width 152 height 15
checkbox input "true"
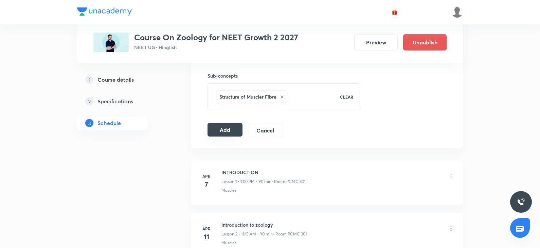
click at [223, 127] on button "Add" at bounding box center [224, 130] width 35 height 14
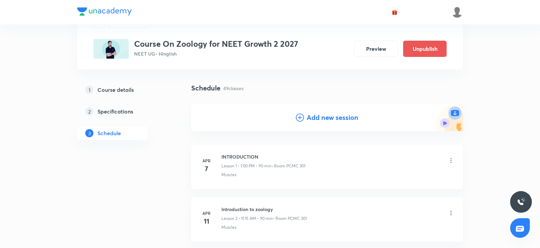
scroll to position [0, 0]
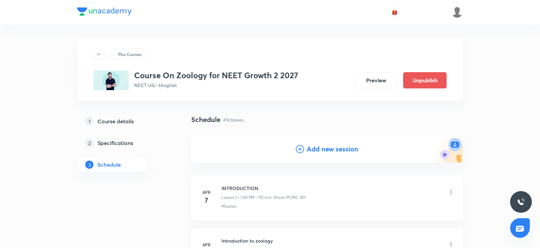
click at [310, 153] on h4 "Add new session" at bounding box center [332, 149] width 52 height 10
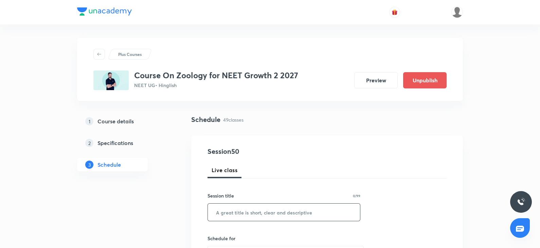
click at [236, 212] on input "text" at bounding box center [284, 212] width 152 height 17
paste input "- Body Fluids and circulation"
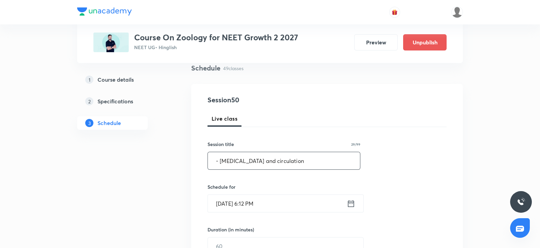
scroll to position [55, 0]
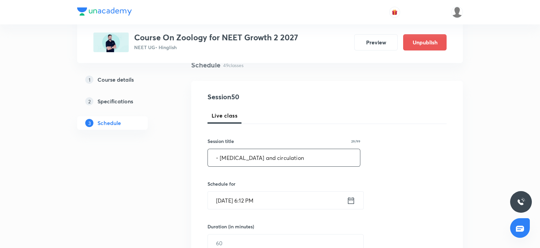
type input "- Body Fluids and circulation"
click at [232, 203] on input "Oct 6, 2025, 6:12 PM" at bounding box center [277, 200] width 139 height 17
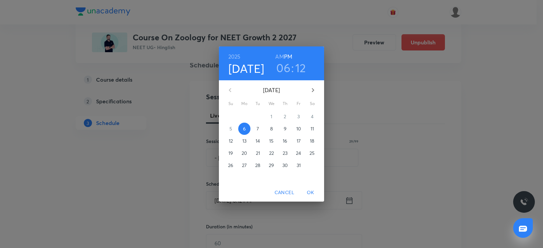
click at [285, 130] on p "9" at bounding box center [285, 129] width 3 height 7
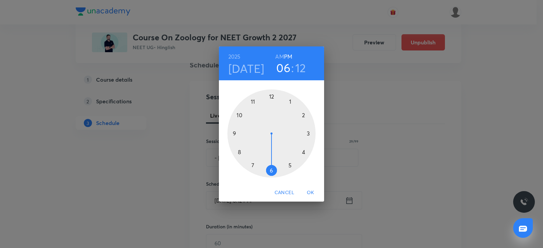
click at [251, 105] on div at bounding box center [271, 134] width 88 height 88
click at [282, 54] on h6 "AM" at bounding box center [279, 57] width 8 height 10
click at [308, 133] on div at bounding box center [271, 134] width 88 height 88
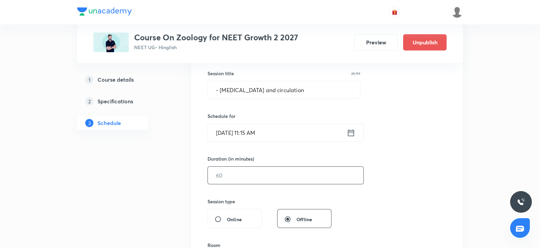
scroll to position [124, 0]
drag, startPoint x: 234, startPoint y: 183, endPoint x: 232, endPoint y: 171, distance: 12.4
click at [232, 171] on div "Session 50 Live class Session title 29/99 - Body Fluids and circulation ​ Sched…" at bounding box center [326, 181] width 239 height 319
click at [232, 171] on input "text" at bounding box center [285, 173] width 155 height 17
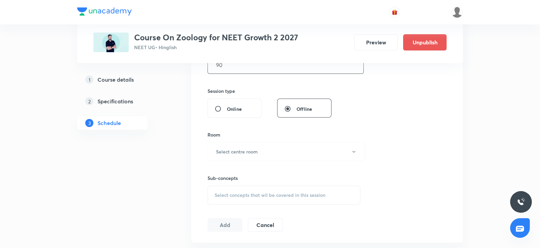
scroll to position [239, 0]
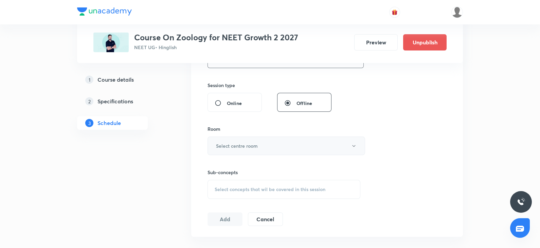
type input "90"
click at [239, 143] on h6 "Select centre room" at bounding box center [237, 146] width 42 height 7
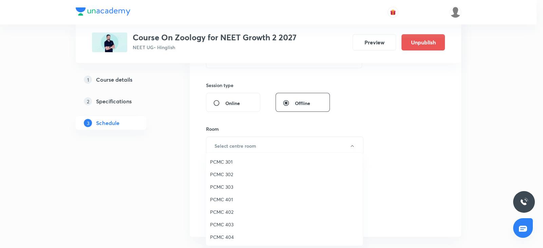
click at [228, 172] on span "PCMC 302" at bounding box center [284, 174] width 149 height 7
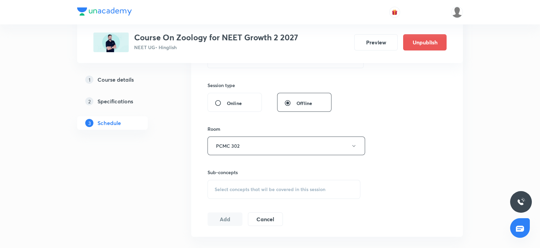
click at [259, 194] on div "Select concepts that wil be covered in this session" at bounding box center [283, 189] width 153 height 19
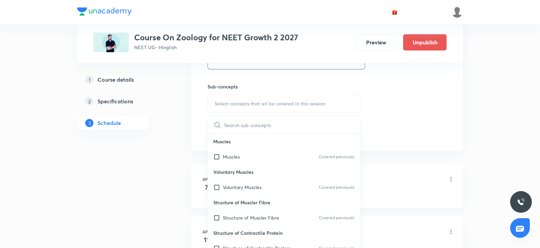
scroll to position [351, 0]
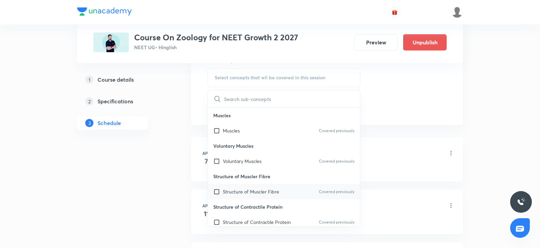
click at [244, 193] on p "Structure of Muscler Fibre" at bounding box center [251, 191] width 56 height 7
checkbox input "true"
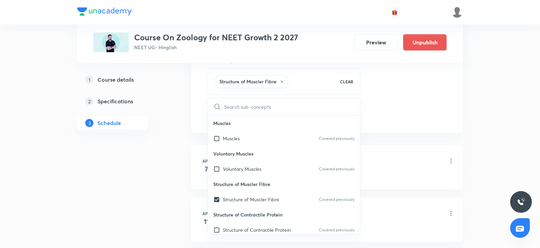
click at [385, 146] on li "Apr 7 INTRODUCTION Lesson 1 • 1:00 PM • 90 min • Room PCMC 301 Muscles" at bounding box center [326, 167] width 271 height 44
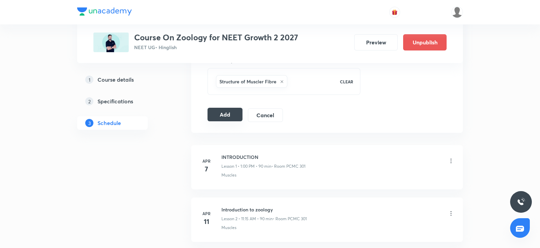
click at [230, 114] on button "Add" at bounding box center [224, 115] width 35 height 14
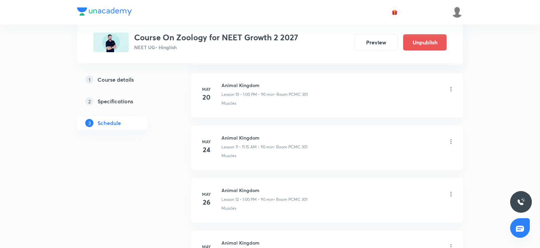
scroll to position [565, 0]
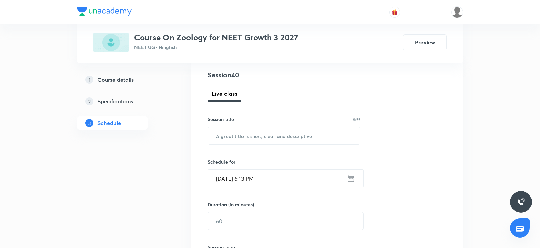
scroll to position [81, 0]
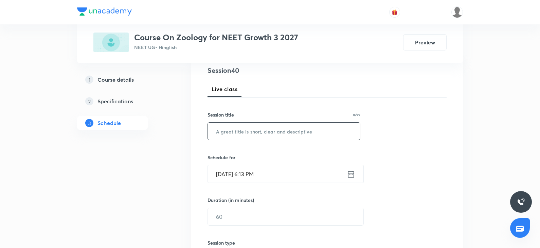
click at [241, 134] on input "text" at bounding box center [284, 131] width 152 height 17
paste input "Breathing and exchange of Gases"
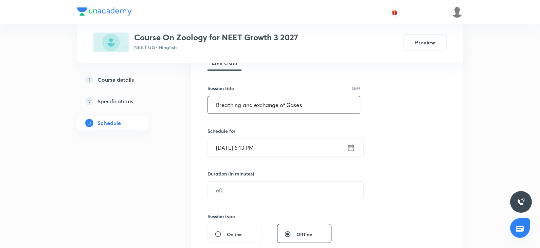
scroll to position [108, 0]
type input "Breathing and exchange of Gases"
click at [249, 151] on input "[DATE] 6:13 PM" at bounding box center [277, 146] width 139 height 17
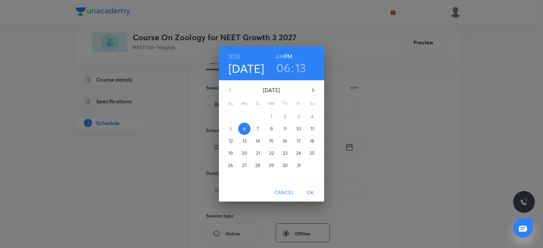
click at [258, 129] on p "7" at bounding box center [258, 129] width 2 height 7
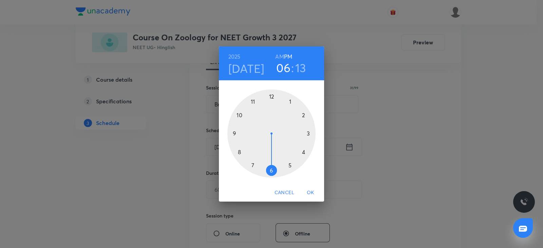
click at [236, 132] on div at bounding box center [271, 134] width 88 height 88
click at [279, 60] on h6 "AM" at bounding box center [279, 57] width 8 height 10
click at [270, 171] on div at bounding box center [271, 134] width 88 height 88
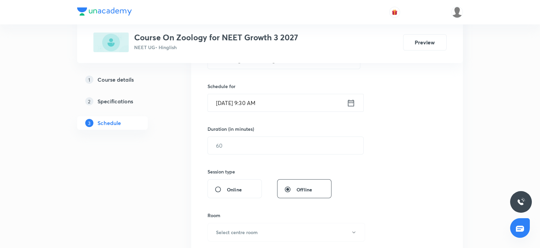
scroll to position [153, 0]
click at [243, 150] on input "text" at bounding box center [285, 144] width 155 height 17
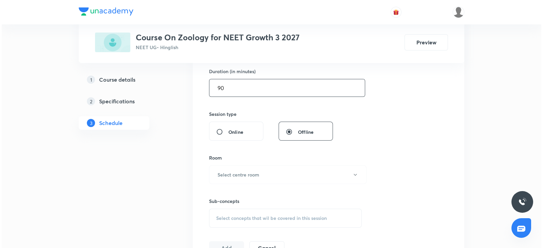
scroll to position [216, 0]
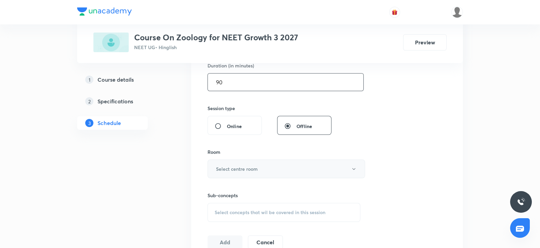
type input "90"
click at [218, 169] on h6 "Select centre room" at bounding box center [237, 169] width 42 height 7
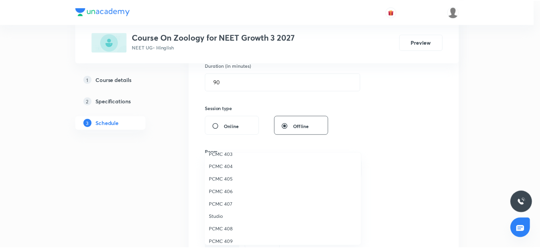
scroll to position [151, 0]
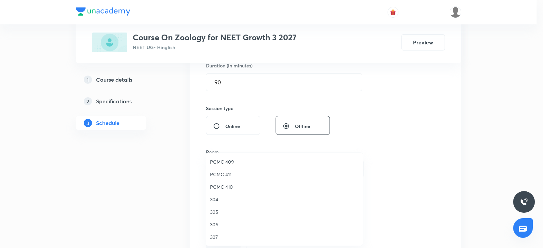
click at [214, 235] on span "307" at bounding box center [284, 237] width 149 height 7
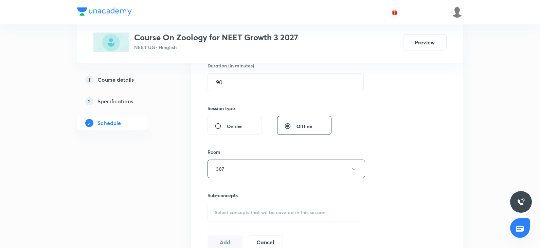
click at [228, 214] on span "Select concepts that wil be covered in this session" at bounding box center [269, 212] width 111 height 5
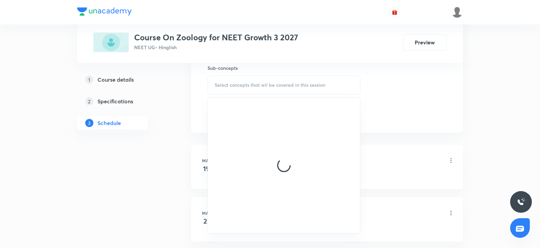
scroll to position [344, 0]
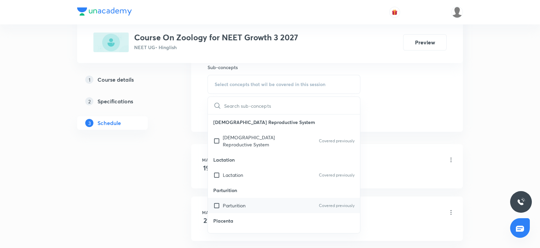
click at [228, 202] on p "Parturition" at bounding box center [234, 205] width 23 height 7
checkbox input "true"
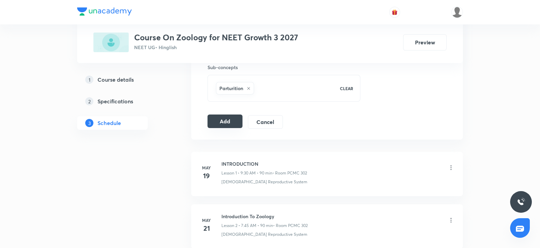
click at [226, 121] on button "Add" at bounding box center [224, 122] width 35 height 14
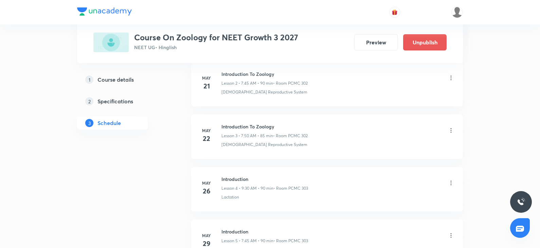
scroll to position [0, 0]
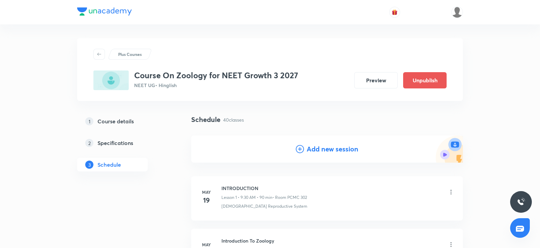
click at [305, 151] on div "Add new session" at bounding box center [327, 149] width 62 height 10
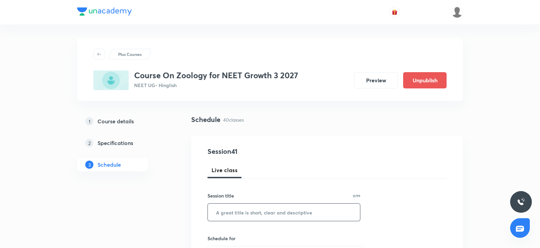
click at [233, 208] on input "text" at bounding box center [284, 212] width 152 height 17
paste input "Breathing and exchange of Gases"
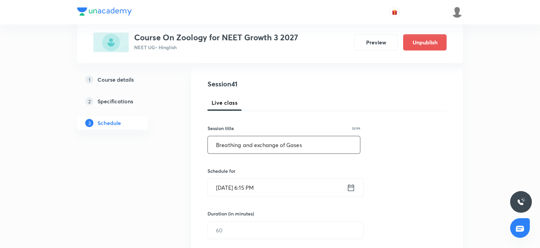
scroll to position [72, 0]
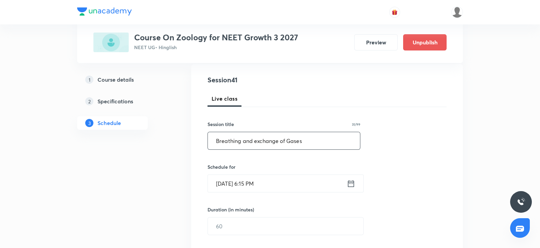
type input "Breathing and exchange of Gases"
click at [232, 181] on input "[DATE] 6:15 PM" at bounding box center [277, 183] width 139 height 17
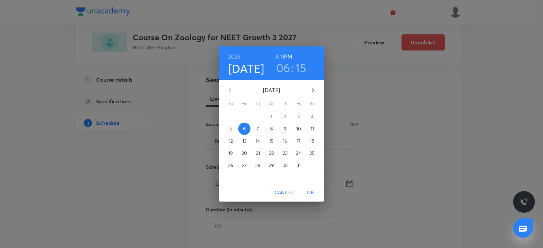
click at [287, 125] on button "9" at bounding box center [285, 129] width 12 height 12
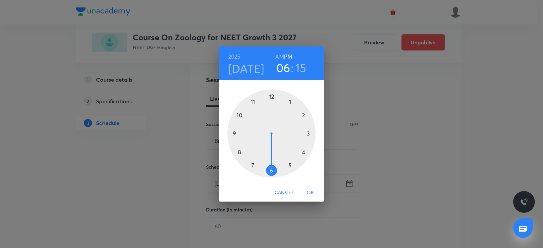
click at [252, 162] on div at bounding box center [271, 134] width 88 height 88
click at [278, 57] on h6 "AM" at bounding box center [279, 57] width 8 height 10
click at [232, 133] on div at bounding box center [271, 134] width 88 height 88
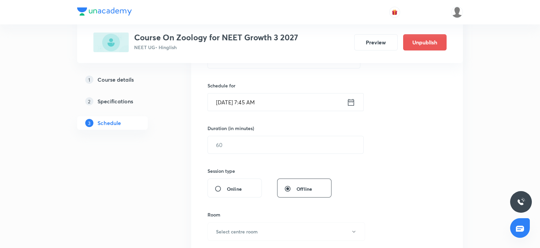
scroll to position [156, 0]
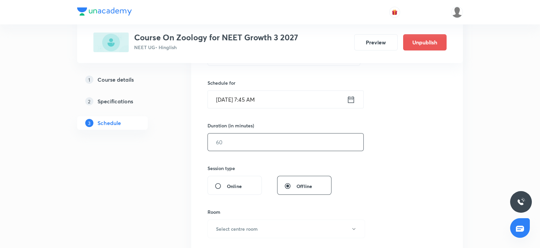
click at [225, 140] on input "text" at bounding box center [285, 142] width 155 height 17
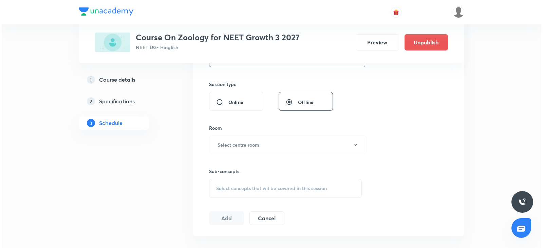
scroll to position [244, 0]
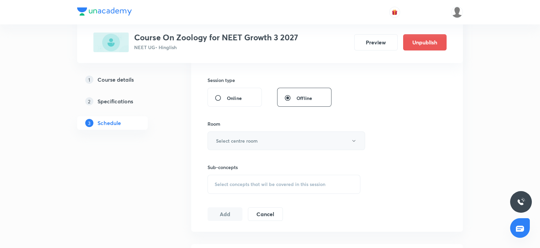
type input "90"
click at [225, 144] on h6 "Select centre room" at bounding box center [237, 140] width 42 height 7
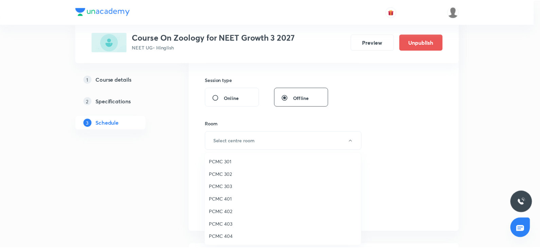
scroll to position [151, 0]
click at [211, 240] on span "307" at bounding box center [284, 237] width 149 height 7
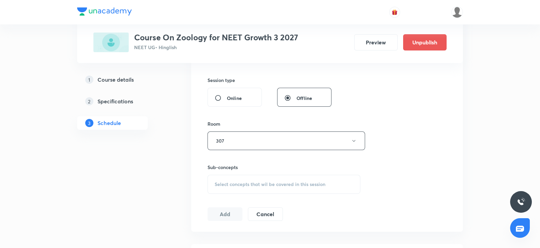
click at [234, 183] on span "Select concepts that wil be covered in this session" at bounding box center [269, 184] width 111 height 5
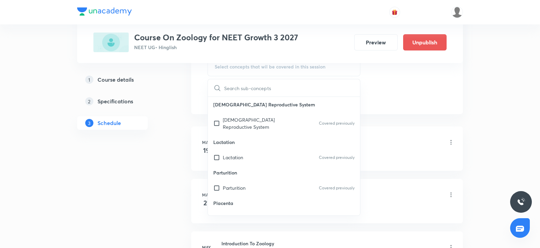
scroll to position [364, 0]
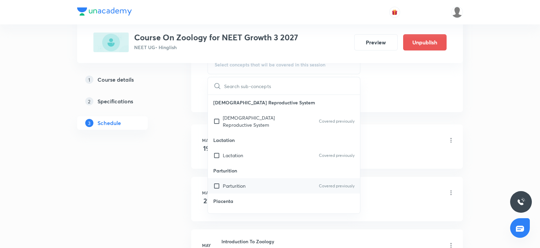
click at [232, 184] on div "Parturition Covered previously" at bounding box center [284, 185] width 152 height 15
checkbox input "true"
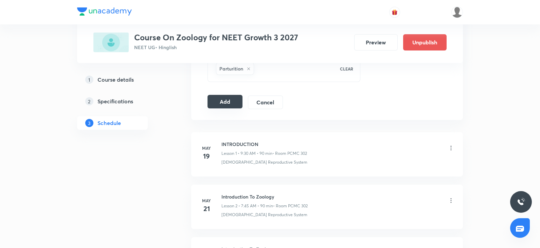
click at [236, 99] on button "Add" at bounding box center [224, 102] width 35 height 14
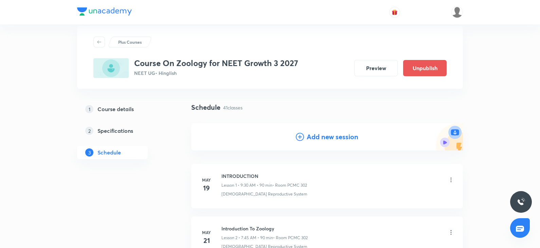
scroll to position [0, 0]
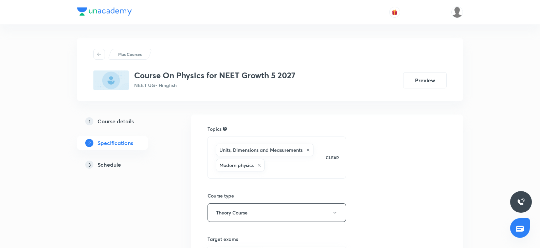
click at [123, 164] on div "3 Schedule" at bounding box center [124, 165] width 79 height 8
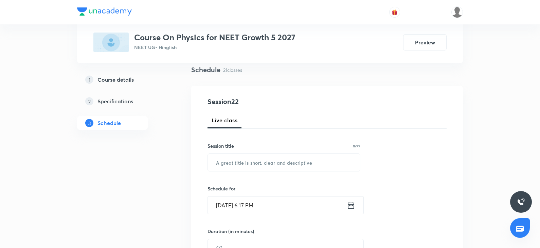
scroll to position [55, 0]
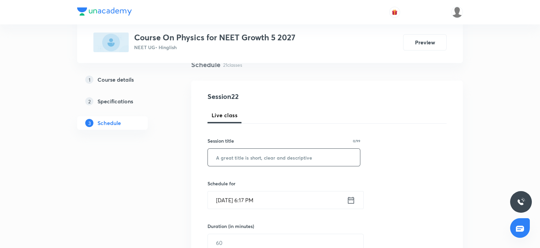
click at [228, 162] on input "text" at bounding box center [284, 157] width 152 height 17
paste input "unacademy-user-YN0KB0YRAWRB"
type input "unacademy-user-YN0KB0YRAWRB"
drag, startPoint x: 326, startPoint y: 158, endPoint x: 192, endPoint y: 153, distance: 134.8
click at [192, 153] on div "Session 22 Live class Session title 27/99 unacademy-user-YN0KB0YRAWRB ​ Schedul…" at bounding box center [326, 251] width 271 height 340
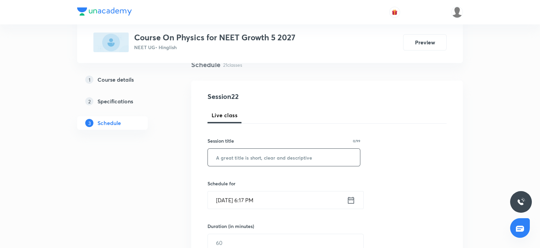
click at [288, 146] on div "Session title 0/99 ​" at bounding box center [283, 151] width 153 height 29
click at [268, 154] on input "text" at bounding box center [284, 157] width 152 height 17
paste input "[PERSON_NAME] Laws of Motion"
type input "[PERSON_NAME] Laws of Motion"
click at [232, 206] on input "Oct 6, 2025, 6:17 PM" at bounding box center [277, 200] width 139 height 17
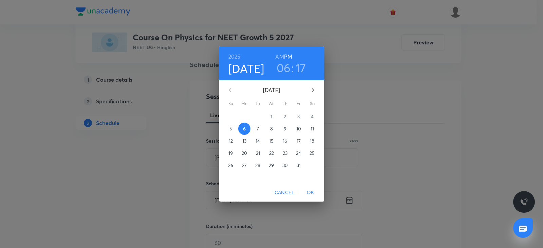
click at [260, 128] on span "7" at bounding box center [258, 129] width 12 height 7
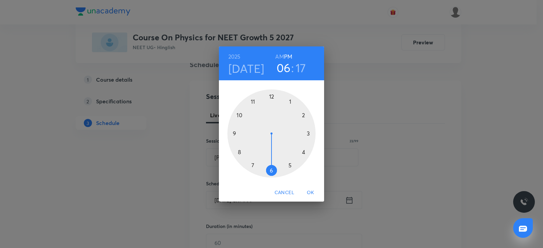
click at [304, 151] on div at bounding box center [271, 134] width 88 height 88
click at [271, 97] on div at bounding box center [271, 134] width 88 height 88
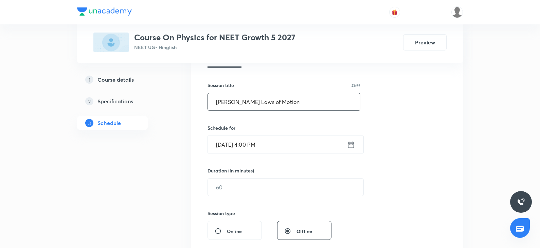
scroll to position [114, 0]
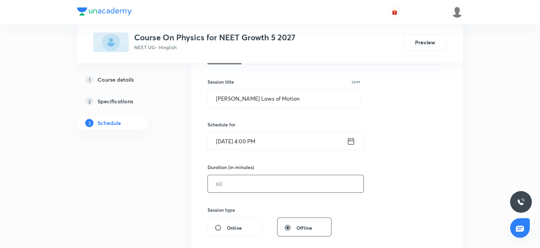
click at [224, 181] on input "text" at bounding box center [285, 183] width 155 height 17
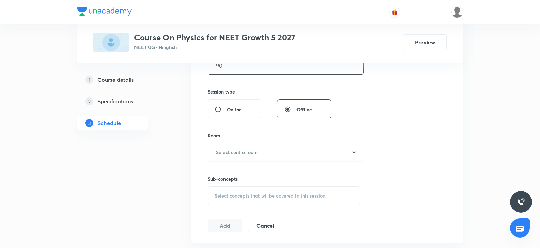
scroll to position [249, 0]
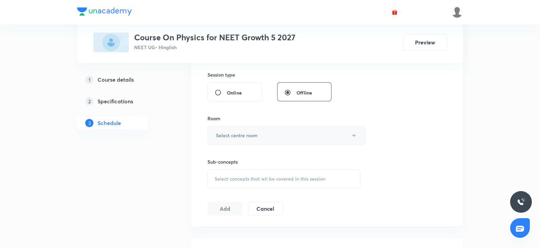
type input "90"
click at [227, 142] on button "Select centre room" at bounding box center [285, 135] width 157 height 19
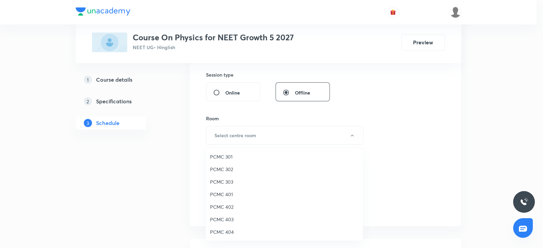
click at [223, 167] on span "PCMC 302" at bounding box center [284, 169] width 149 height 7
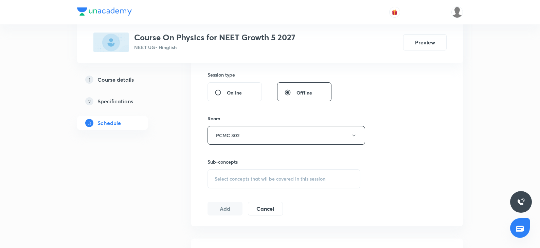
click at [240, 178] on span "Select concepts that wil be covered in this session" at bounding box center [269, 178] width 111 height 5
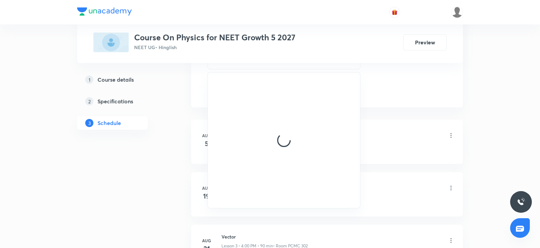
scroll to position [369, 0]
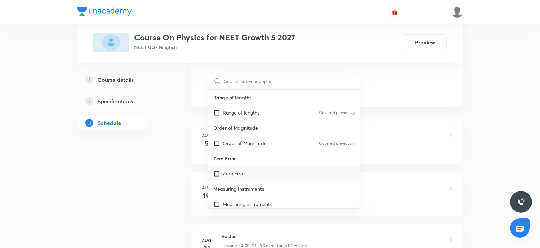
click at [226, 173] on p "Zero Error" at bounding box center [234, 173] width 22 height 7
checkbox input "true"
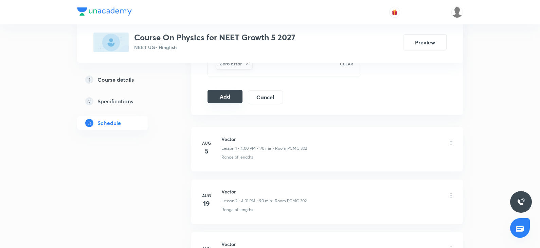
click at [230, 94] on button "Add" at bounding box center [224, 97] width 35 height 14
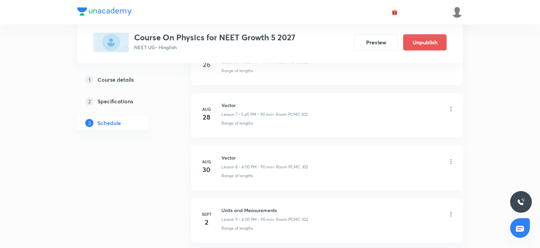
scroll to position [0, 0]
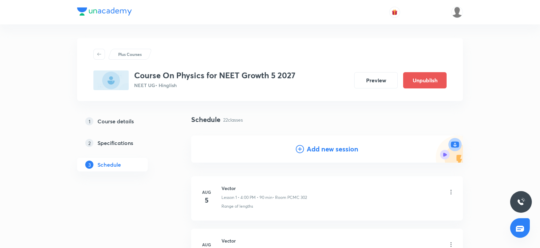
click at [321, 152] on h4 "Add new session" at bounding box center [332, 149] width 52 height 10
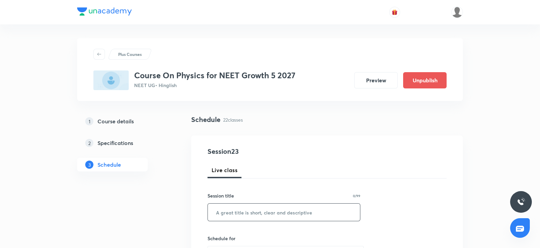
paste input "Newton's Laws of Motion"
click at [225, 214] on input "text" at bounding box center [284, 212] width 152 height 17
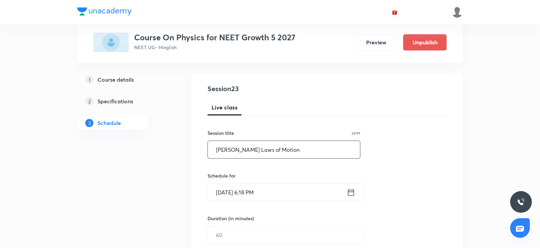
scroll to position [71, 0]
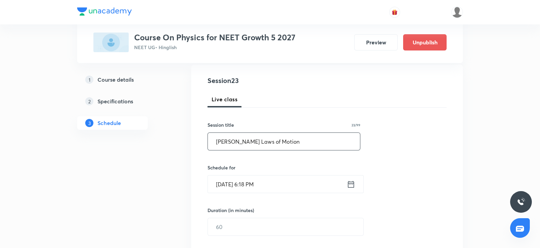
type input "Newton's Laws of Motion"
click at [226, 188] on input "Oct 6, 2025, 6:18 PM" at bounding box center [277, 184] width 139 height 17
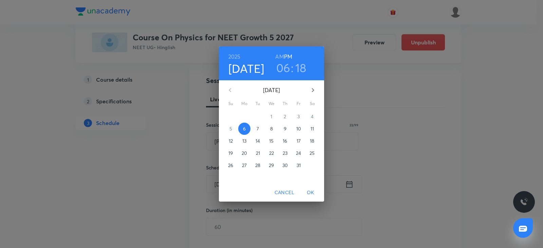
click at [268, 129] on span "8" at bounding box center [271, 129] width 12 height 7
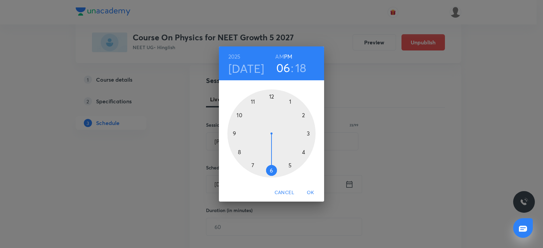
click at [288, 166] on div at bounding box center [271, 134] width 88 height 88
click at [235, 133] on div at bounding box center [271, 134] width 88 height 88
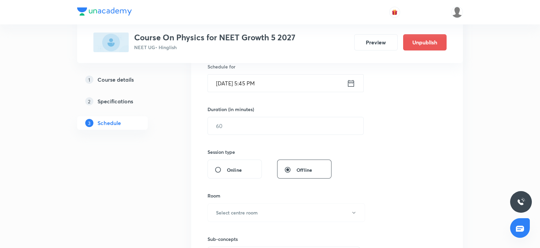
scroll to position [174, 0]
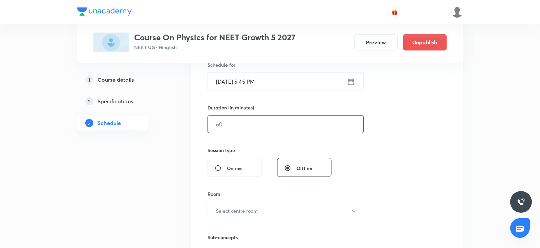
click at [223, 123] on input "text" at bounding box center [285, 124] width 155 height 17
type input "8"
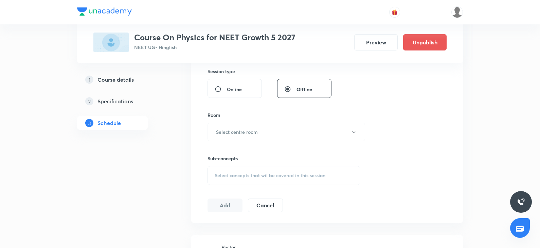
scroll to position [263, 0]
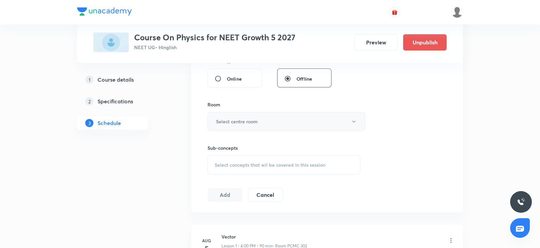
type input "90"
click at [223, 123] on h6 "Select centre room" at bounding box center [237, 121] width 42 height 7
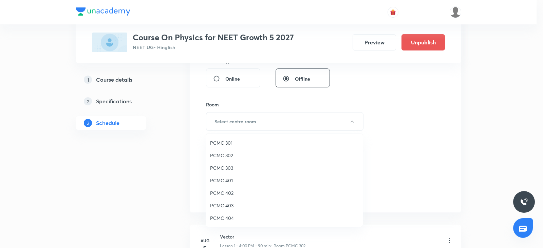
click at [222, 152] on span "PCMC 302" at bounding box center [284, 155] width 149 height 7
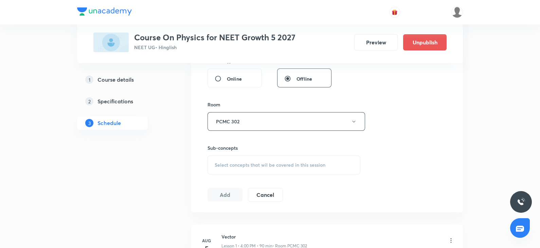
click at [234, 160] on div "Select concepts that wil be covered in this session" at bounding box center [283, 165] width 153 height 19
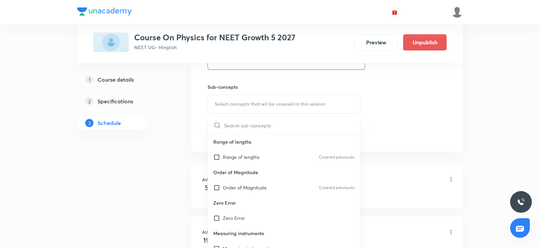
scroll to position [350, 0]
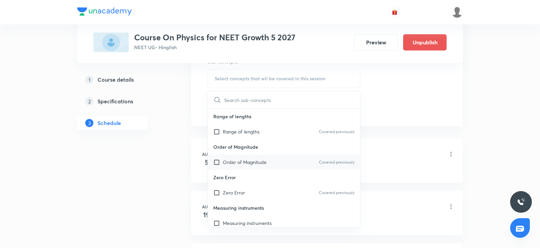
click at [227, 168] on div "Order of Magnitude Covered previously" at bounding box center [284, 162] width 152 height 15
checkbox input "true"
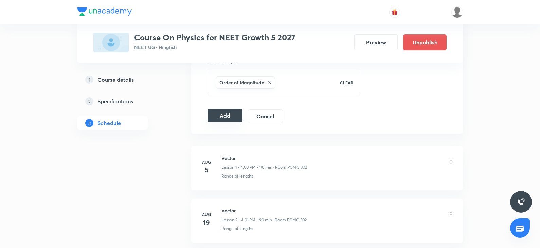
click at [225, 111] on button "Add" at bounding box center [224, 116] width 35 height 14
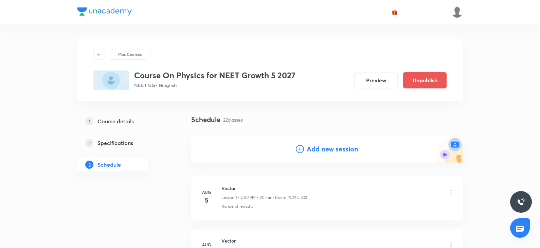
scroll to position [4, 0]
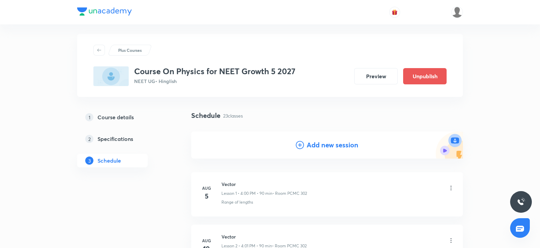
click at [308, 143] on h4 "Add new session" at bounding box center [332, 145] width 52 height 10
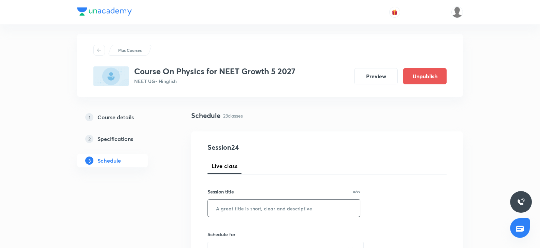
click at [220, 209] on input "text" at bounding box center [284, 208] width 152 height 17
paste input "Newton's Laws of Motion"
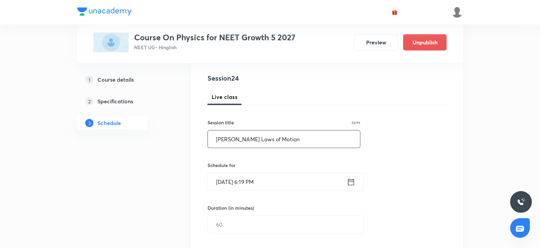
scroll to position [74, 0]
type input "Newton's Laws of Motion"
click at [220, 185] on input "Oct 6, 2025, 6:19 PM" at bounding box center [277, 181] width 139 height 17
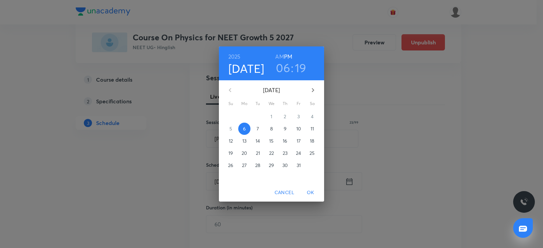
click at [296, 131] on p "10" at bounding box center [298, 129] width 5 height 7
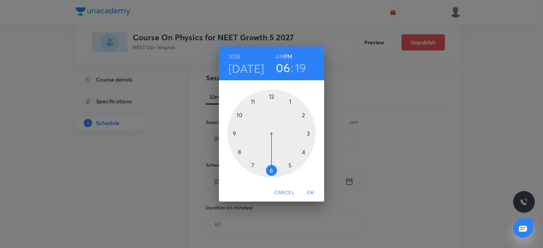
click at [302, 154] on div at bounding box center [271, 134] width 88 height 88
click at [271, 95] on div at bounding box center [271, 134] width 88 height 88
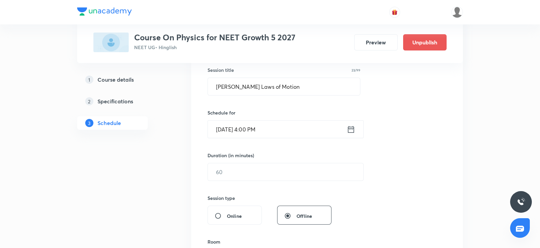
scroll to position [133, 0]
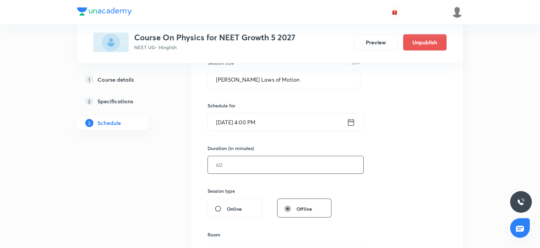
click at [224, 160] on input "text" at bounding box center [285, 164] width 155 height 17
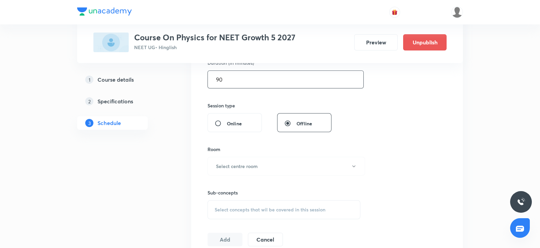
scroll to position [219, 0]
type input "90"
click at [224, 160] on button "Select centre room" at bounding box center [285, 166] width 157 height 19
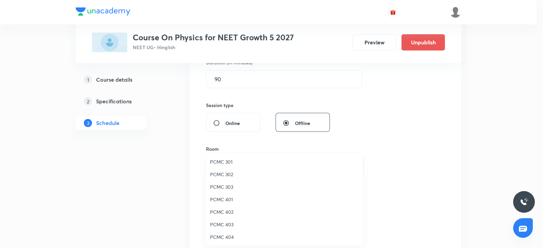
click at [225, 175] on span "PCMC 302" at bounding box center [284, 174] width 149 height 7
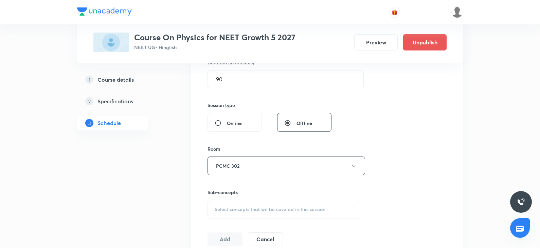
click at [254, 211] on span "Select concepts that wil be covered in this session" at bounding box center [269, 209] width 111 height 5
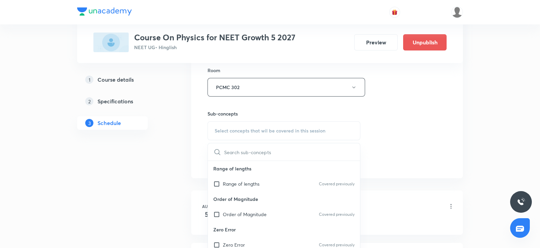
scroll to position [305, 0]
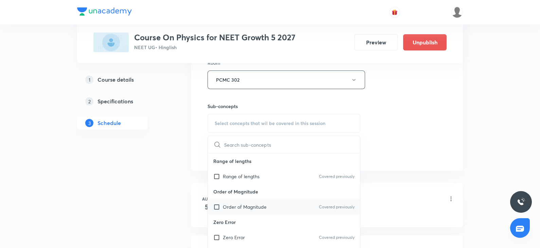
click at [244, 208] on p "Order of Magnitude" at bounding box center [245, 207] width 44 height 7
checkbox input "true"
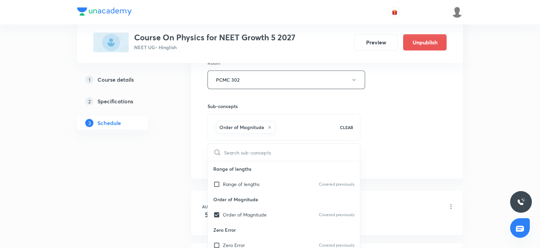
click at [404, 147] on div "Session 24 Live class Session title 23/99 Newton's Laws of Motion ​ Schedule fo…" at bounding box center [326, 5] width 239 height 326
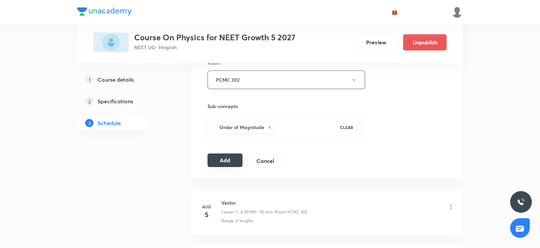
click at [210, 156] on button "Add" at bounding box center [224, 161] width 35 height 14
